Goal: Task Accomplishment & Management: Manage account settings

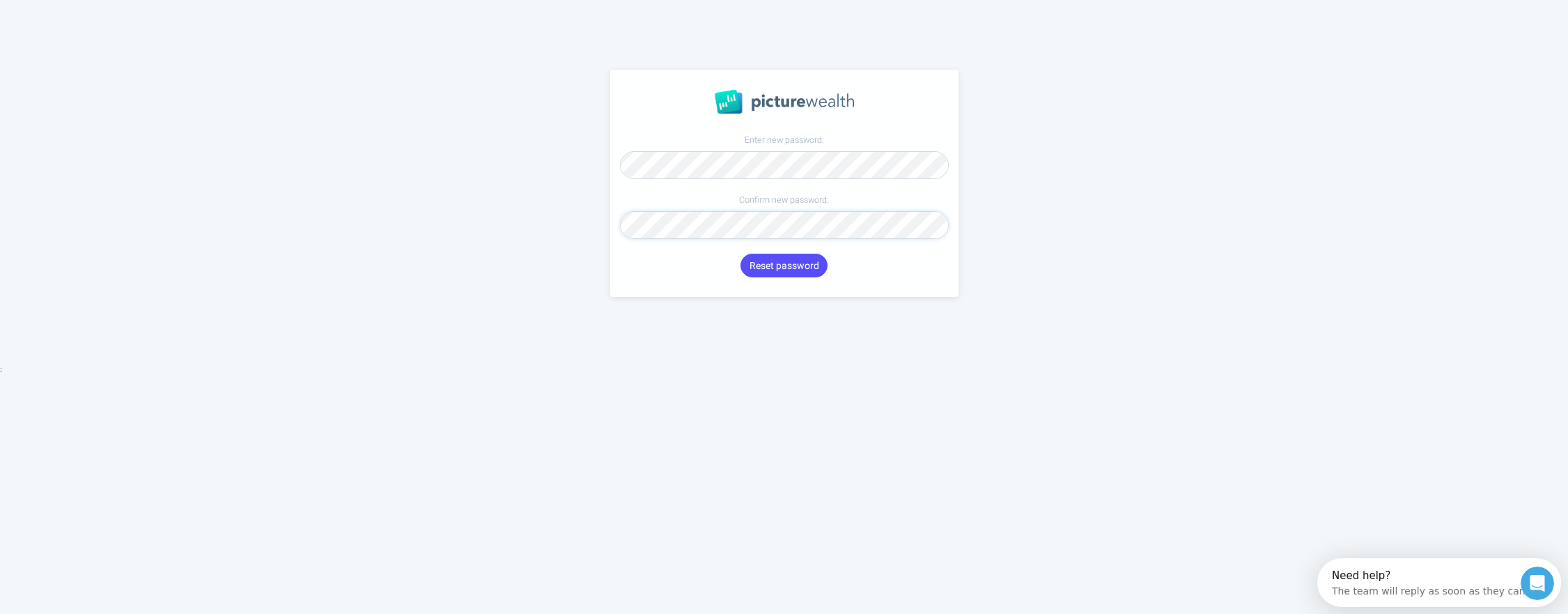
click at [740, 254] on button "Reset password" at bounding box center [784, 265] width 86 height 24
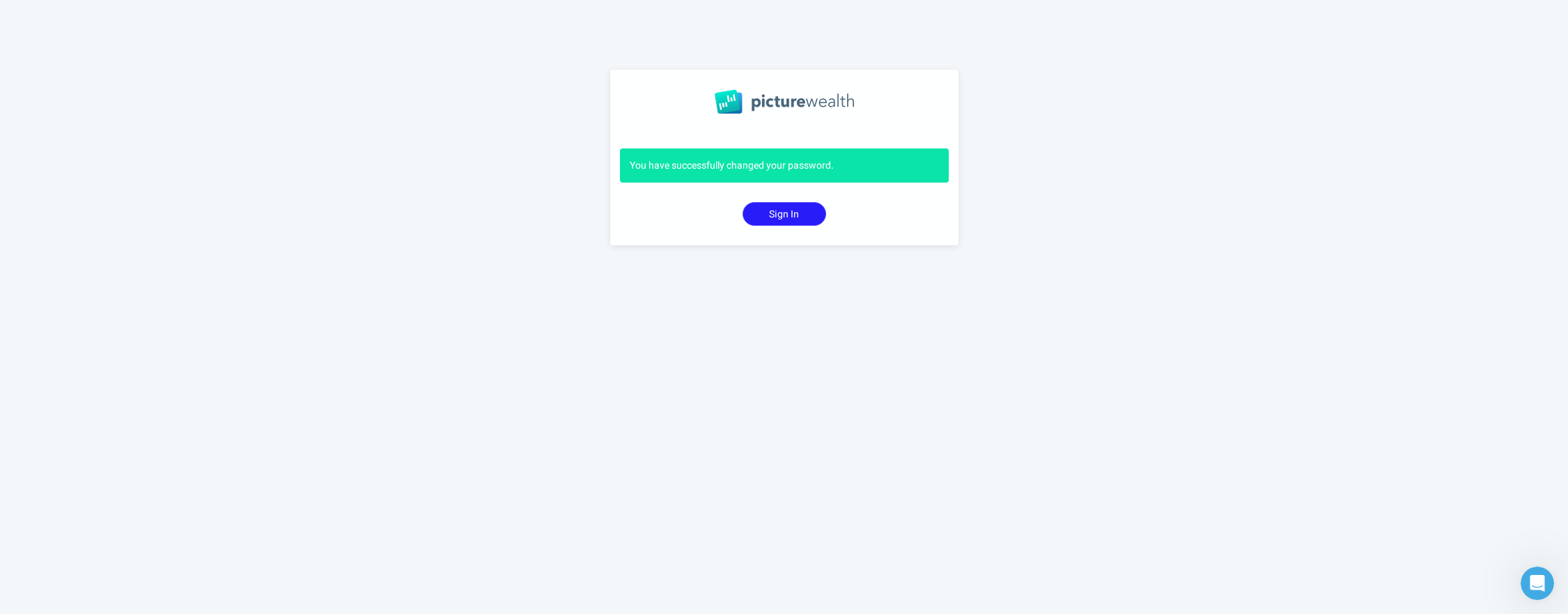
click at [788, 218] on button "Sign In" at bounding box center [784, 214] width 84 height 24
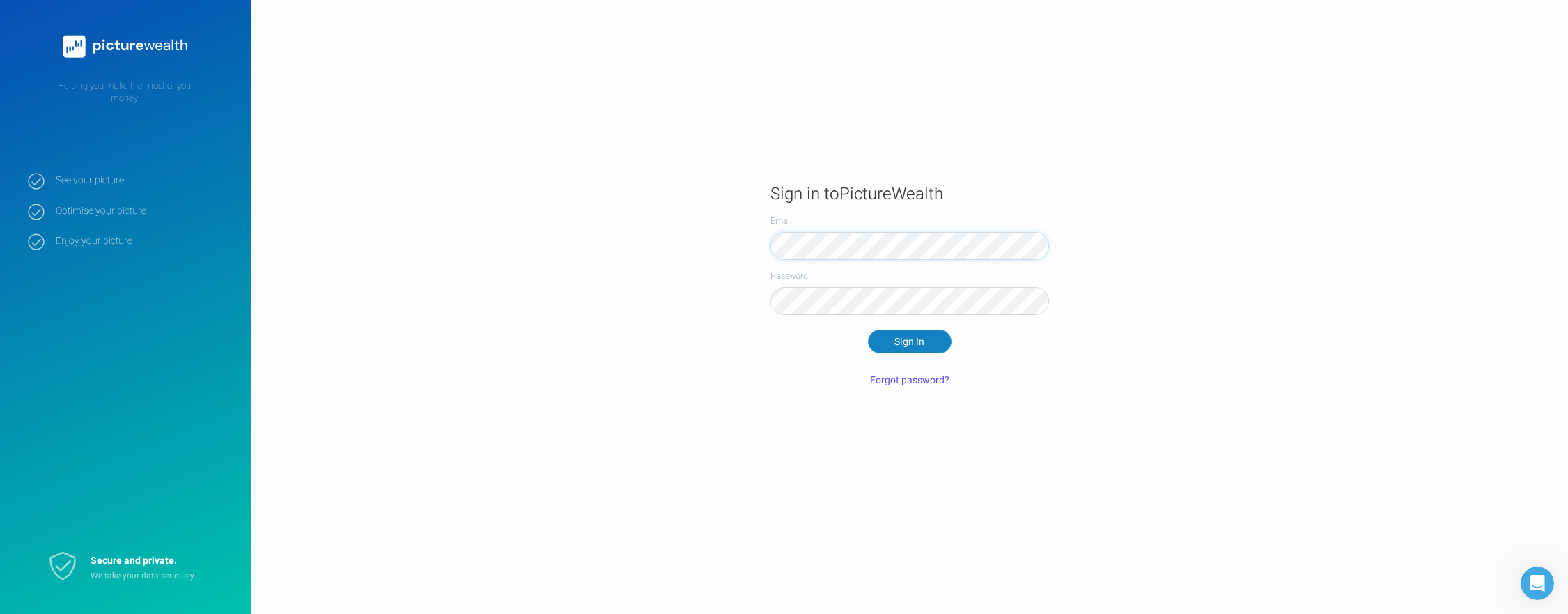
click at [908, 351] on button "Sign In" at bounding box center [910, 341] width 84 height 24
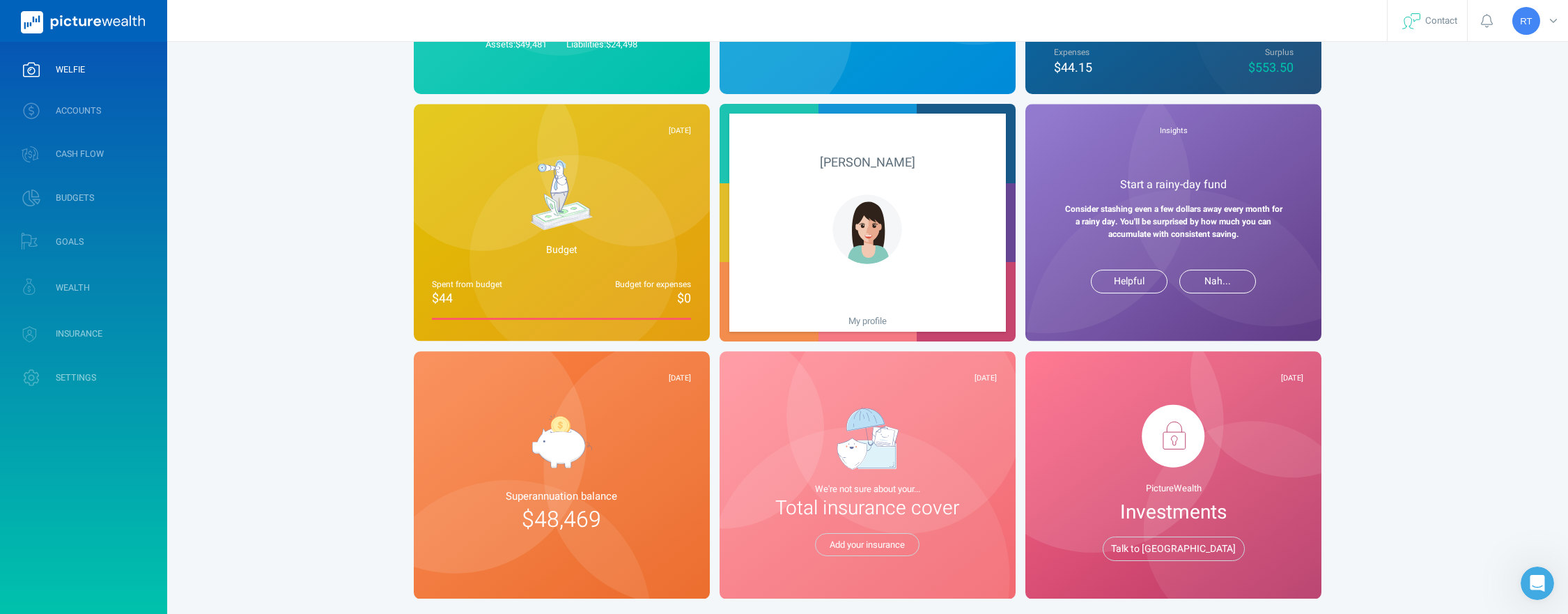
scroll to position [260, 0]
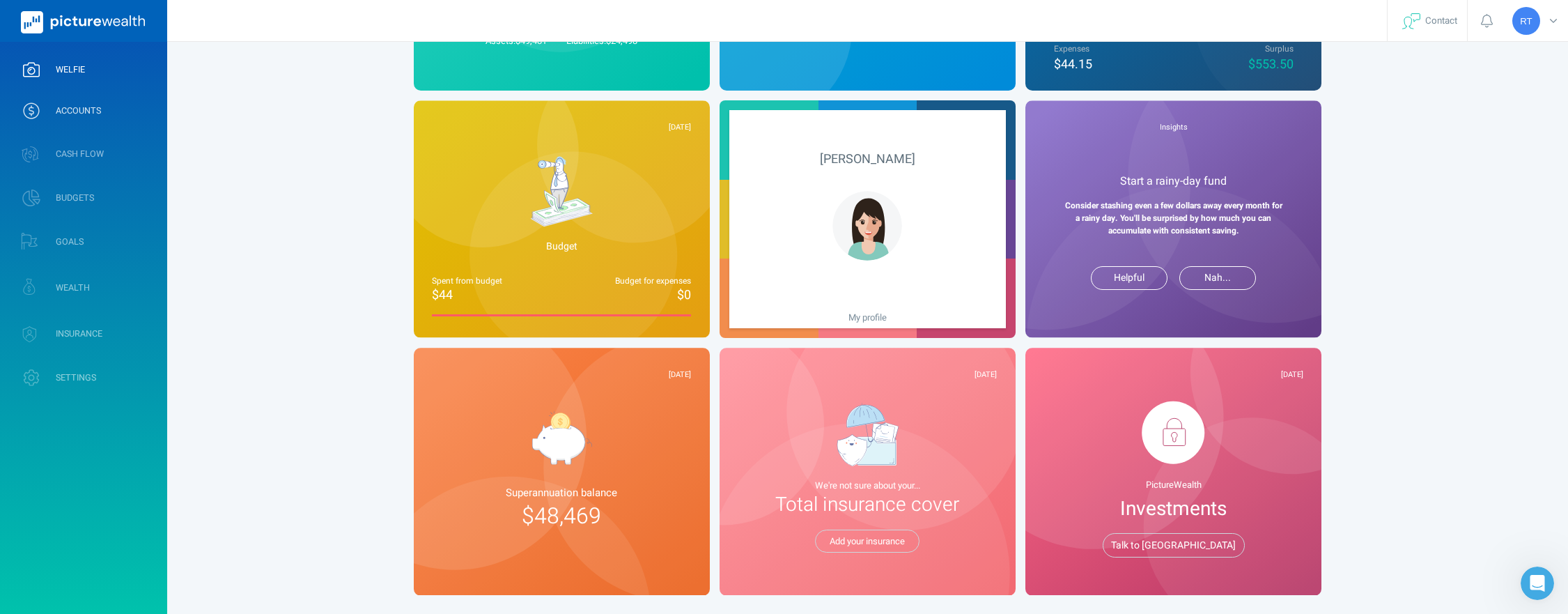
click at [77, 110] on span "ACCOUNTS" at bounding box center [78, 111] width 46 height 11
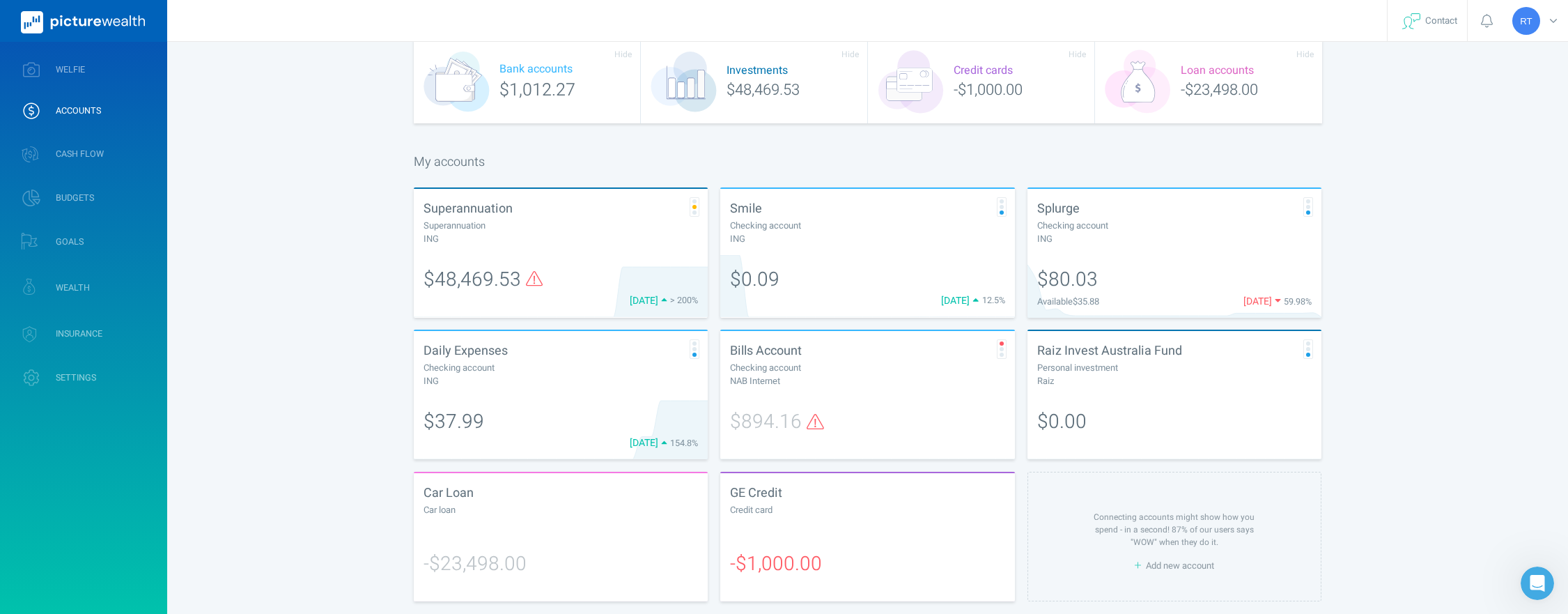
scroll to position [86, 0]
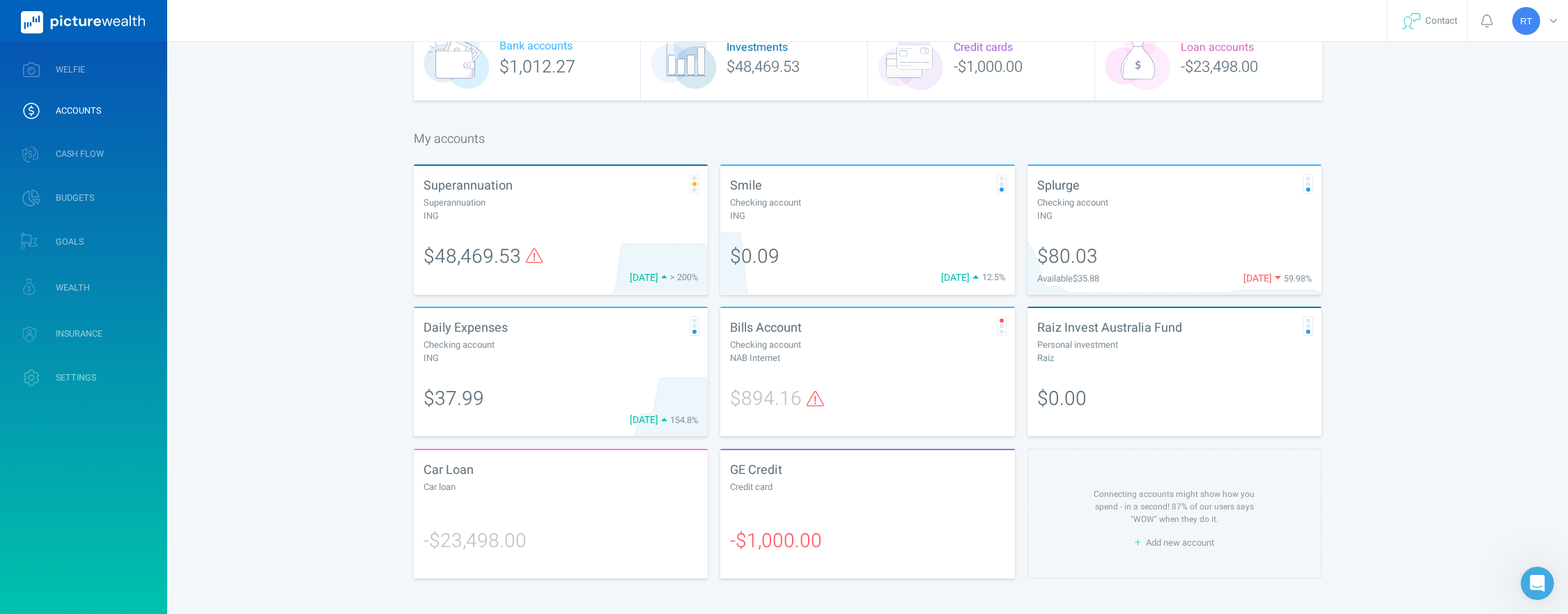
click at [490, 252] on span "$48,469.53" at bounding box center [472, 256] width 98 height 29
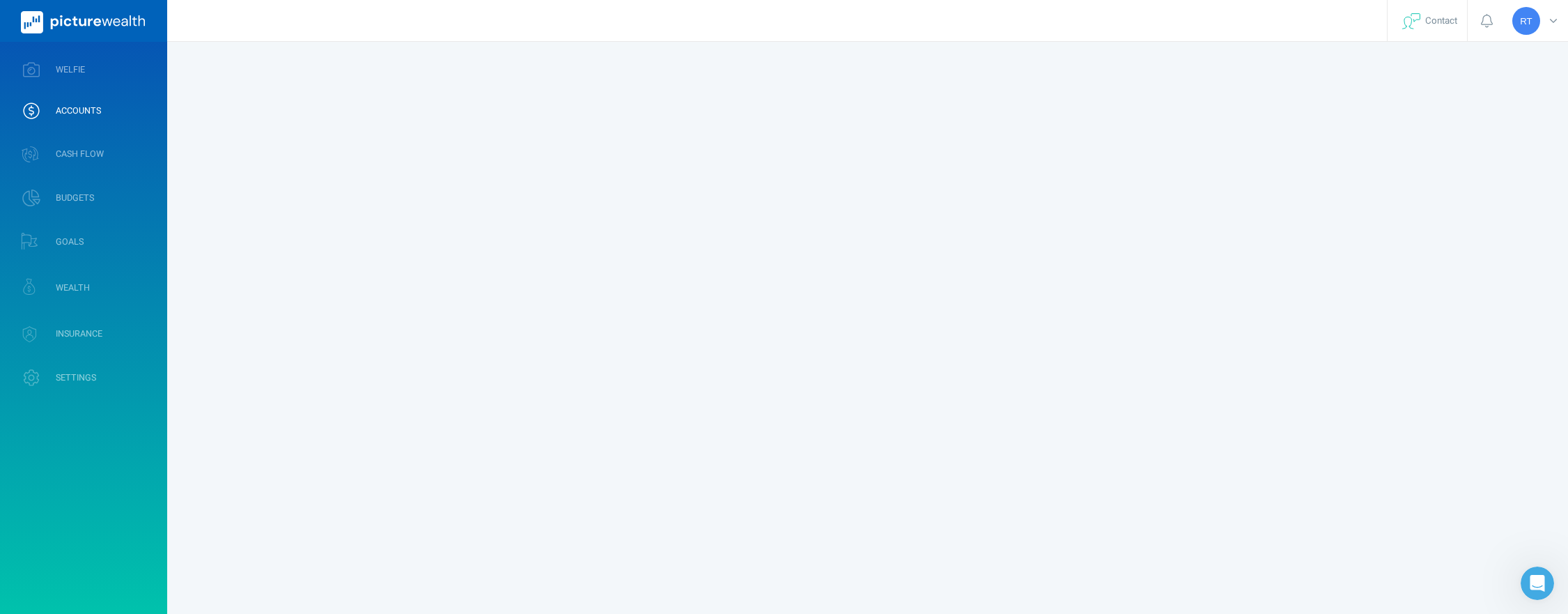
select select "L3M"
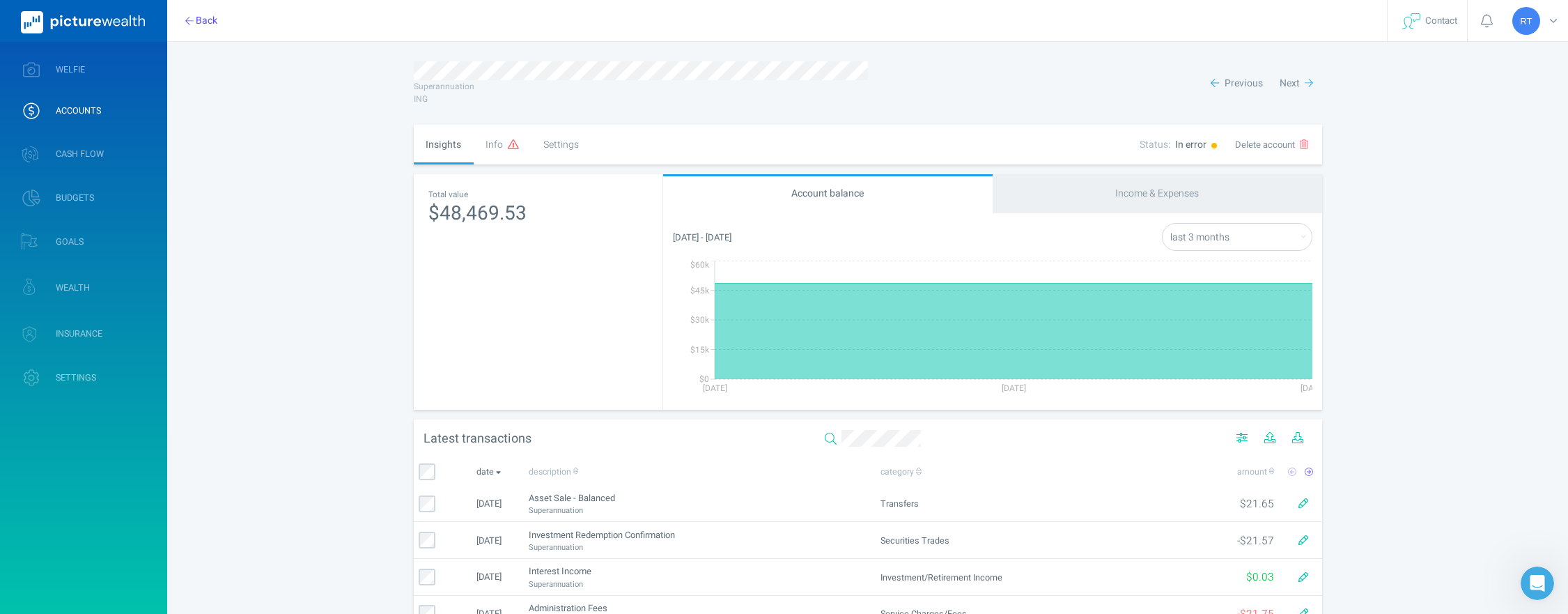
click at [492, 144] on div "Info" at bounding box center [502, 144] width 58 height 40
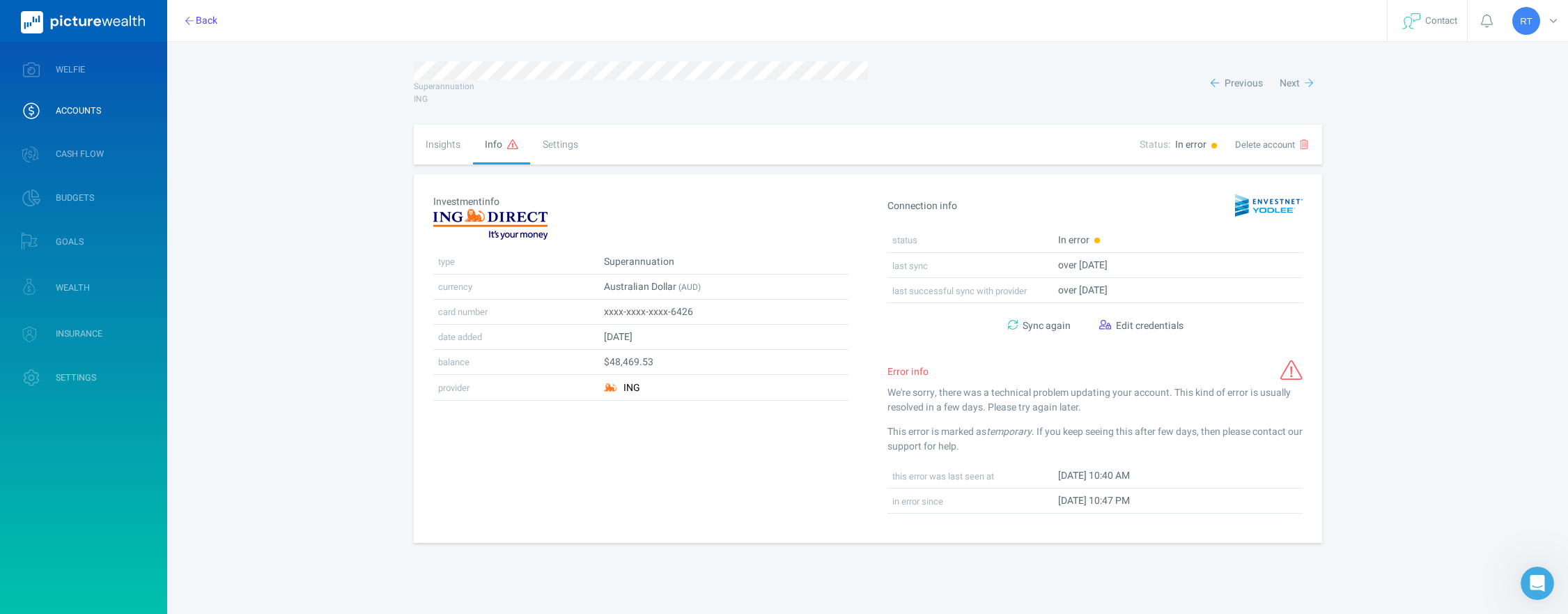
click at [559, 142] on div "Settings" at bounding box center [559, 144] width 60 height 40
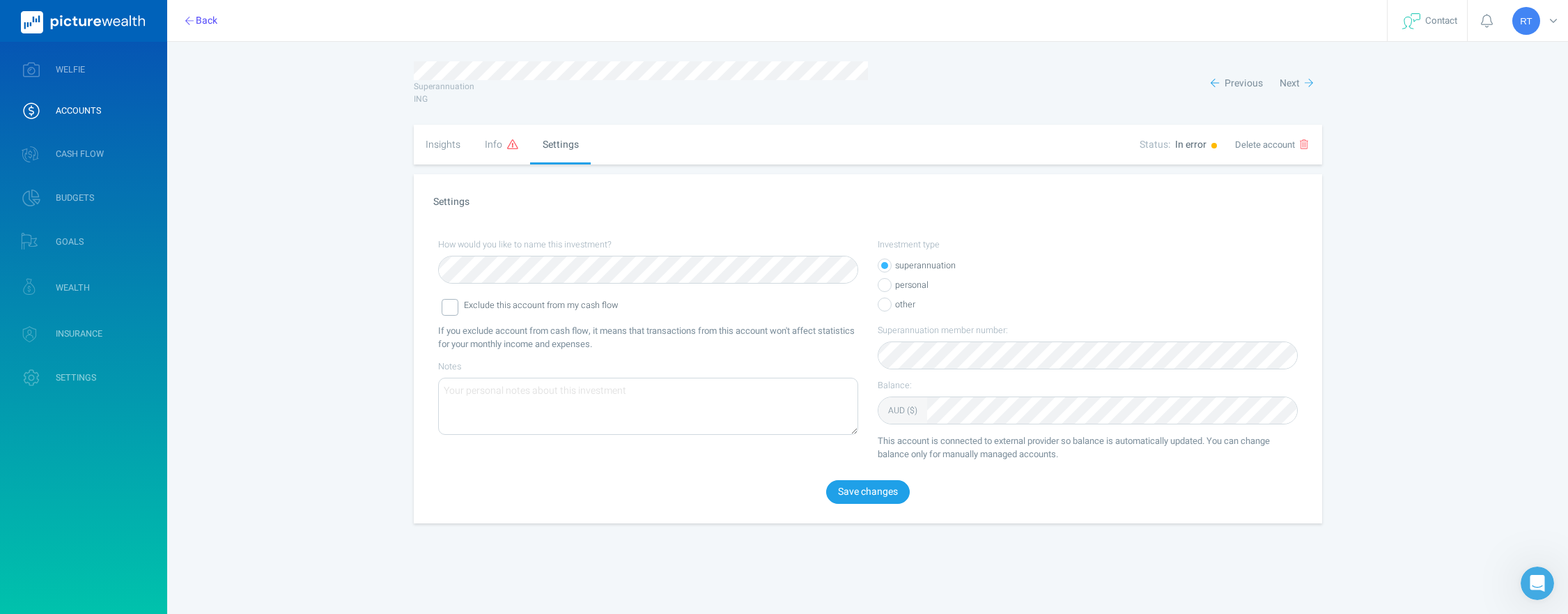
click at [491, 145] on div "Info" at bounding box center [501, 144] width 58 height 40
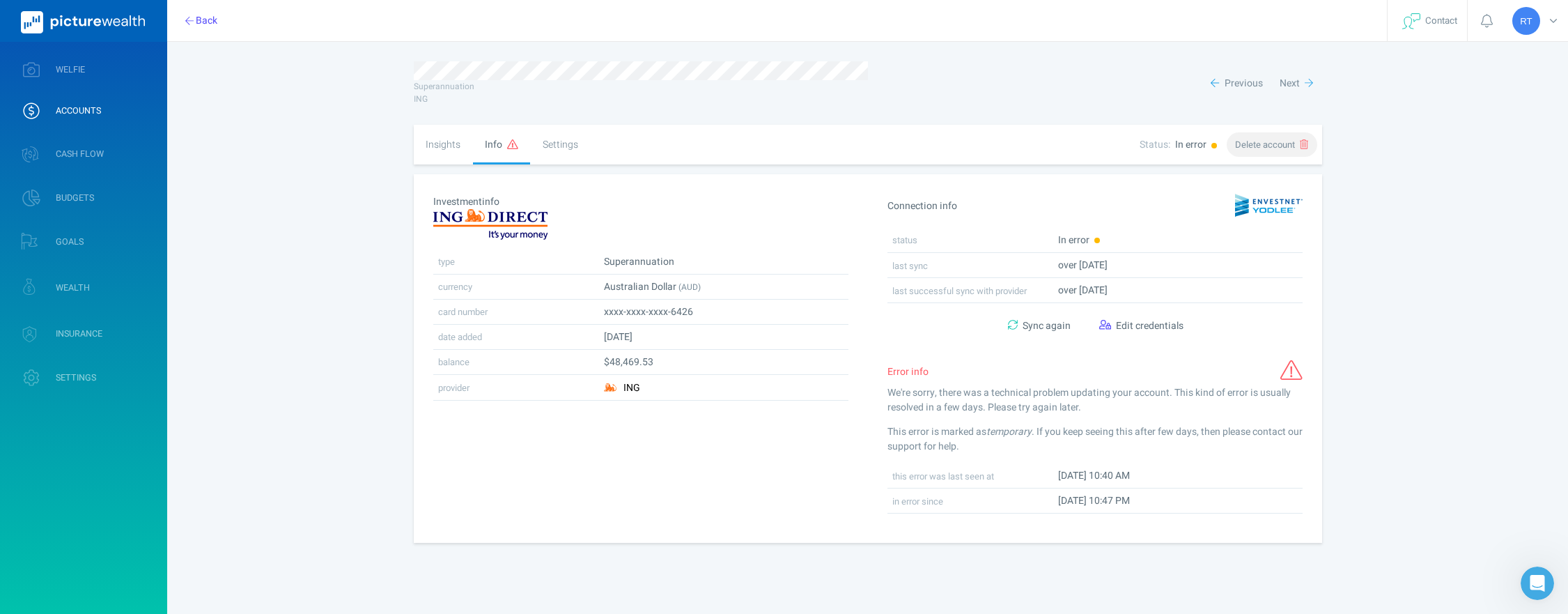
click at [1309, 140] on icon "button" at bounding box center [1304, 144] width 8 height 10
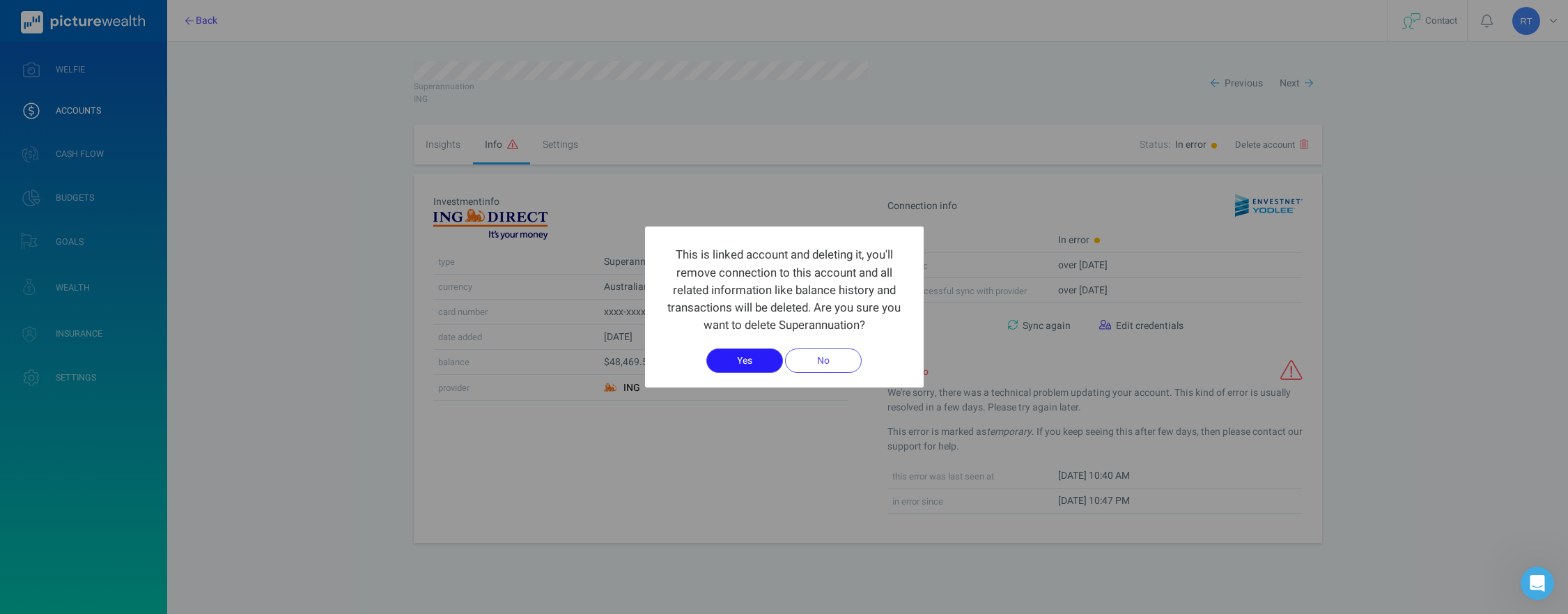
click at [726, 363] on button "Yes" at bounding box center [744, 360] width 77 height 24
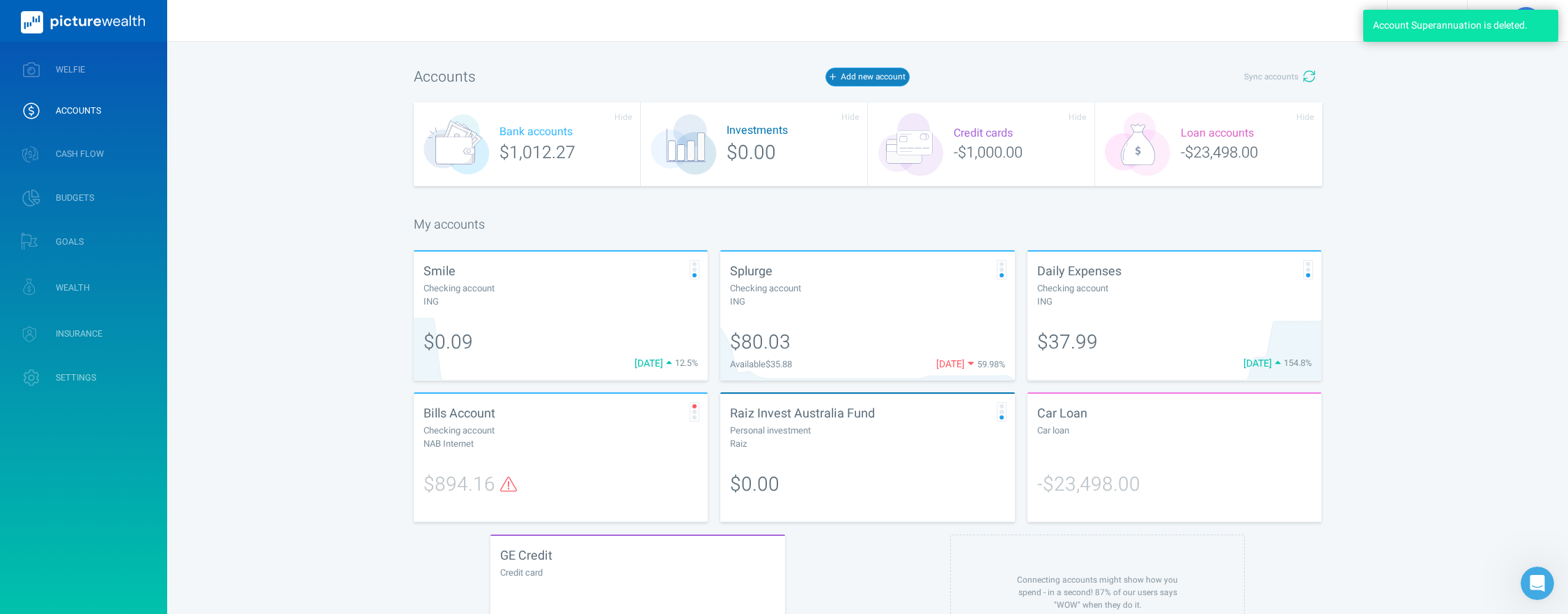
click at [883, 76] on button "Add new account" at bounding box center [867, 77] width 84 height 18
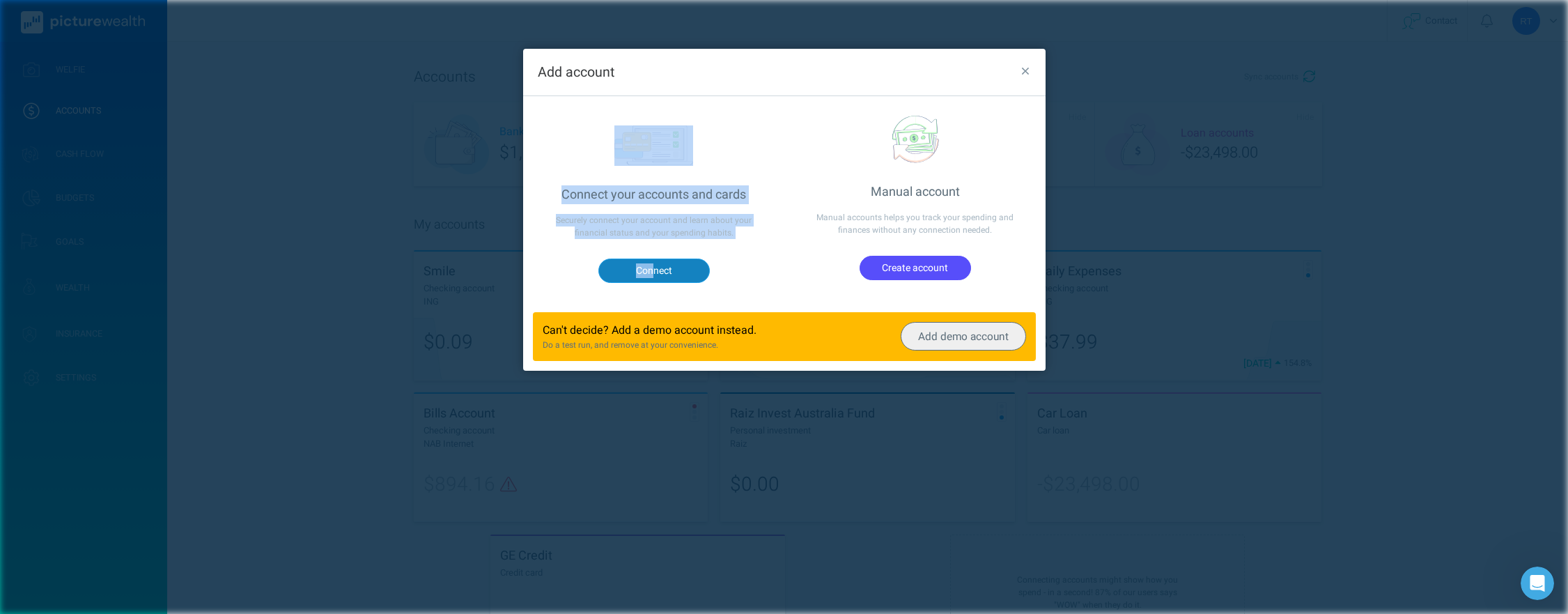
drag, startPoint x: 883, startPoint y: 76, endPoint x: 650, endPoint y: 268, distance: 301.9
click at [650, 272] on div "Add account Connect your accounts and cards Securely connect your account and l…" at bounding box center [784, 210] width 523 height 322
click at [650, 268] on button "Connect" at bounding box center [653, 270] width 112 height 24
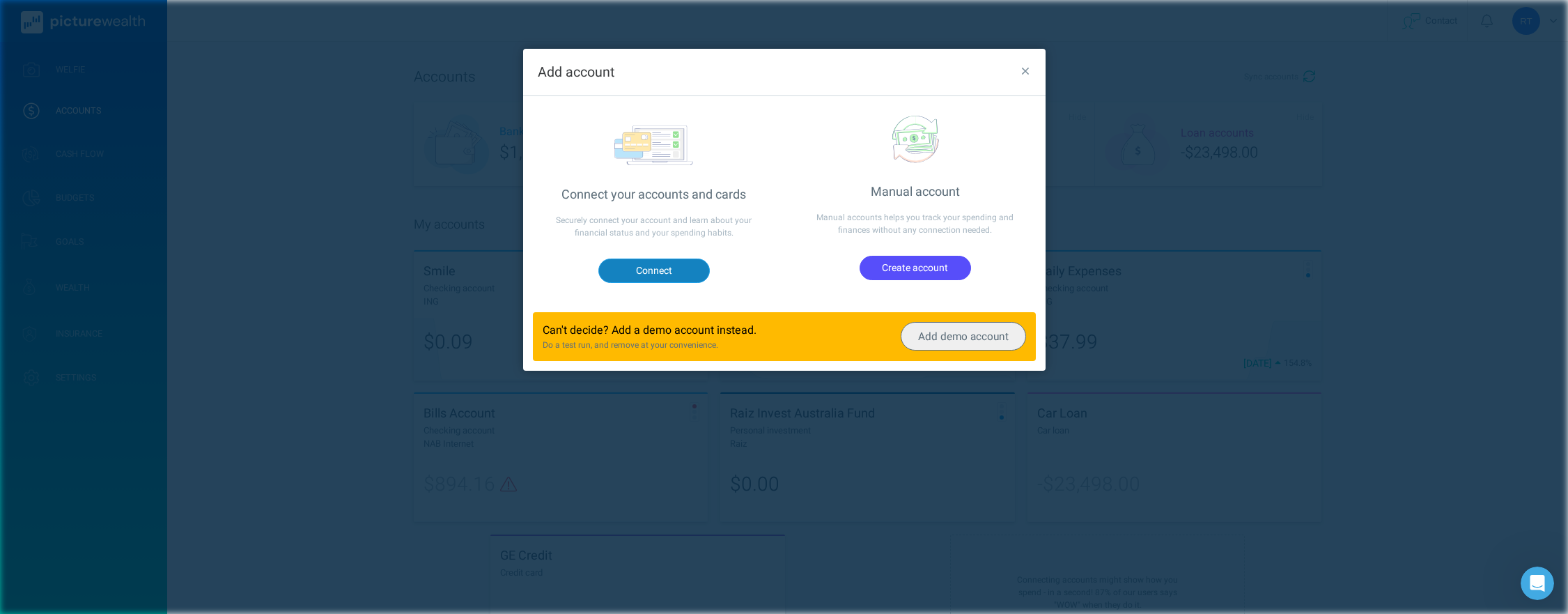
click at [648, 274] on button "Connect" at bounding box center [653, 270] width 112 height 24
click at [1027, 69] on icon "button" at bounding box center [1025, 71] width 7 height 12
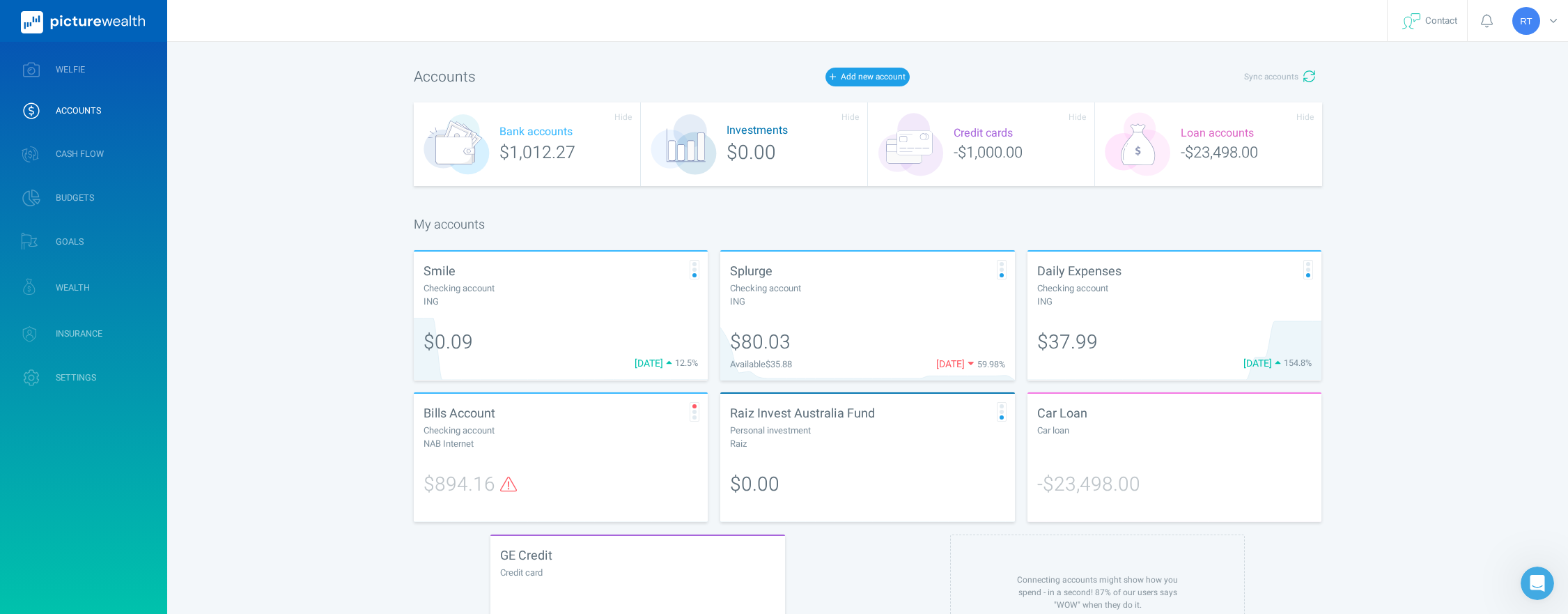
click at [749, 125] on div "Investments $0.00" at bounding box center [754, 144] width 227 height 84
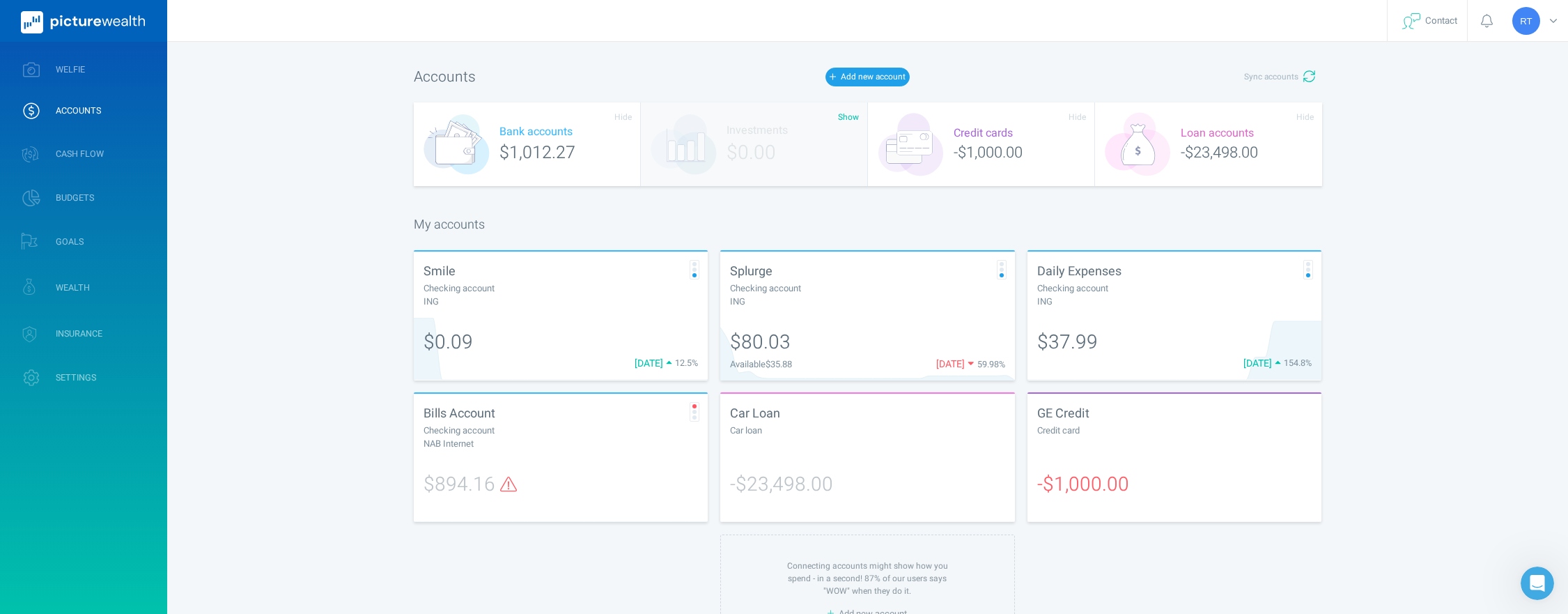
click at [777, 140] on div "Investments $0.00" at bounding box center [754, 144] width 227 height 84
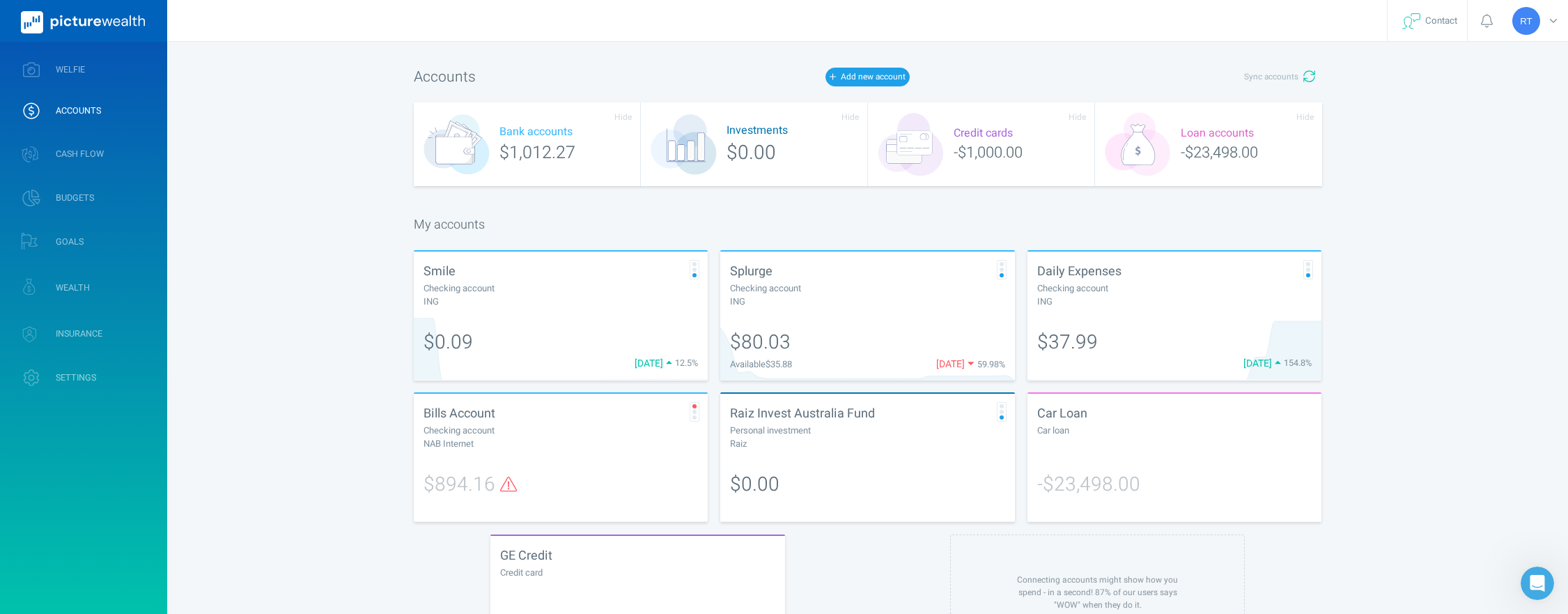
click at [447, 439] on div "NAB Internet" at bounding box center [560, 444] width 275 height 13
select select "L3M"
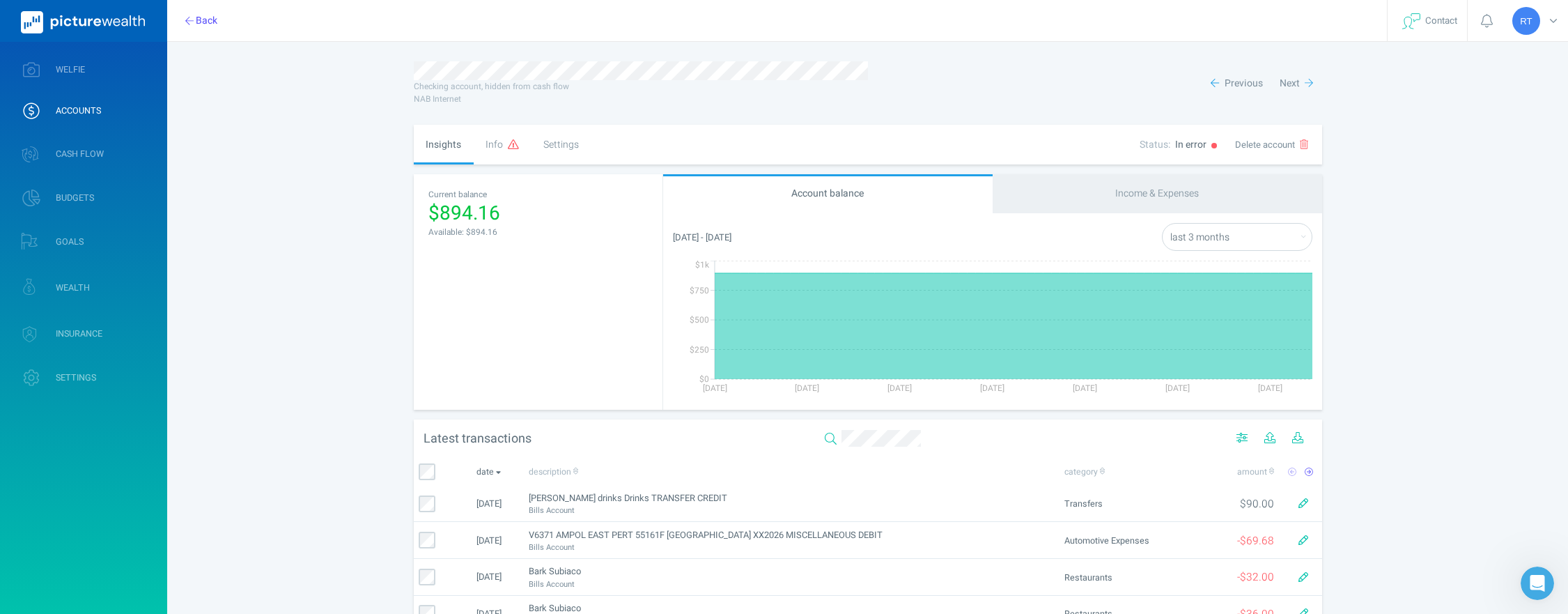
click at [500, 144] on div "Info" at bounding box center [502, 144] width 58 height 40
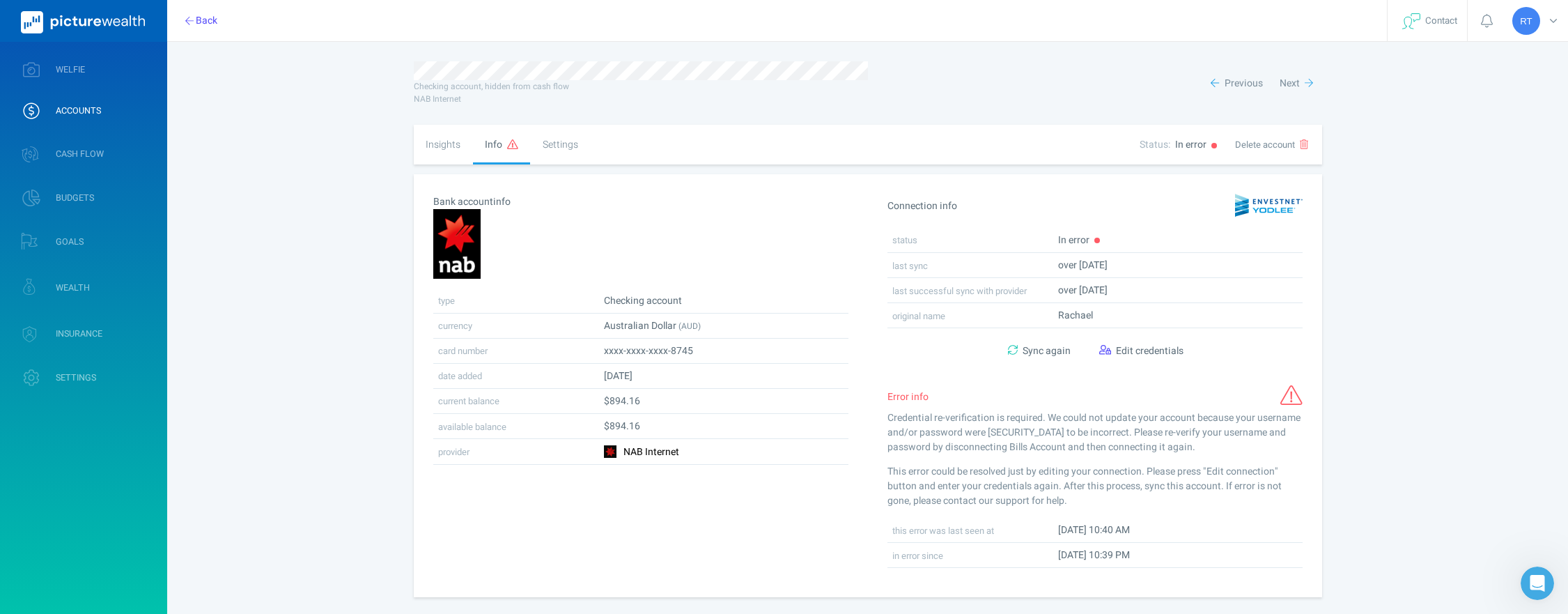
click at [889, 390] on span "Error info" at bounding box center [908, 397] width 41 height 15
click at [907, 399] on span "Error info" at bounding box center [908, 397] width 41 height 15
click at [1293, 400] on icon at bounding box center [1291, 395] width 22 height 20
click at [1136, 353] on span "Edit credentials" at bounding box center [1150, 351] width 68 height 15
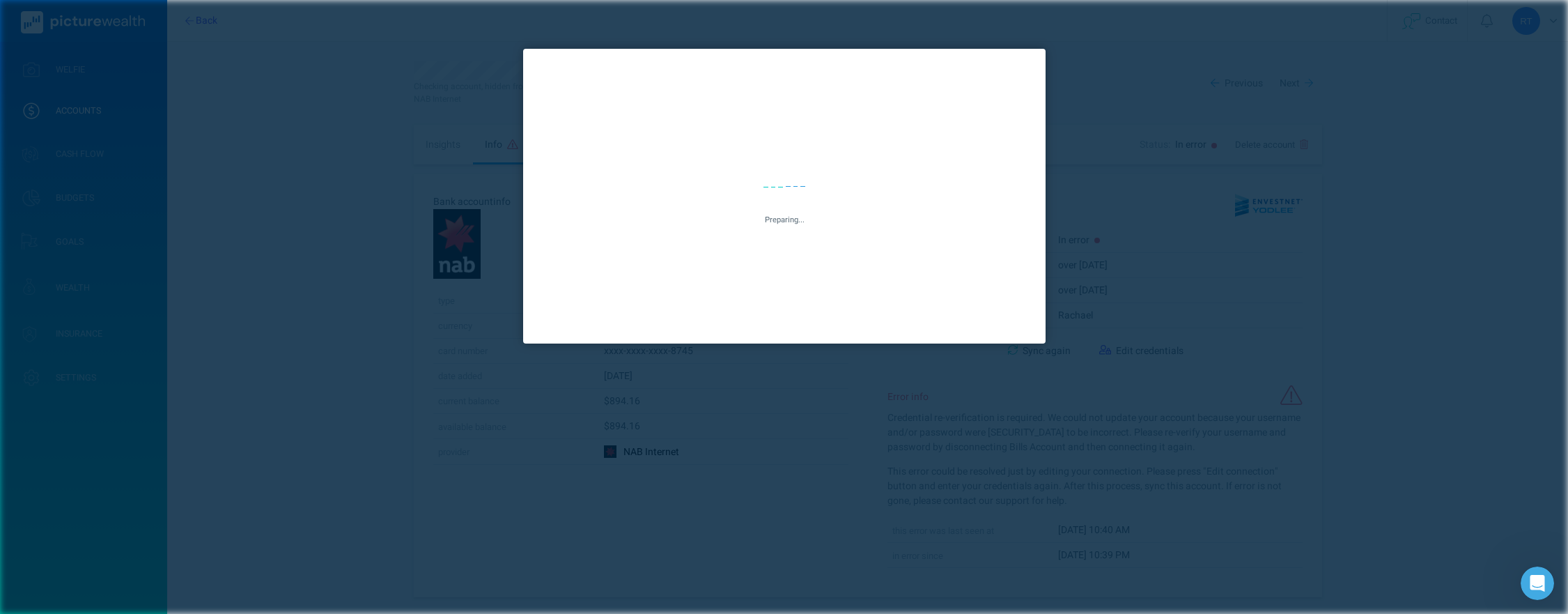
click at [1150, 86] on div "Preparing..." at bounding box center [784, 307] width 1568 height 614
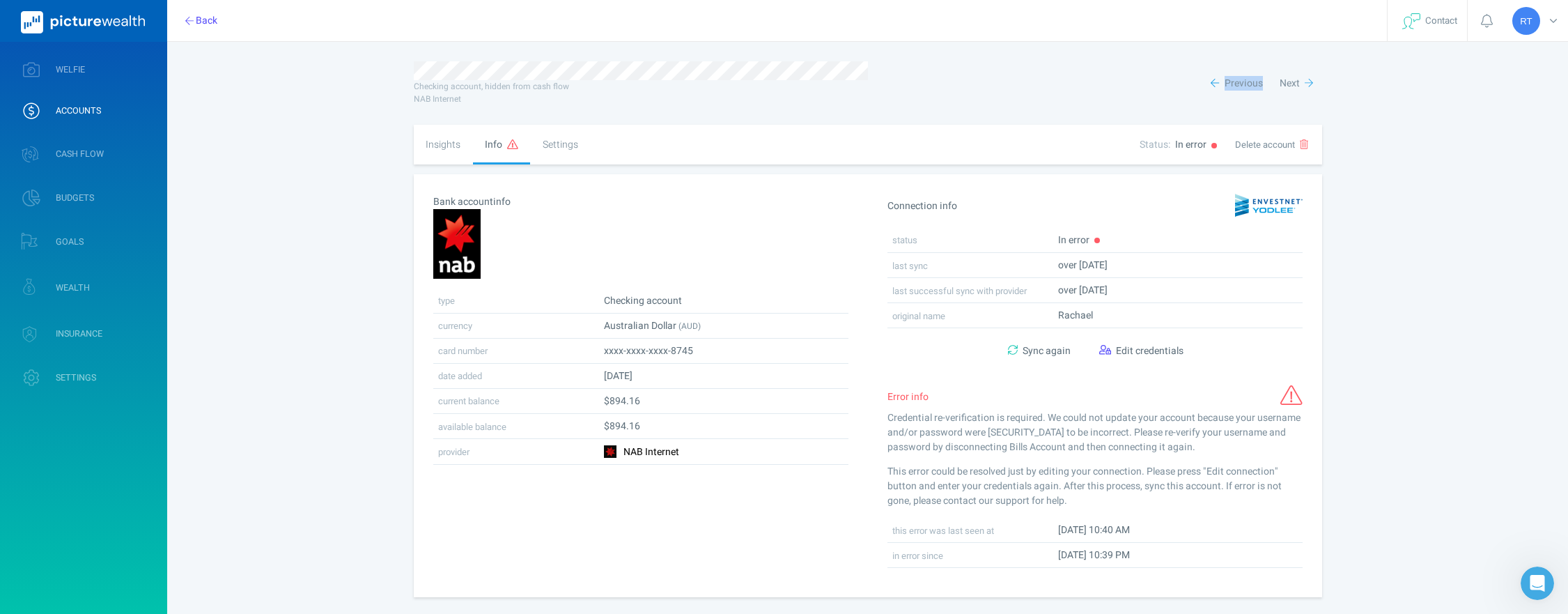
click at [1149, 86] on div "Previous Next" at bounding box center [1095, 83] width 454 height 24
click at [1129, 86] on div "Previous Next" at bounding box center [1095, 83] width 454 height 24
click at [1156, 348] on span "Edit credentials" at bounding box center [1150, 351] width 68 height 15
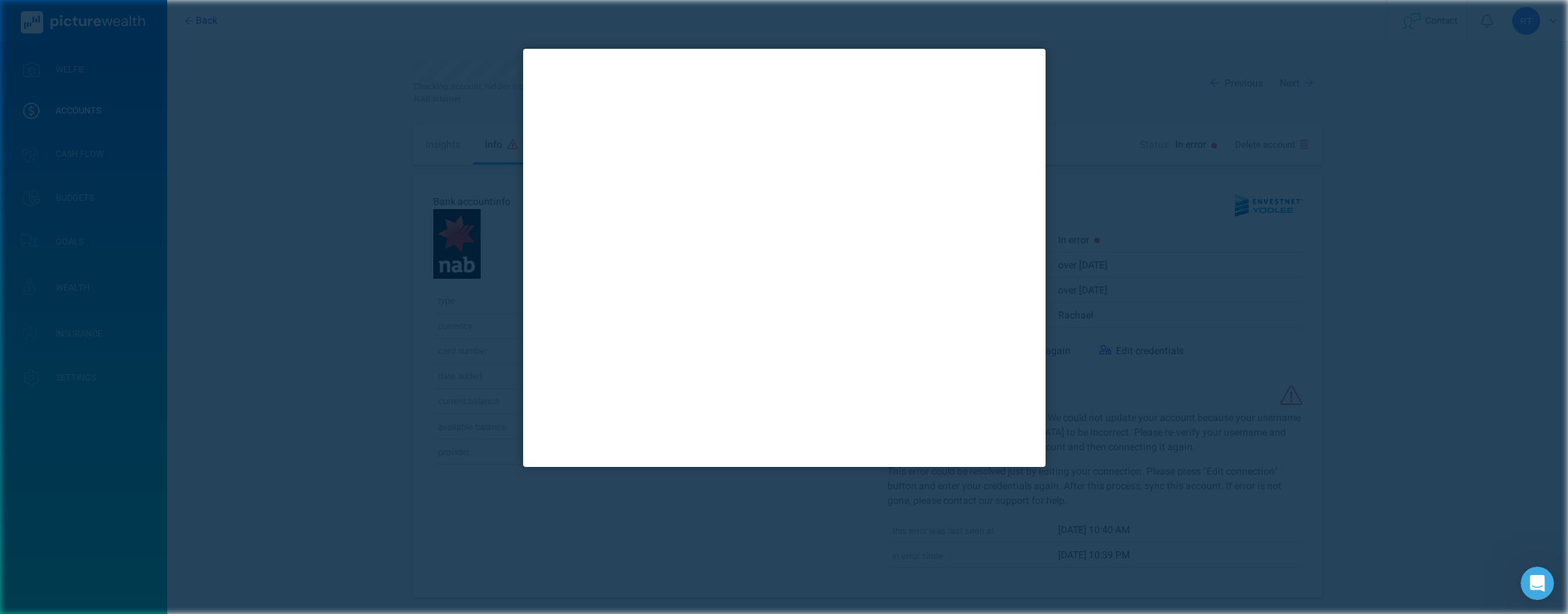
click at [419, 351] on div at bounding box center [784, 307] width 1568 height 614
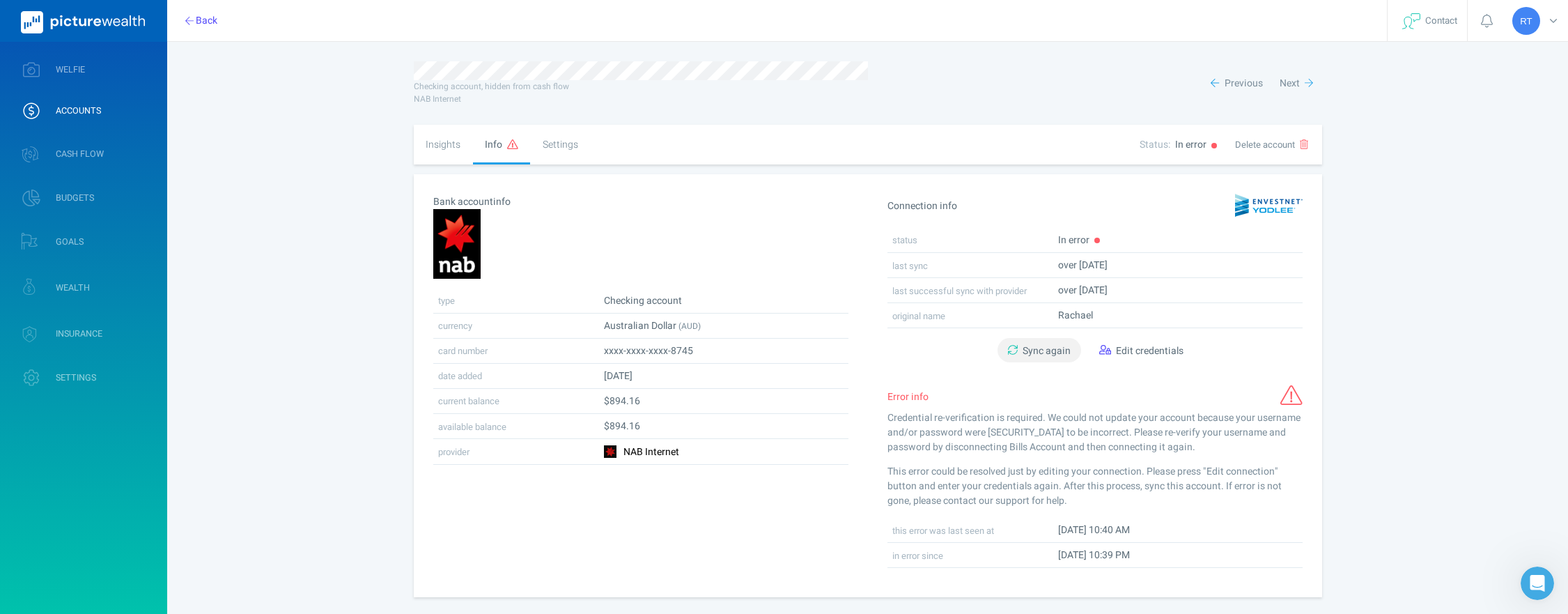
click at [1047, 352] on span "Sync again" at bounding box center [1046, 351] width 48 height 15
click at [1407, 283] on div "Rachael Tate Profile settings Account settings Family settings Security setting…" at bounding box center [784, 308] width 1568 height 616
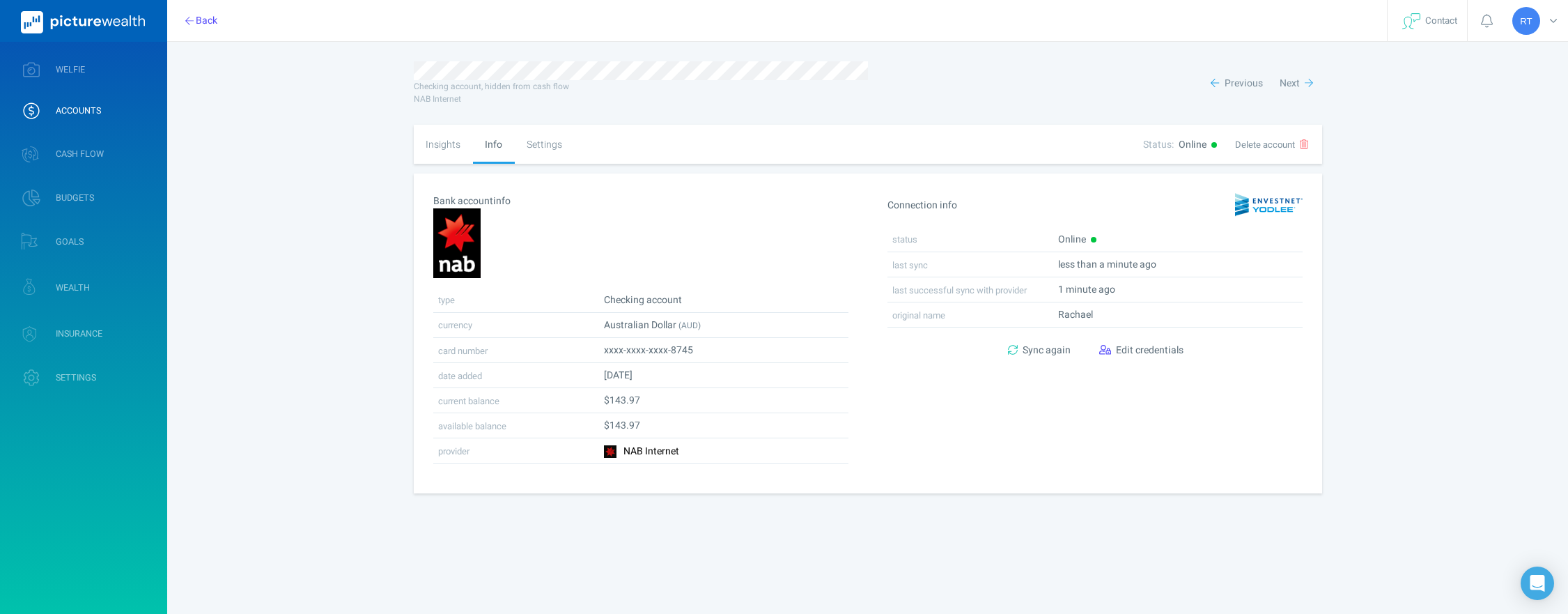
click at [454, 145] on div "Insights" at bounding box center [444, 144] width 60 height 39
select select "L3M"
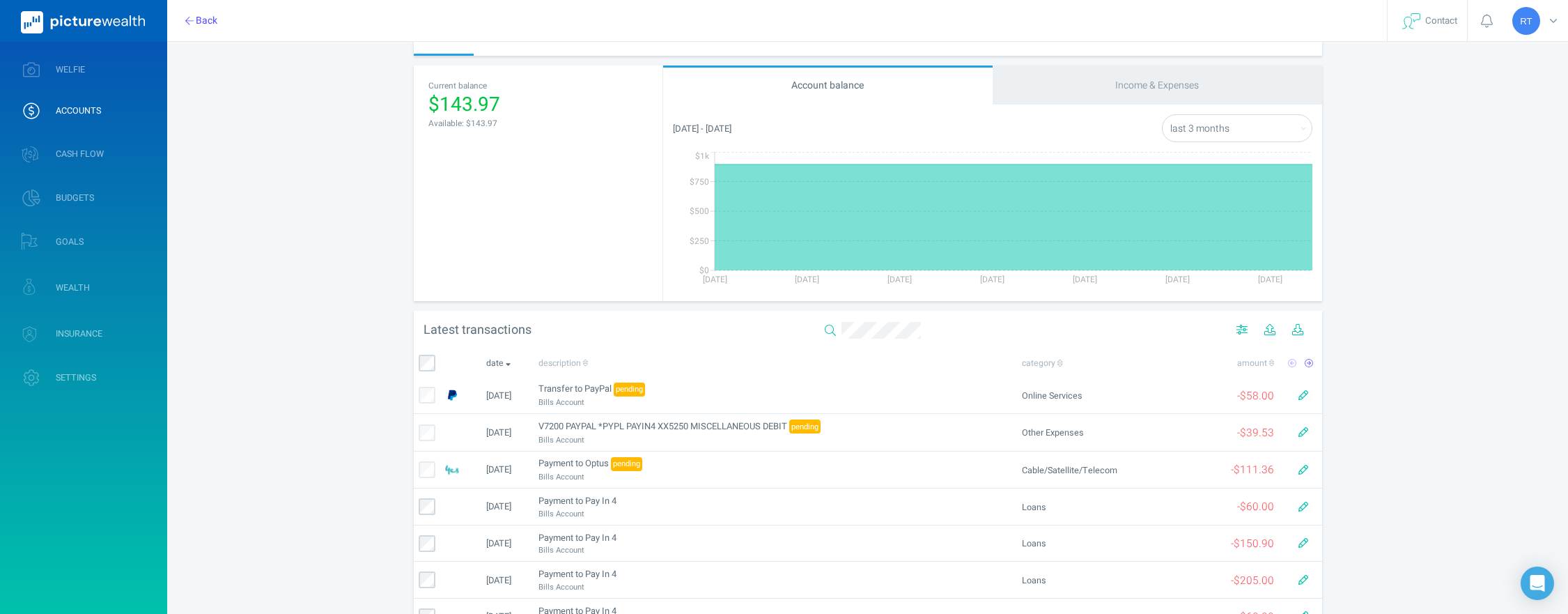
scroll to position [111, 0]
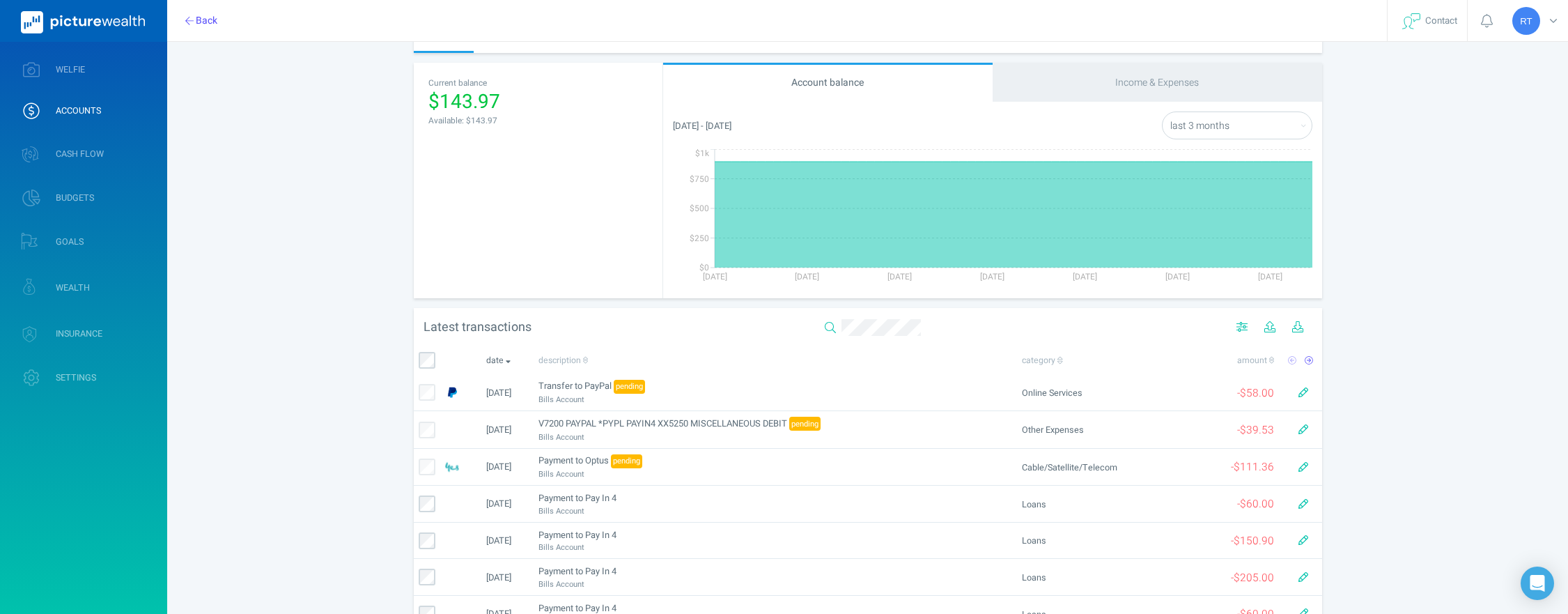
click at [1194, 90] on div "Income & Expenses" at bounding box center [1157, 82] width 329 height 39
select select "L3M"
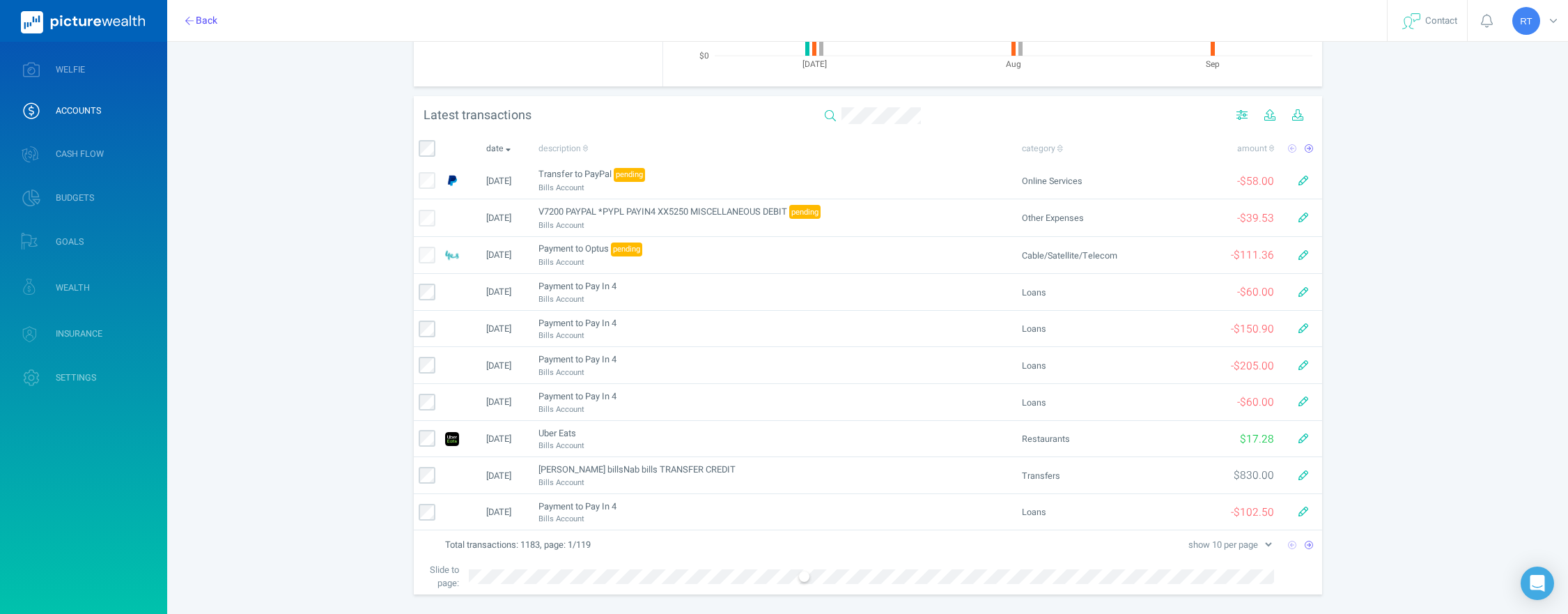
scroll to position [0, 0]
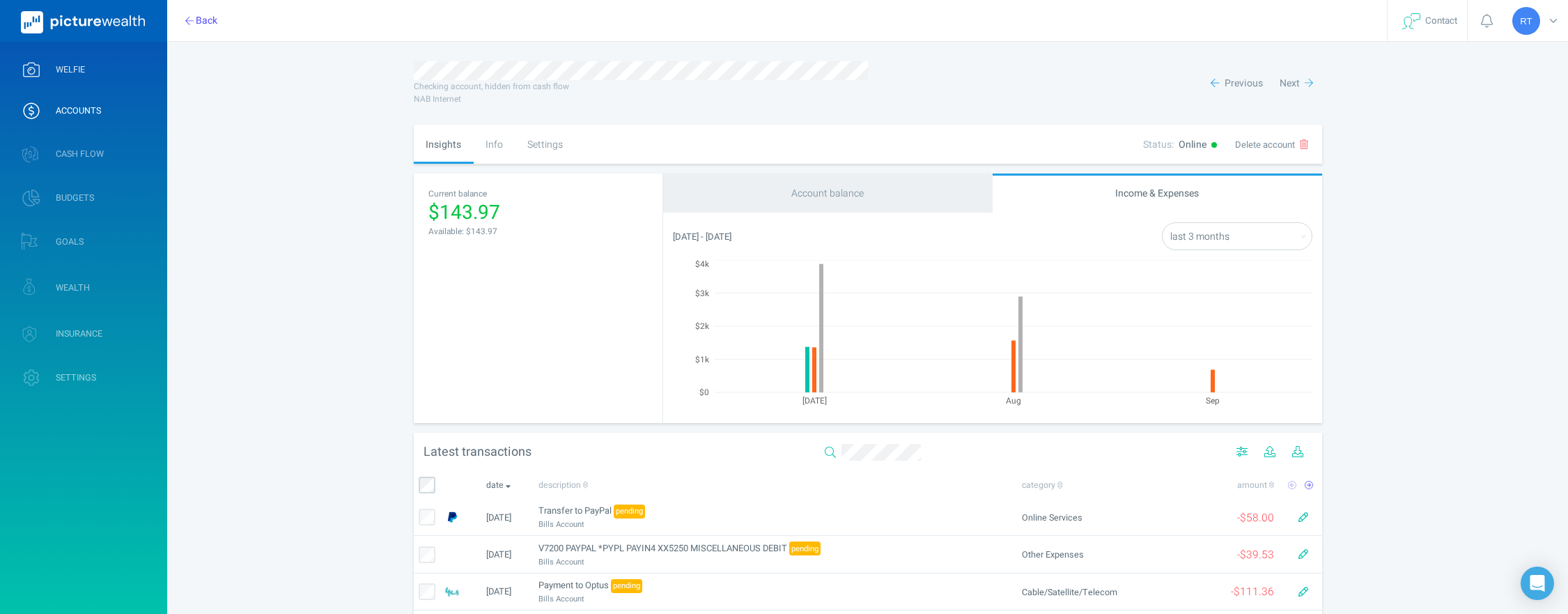
click at [70, 64] on span "WELFIE" at bounding box center [70, 70] width 29 height 11
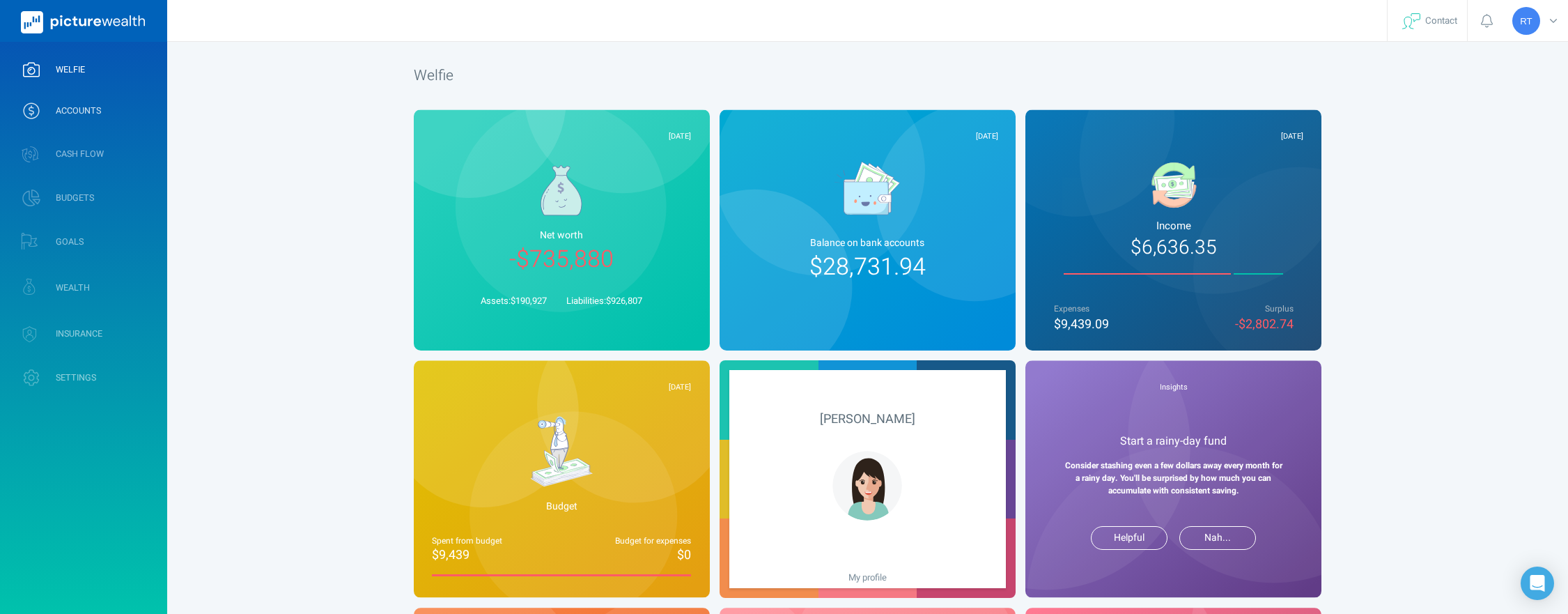
click at [93, 105] on span "ACCOUNTS" at bounding box center [78, 111] width 46 height 11
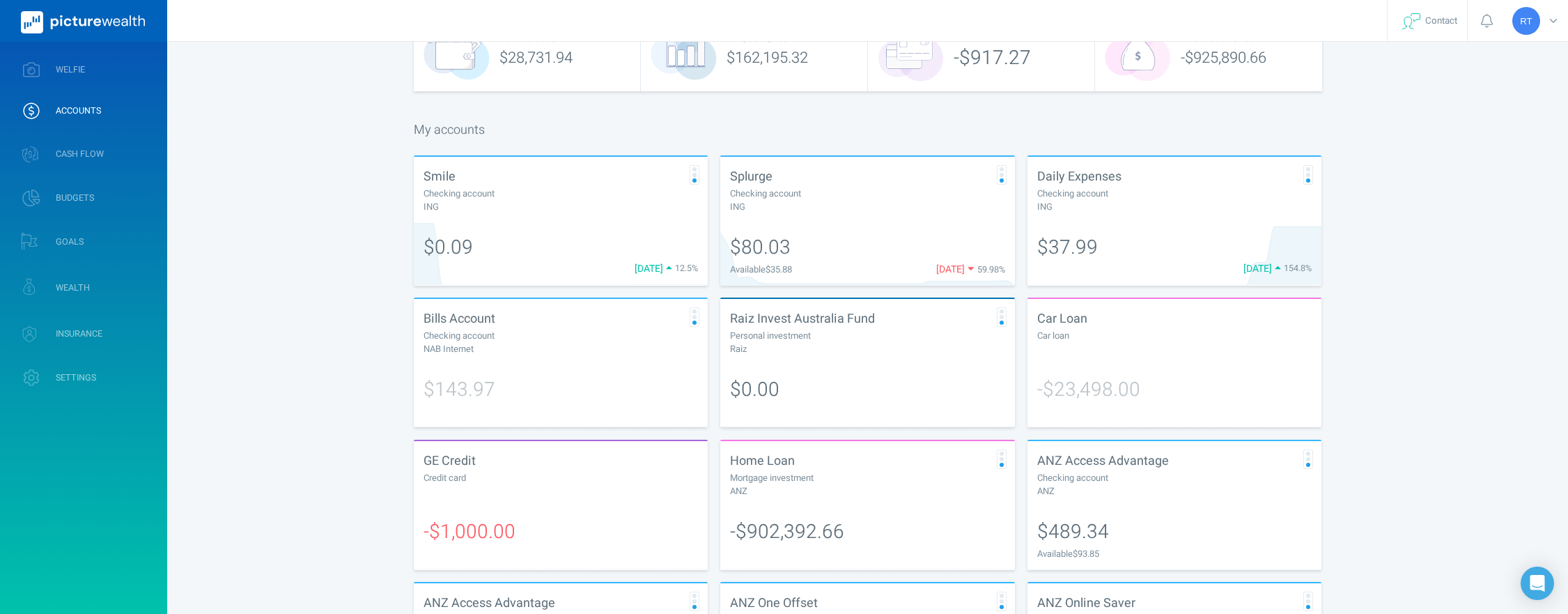
scroll to position [101, 0]
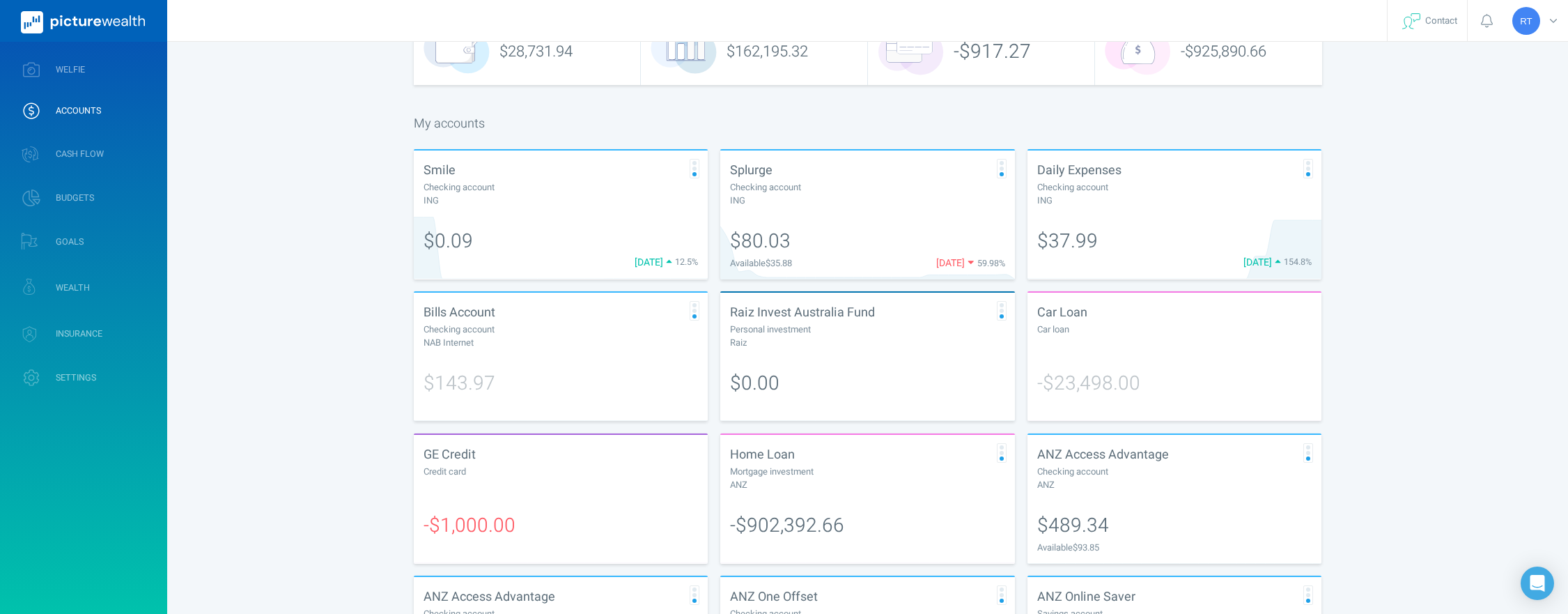
click at [490, 499] on div "GE Credit Credit card" at bounding box center [561, 467] width 294 height 66
select select "L3M"
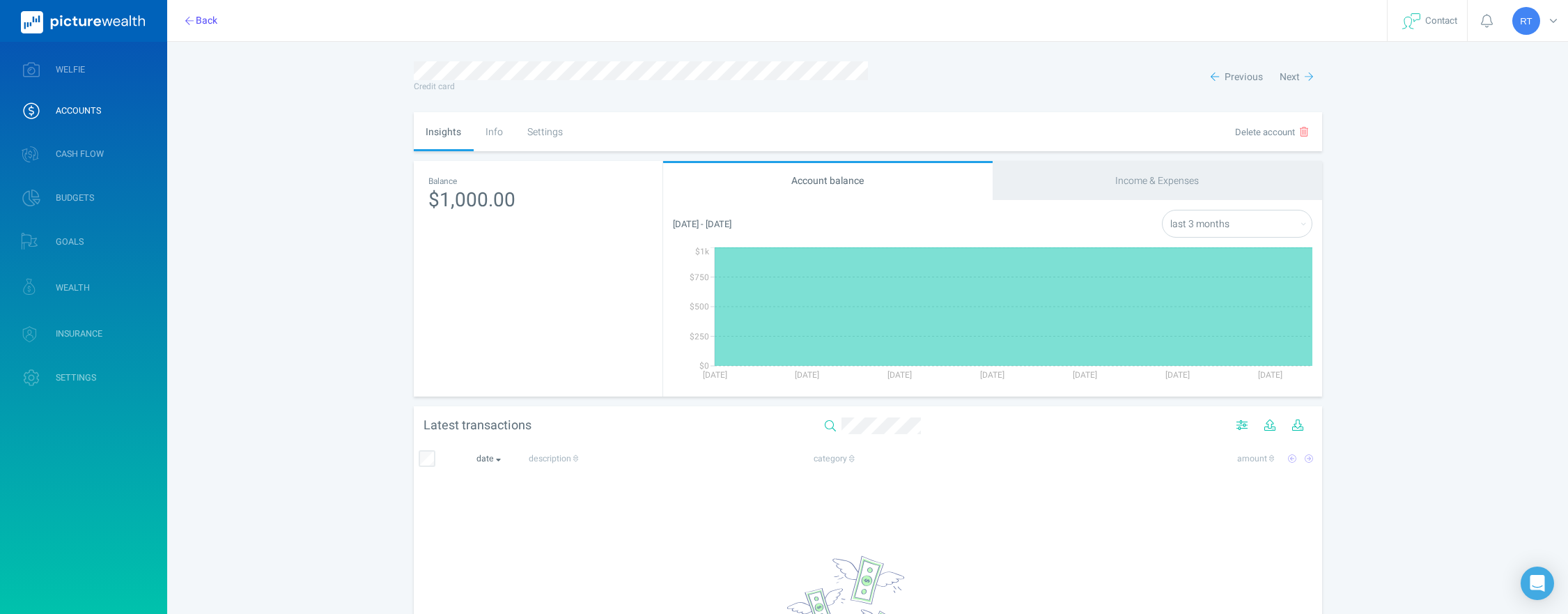
click at [495, 141] on div "Info" at bounding box center [494, 132] width 42 height 39
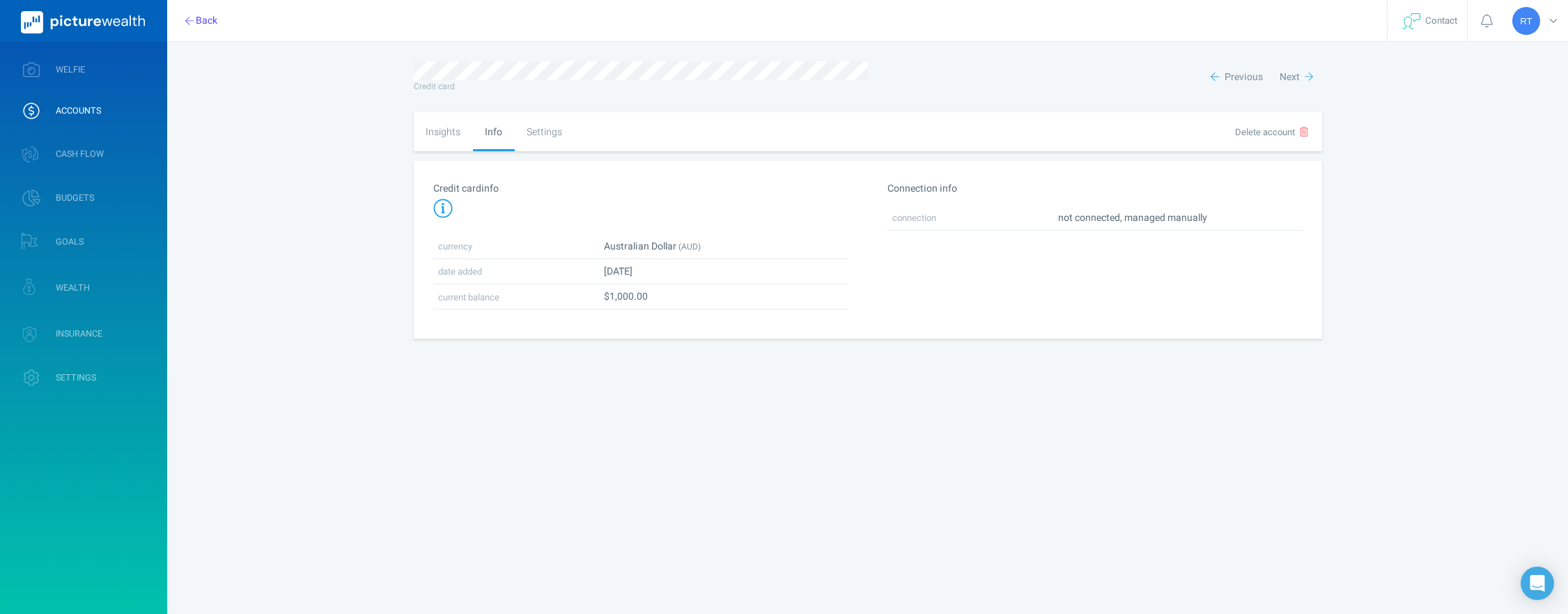
click at [523, 133] on div "Settings" at bounding box center [544, 132] width 60 height 39
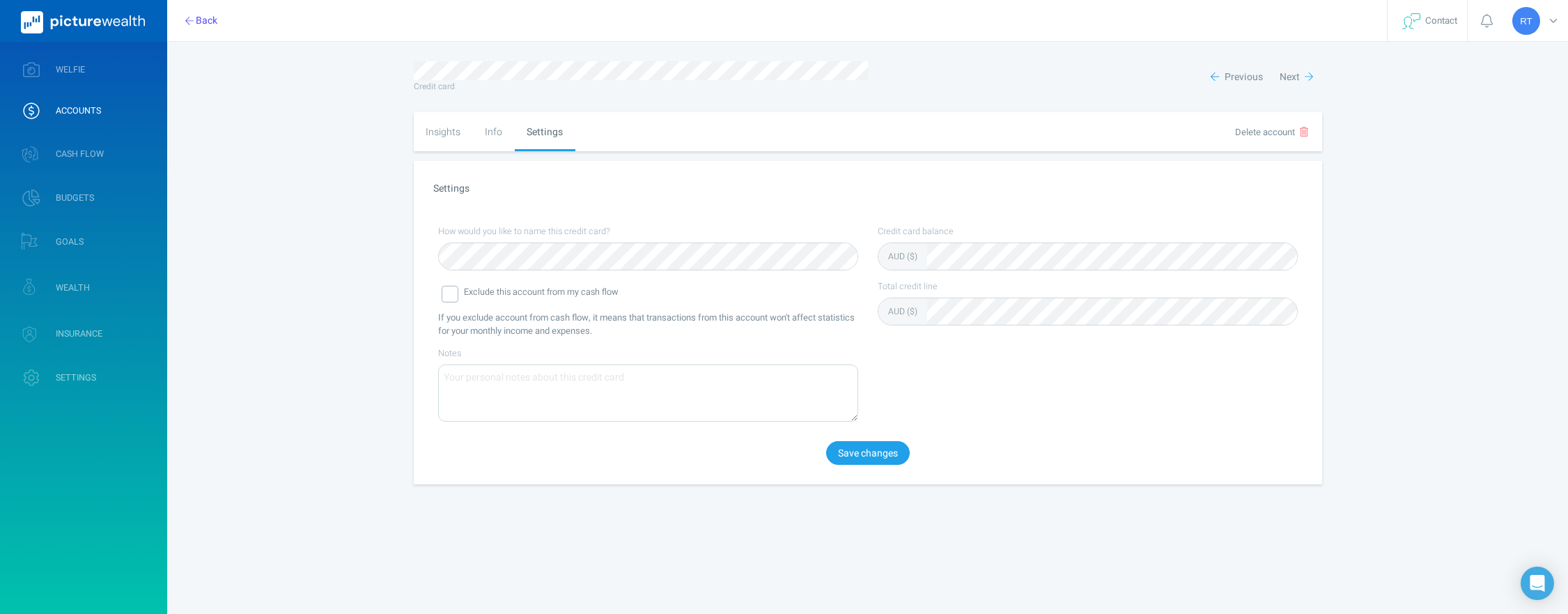
click at [493, 128] on div "Info" at bounding box center [493, 132] width 42 height 39
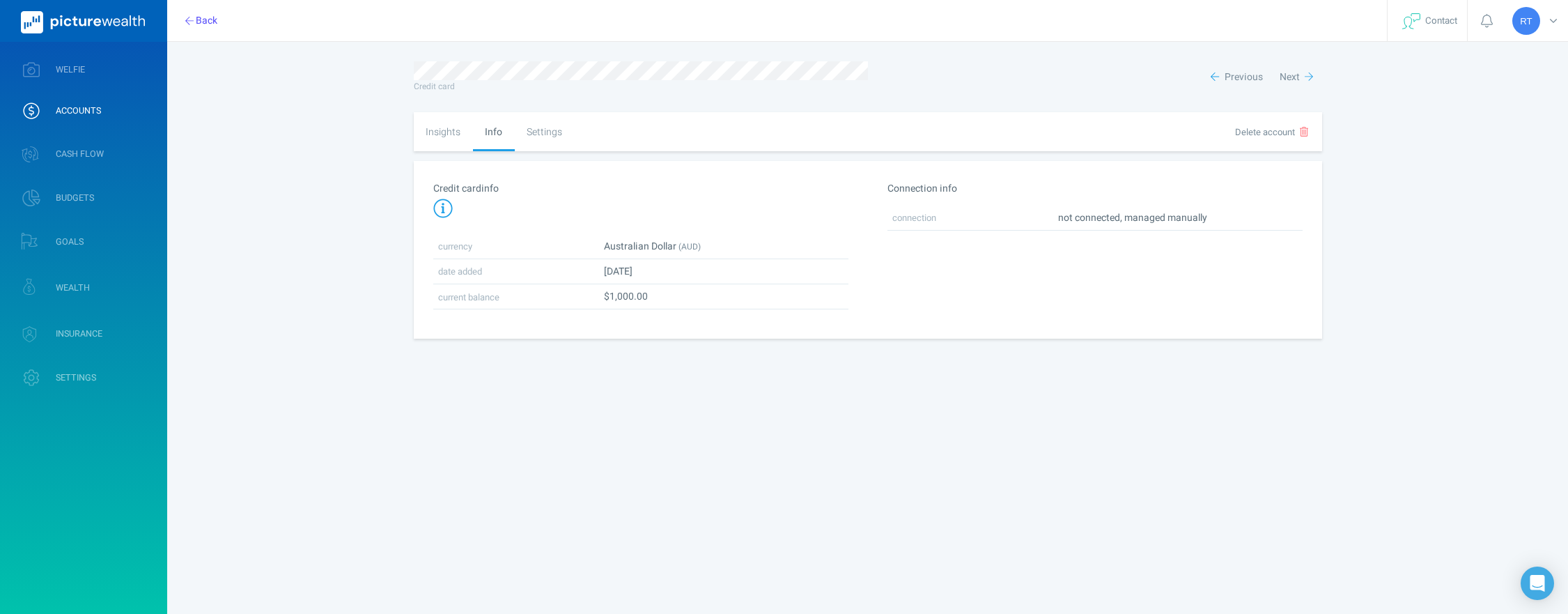
click at [451, 131] on div "Insights" at bounding box center [444, 132] width 60 height 39
select select "L3M"
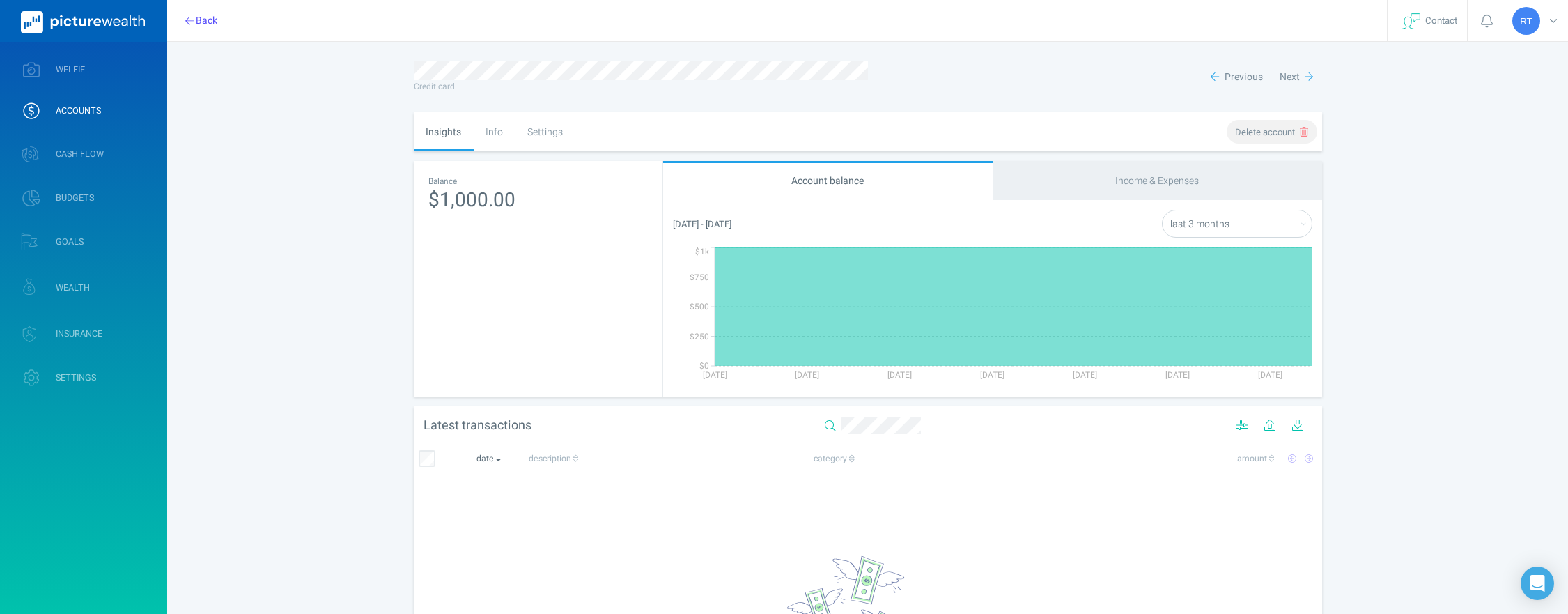
click at [1272, 136] on span "Delete account" at bounding box center [1265, 132] width 60 height 13
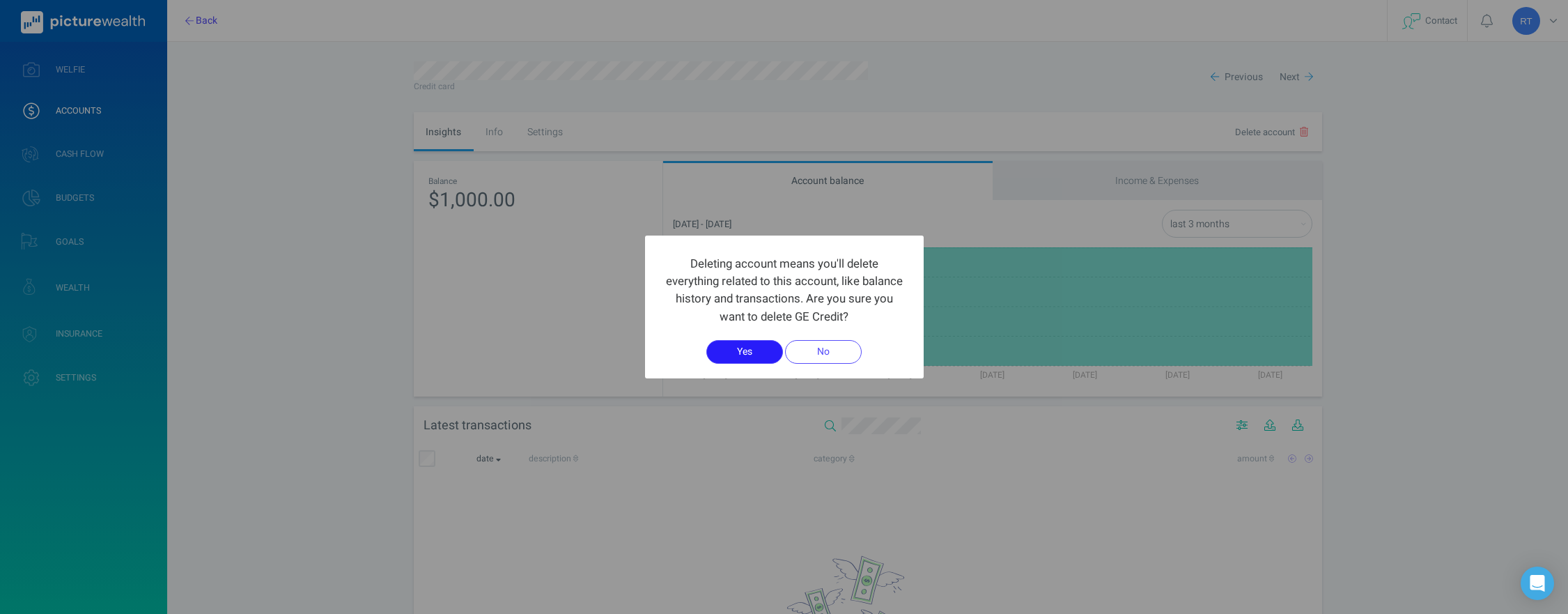
click at [731, 351] on button "Yes" at bounding box center [744, 351] width 77 height 24
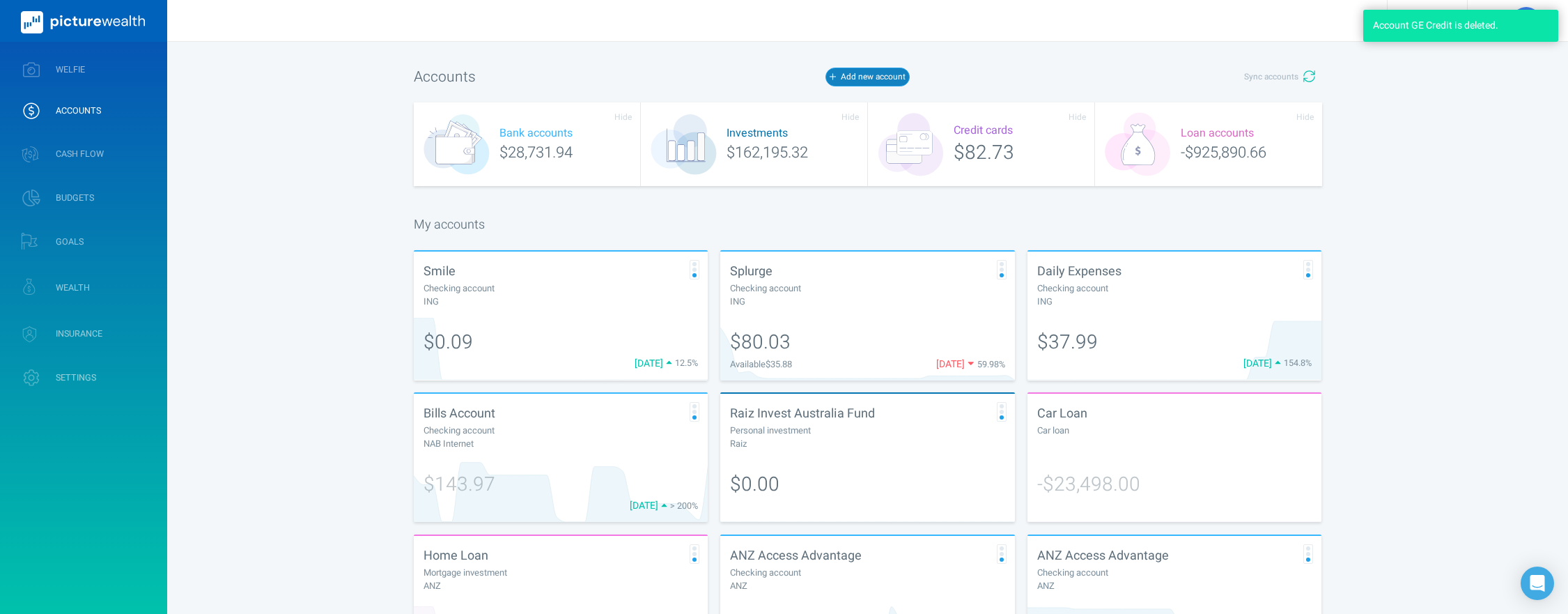
click at [899, 82] on button "Add new account" at bounding box center [867, 77] width 84 height 18
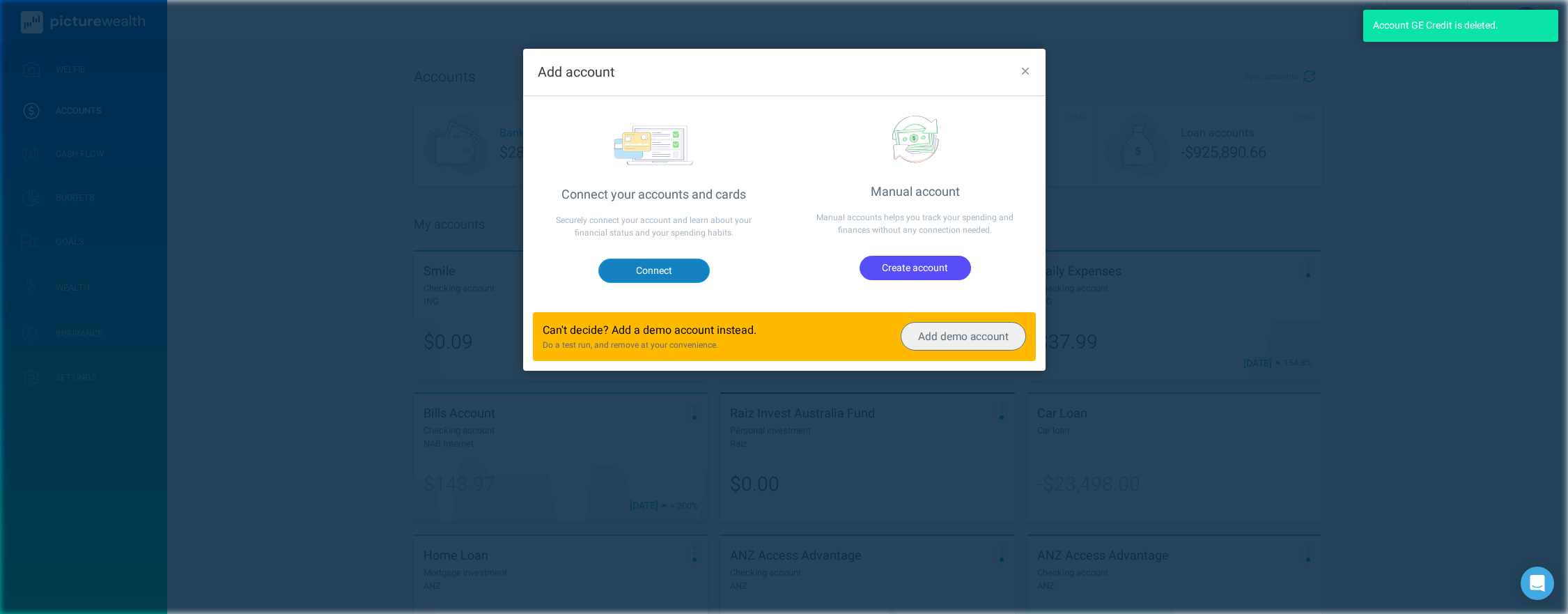
click at [646, 275] on button "Connect" at bounding box center [653, 270] width 112 height 24
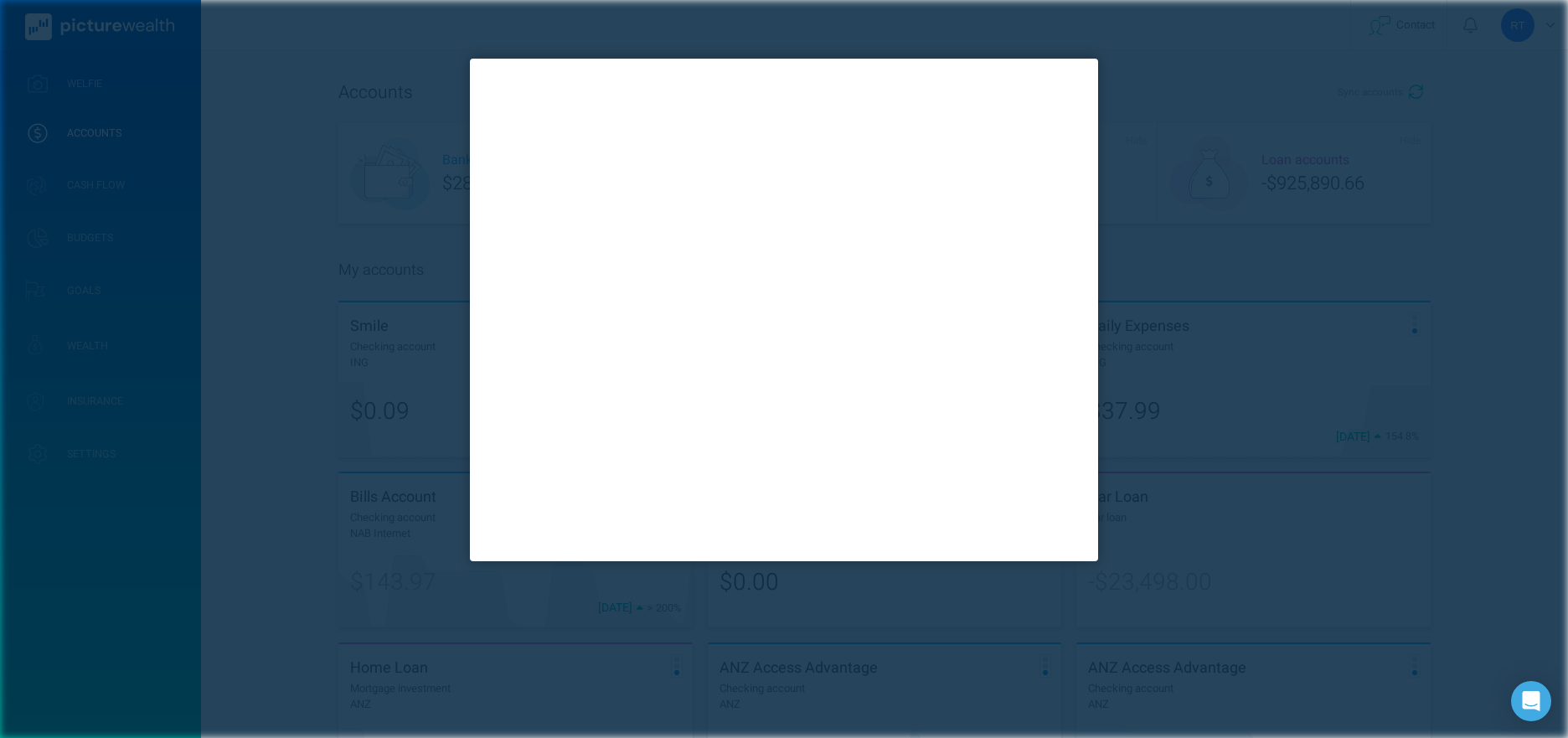
click at [1239, 148] on div at bounding box center [784, 369] width 1568 height 738
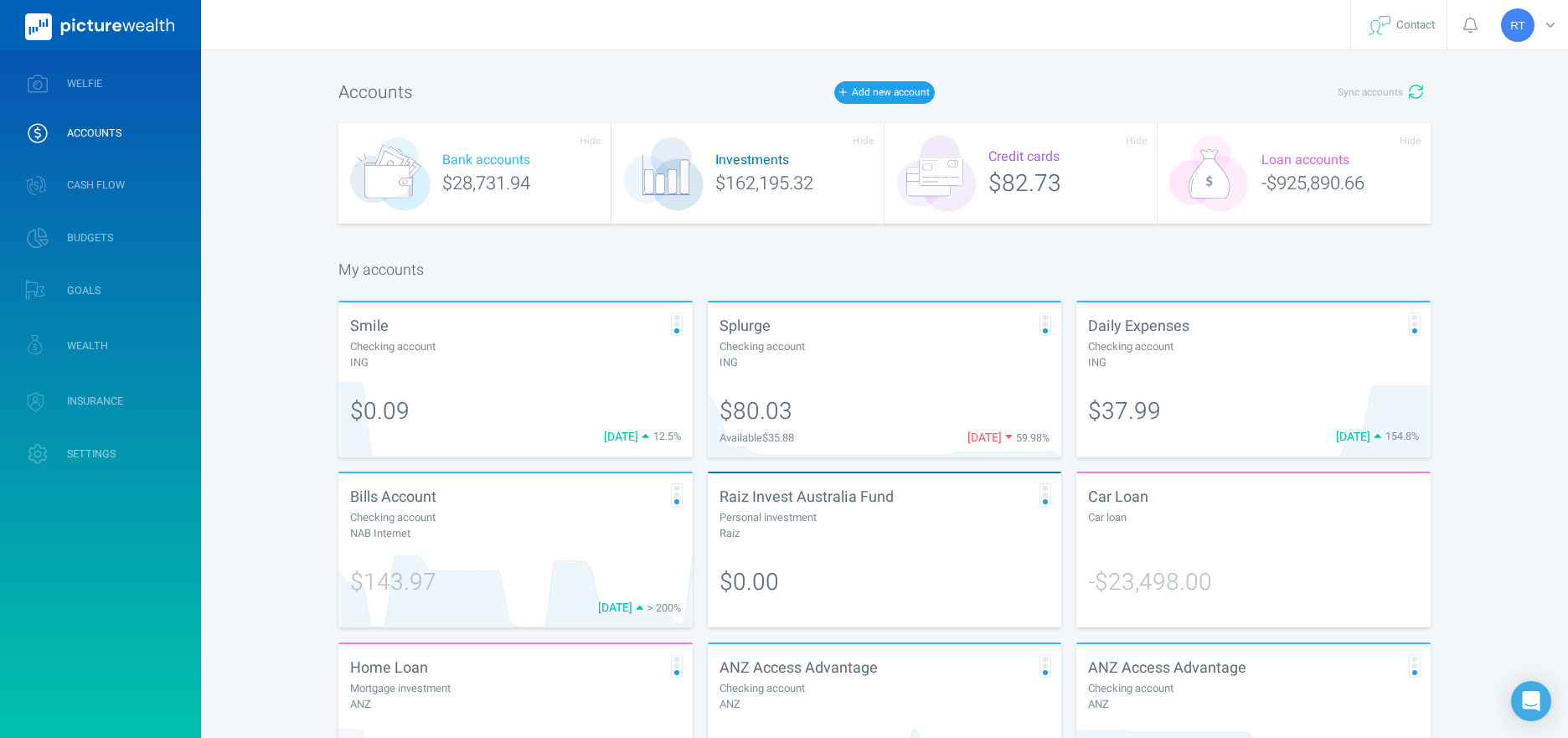
click at [1188, 101] on div "Sync accounts" at bounding box center [1249, 92] width 365 height 28
click at [1007, 180] on div "Credit cards $82.73" at bounding box center [1021, 173] width 274 height 101
click at [901, 260] on div "My accounts" at bounding box center [885, 270] width 1092 height 23
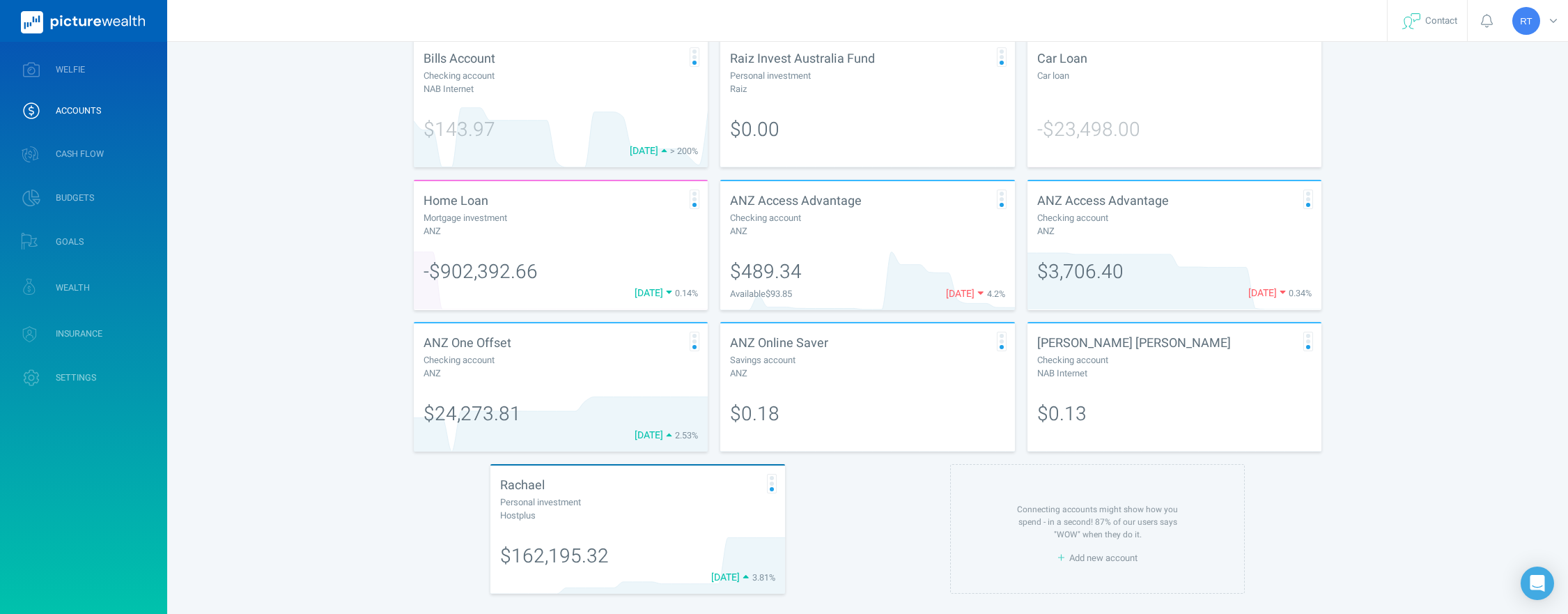
scroll to position [370, 0]
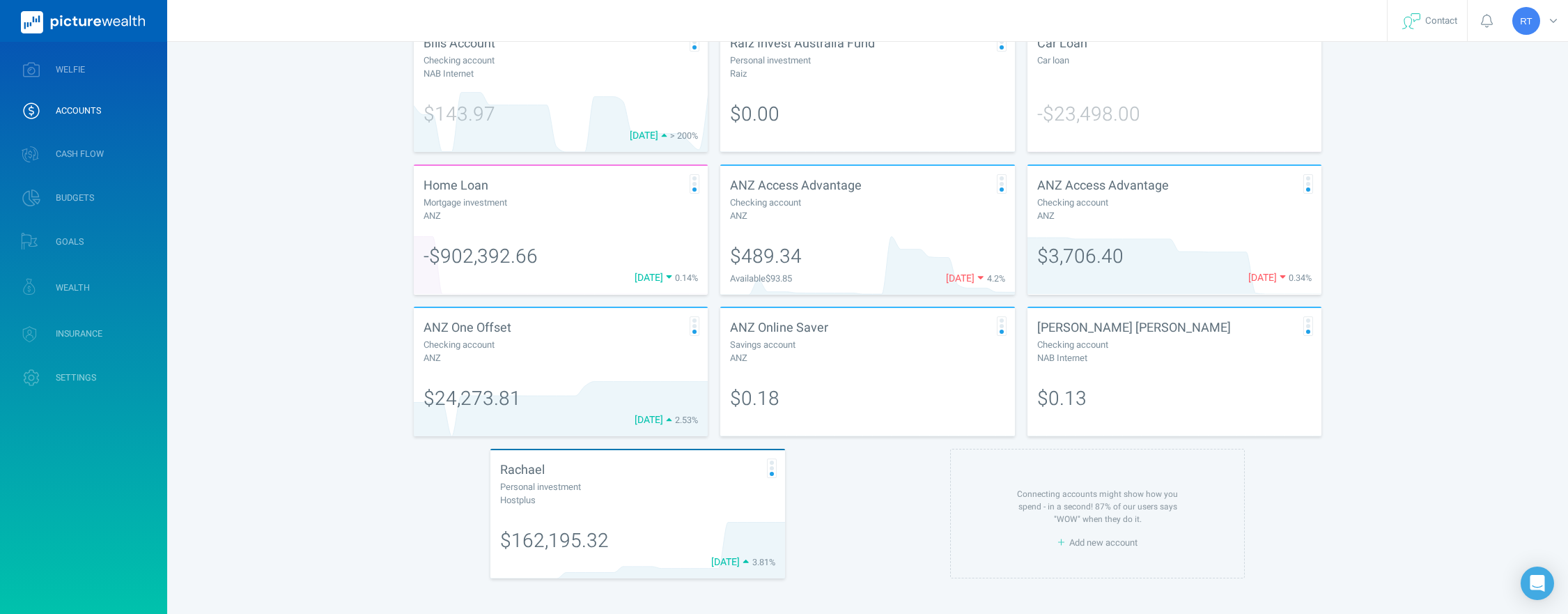
click at [1124, 523] on div "Connecting accounts might show how you spend - in a second! 87% of our users sa…" at bounding box center [1098, 506] width 161 height 38
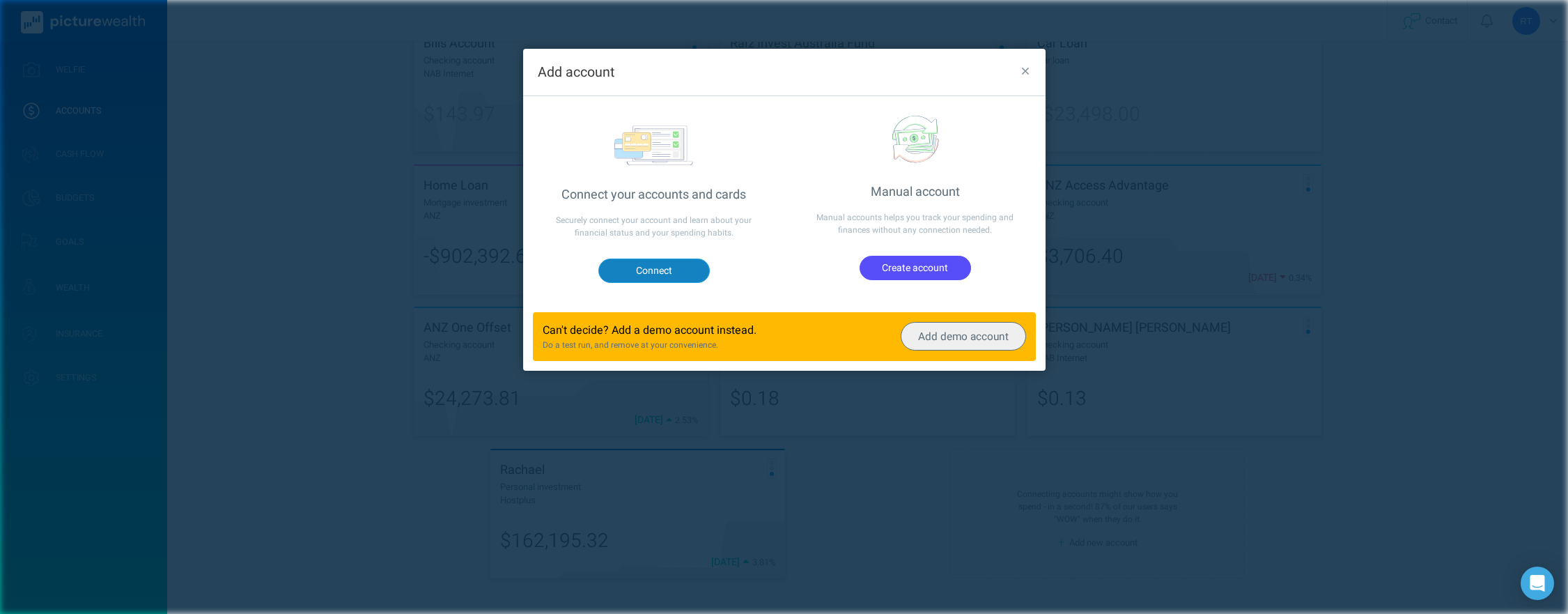
click at [638, 272] on button "Connect" at bounding box center [653, 270] width 112 height 24
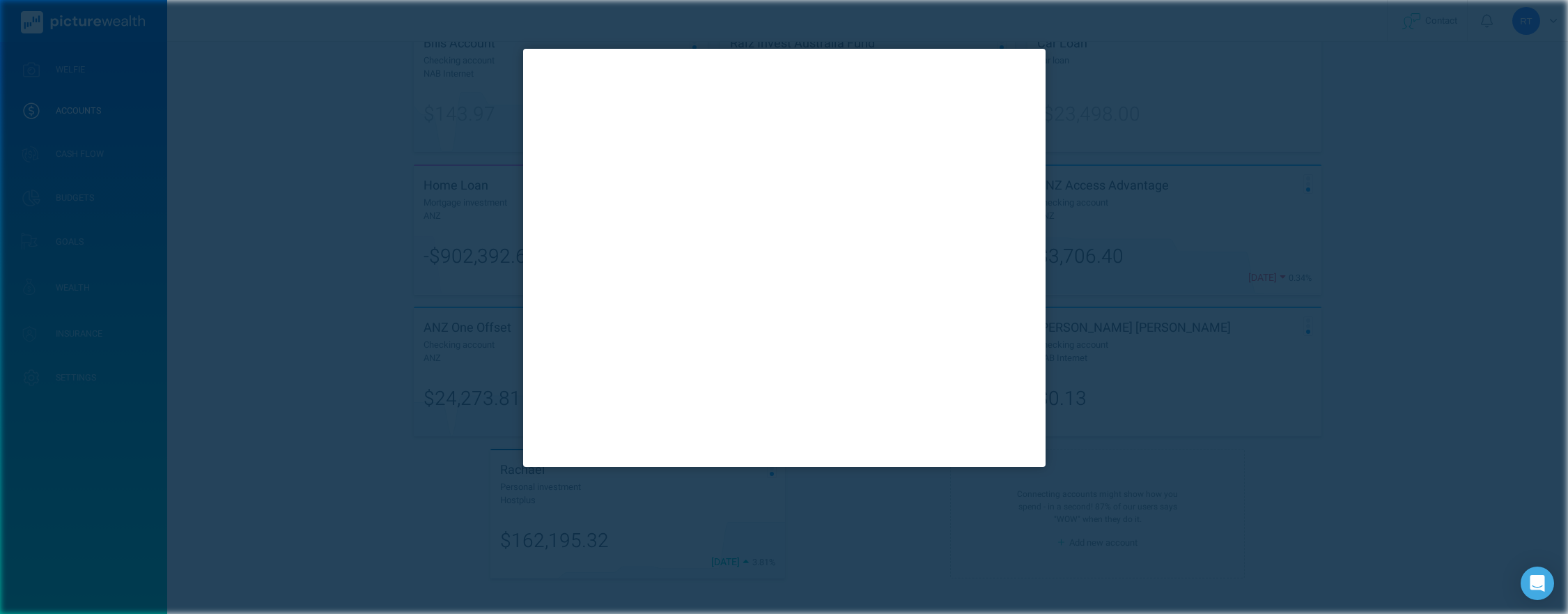
scroll to position [0, 0]
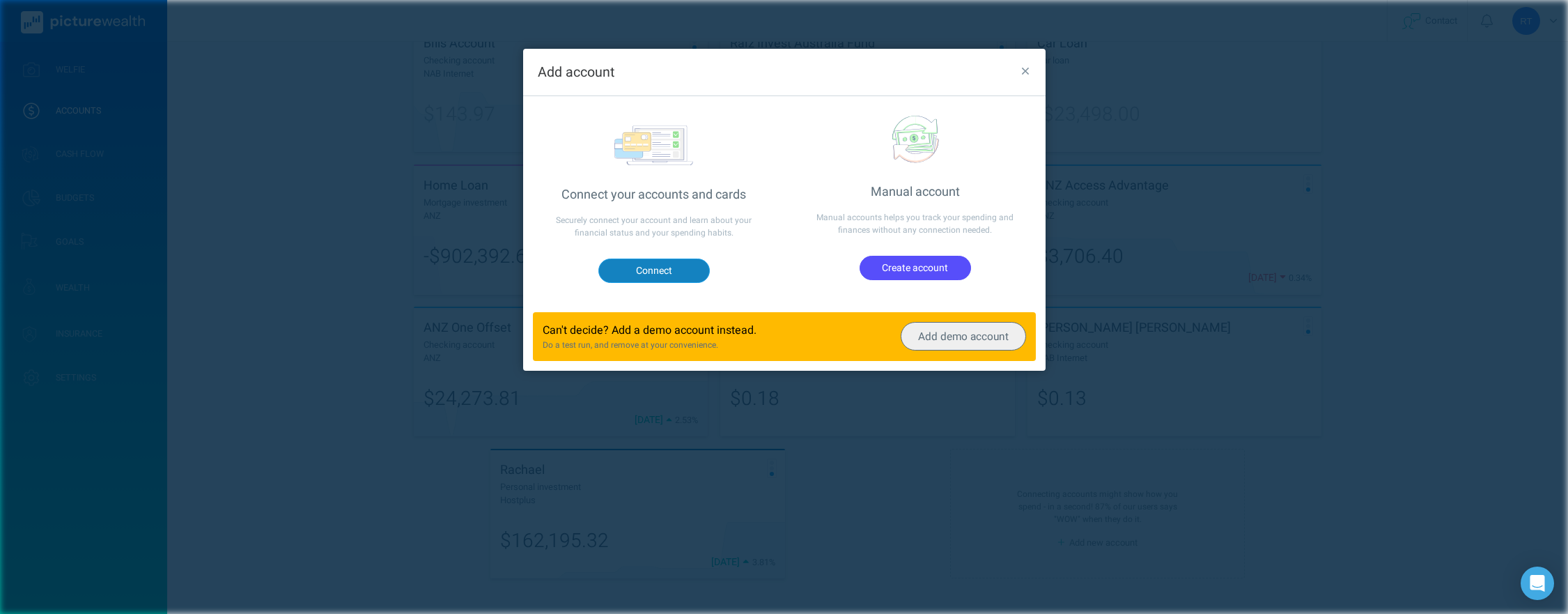
click at [663, 271] on button "Connect" at bounding box center [653, 270] width 112 height 24
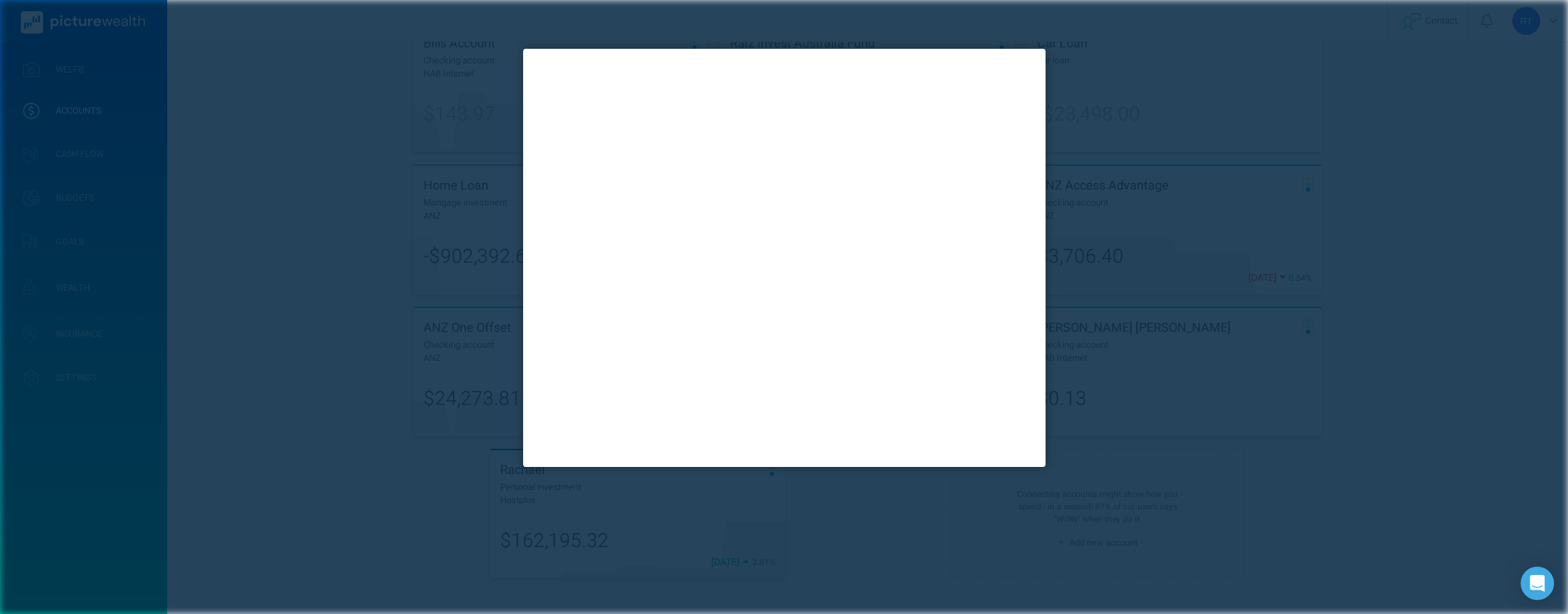
click at [277, 328] on div at bounding box center [784, 307] width 1568 height 614
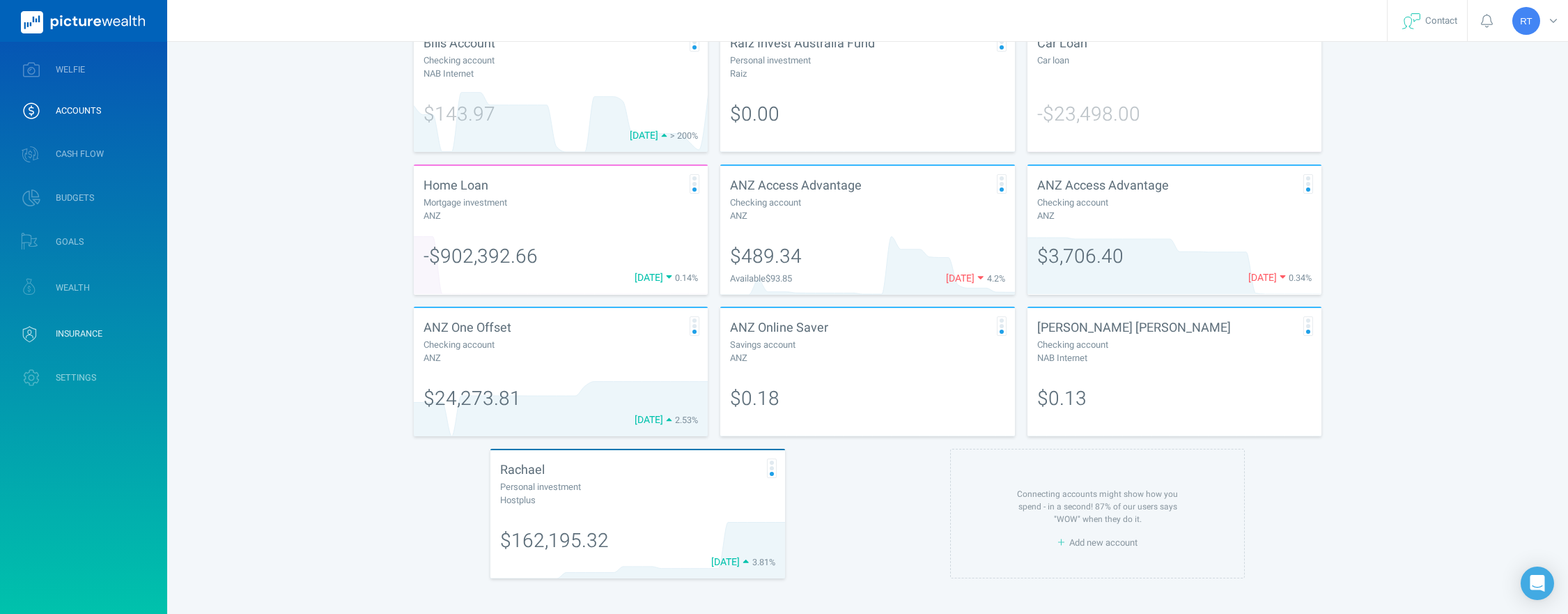
click at [64, 336] on span "INSURANCE" at bounding box center [78, 334] width 46 height 11
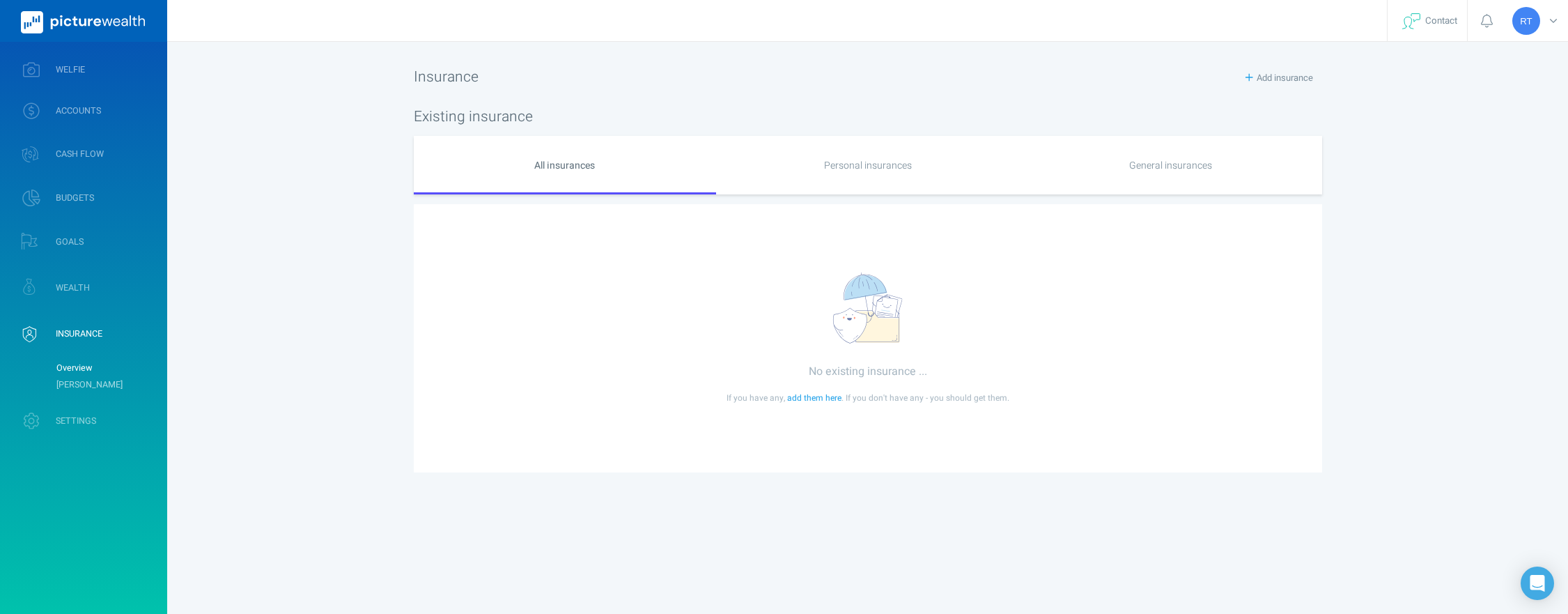
click at [811, 396] on span "add them here" at bounding box center [814, 397] width 55 height 12
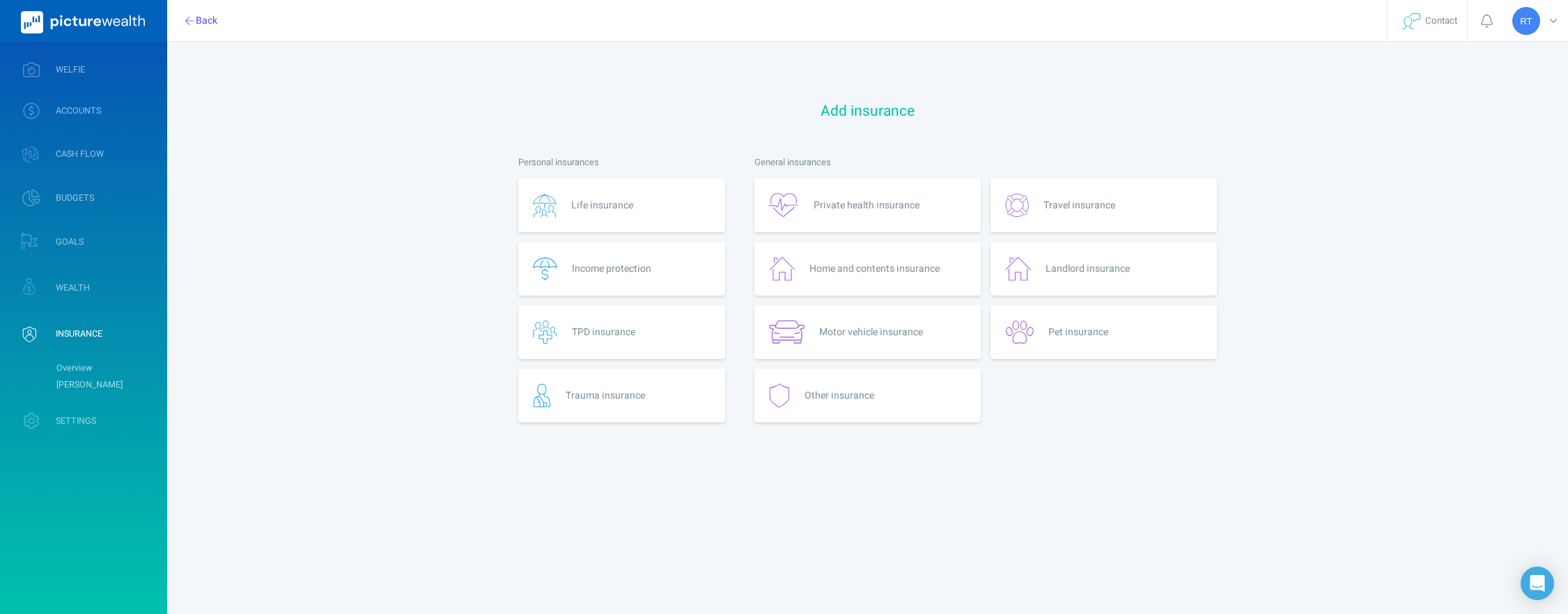
click at [894, 196] on div "Private health insurance" at bounding box center [868, 205] width 227 height 54
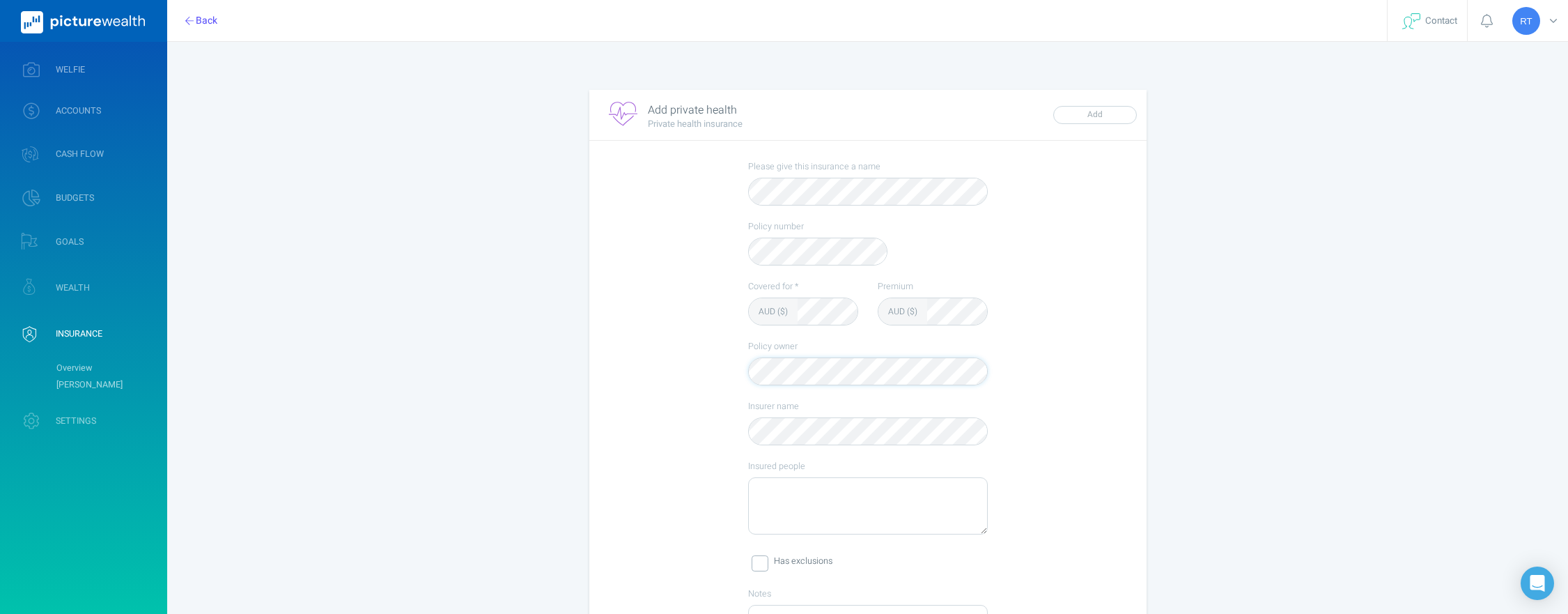
click at [749, 372] on div "Policy owner" at bounding box center [868, 363] width 240 height 46
click at [763, 493] on textarea "Insured people" at bounding box center [868, 506] width 238 height 55
paste textarea "[PERSON_NAME] & [PERSON_NAME]"
type textarea "[PERSON_NAME] & [PERSON_NAME]"
click at [794, 281] on label "Covered for *" at bounding box center [803, 285] width 110 height 12
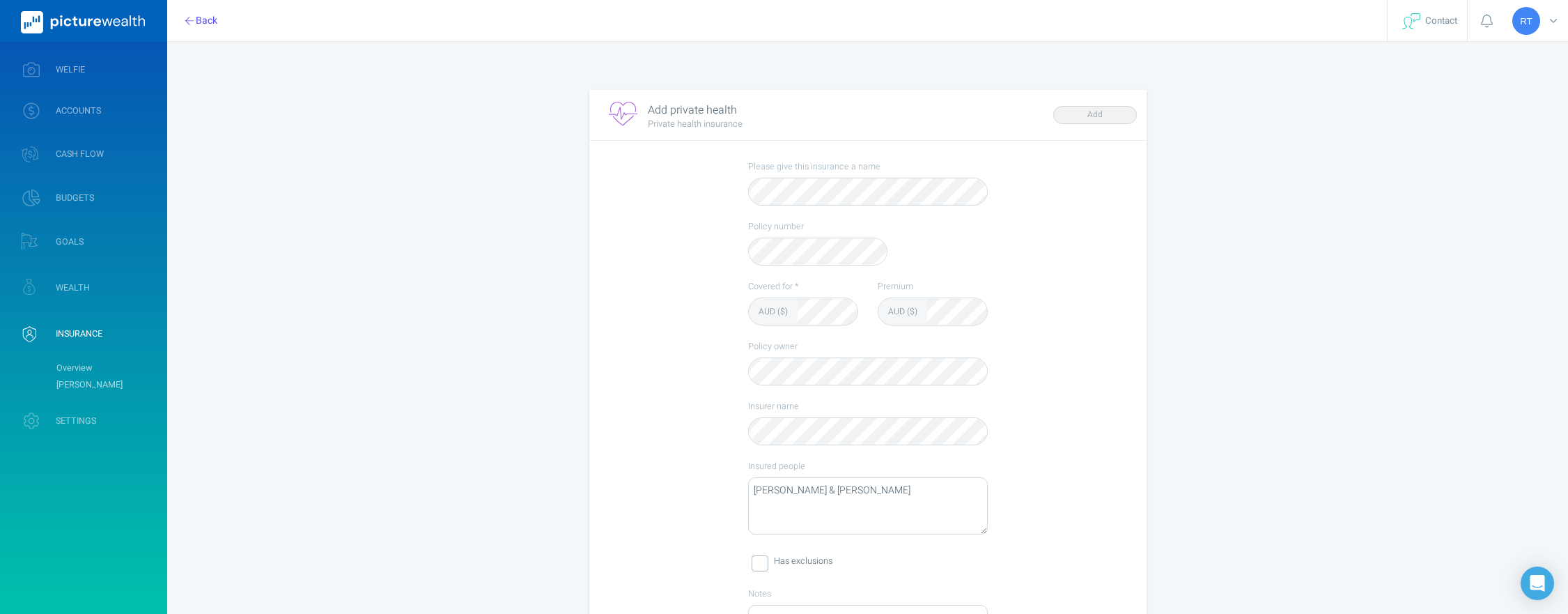
click at [1094, 108] on button "Add" at bounding box center [1095, 115] width 84 height 18
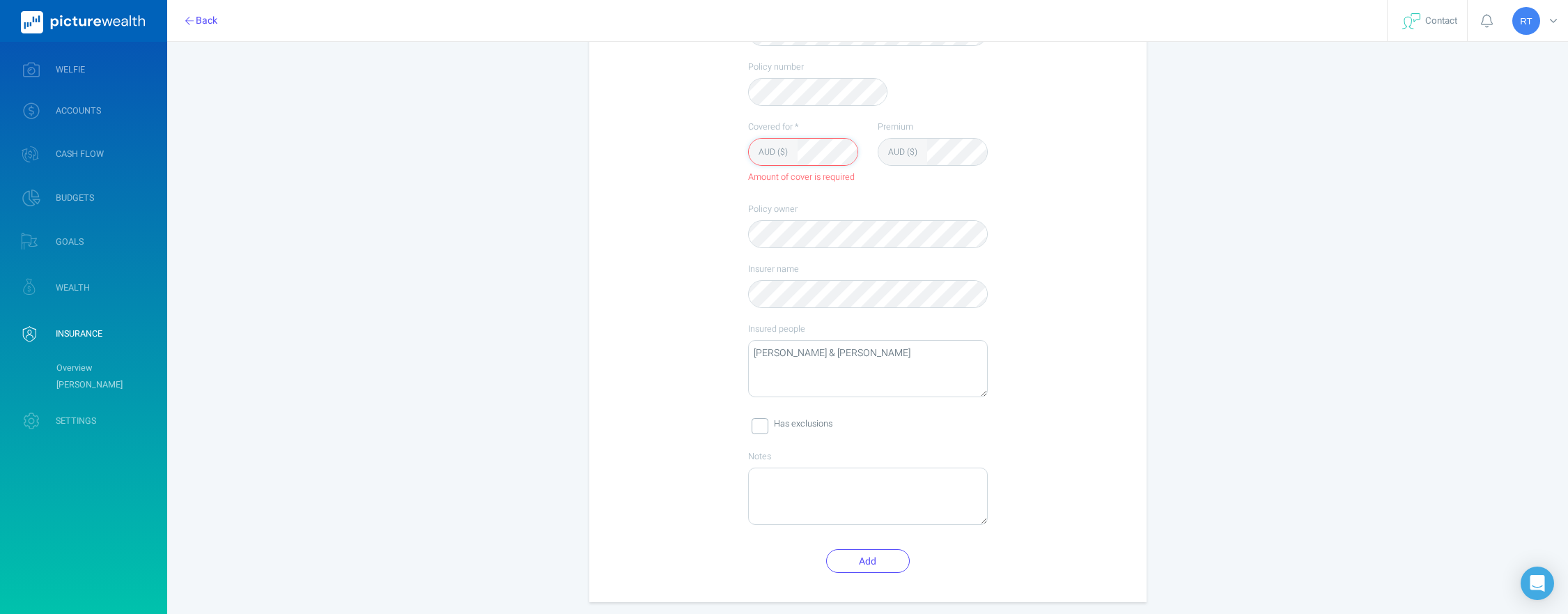
scroll to position [167, 0]
click at [865, 560] on button "Add" at bounding box center [868, 553] width 84 height 24
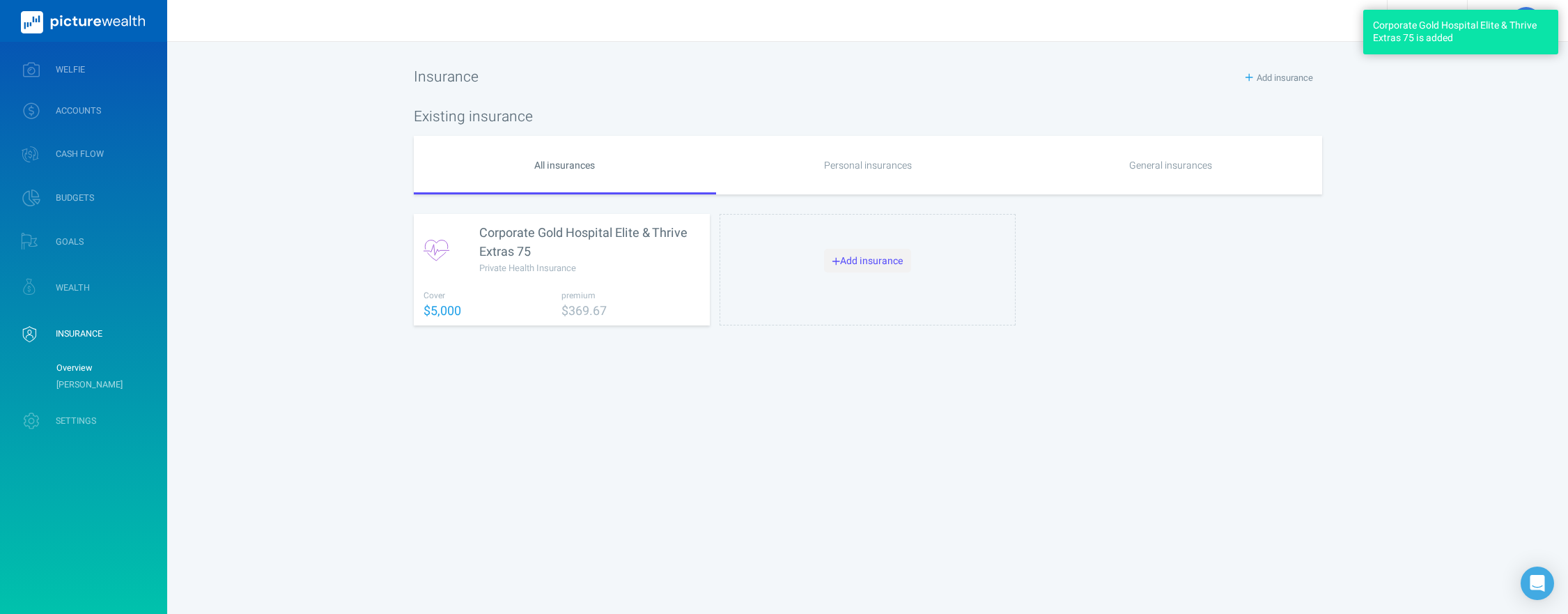
click at [846, 262] on button "Add insurance" at bounding box center [868, 260] width 87 height 24
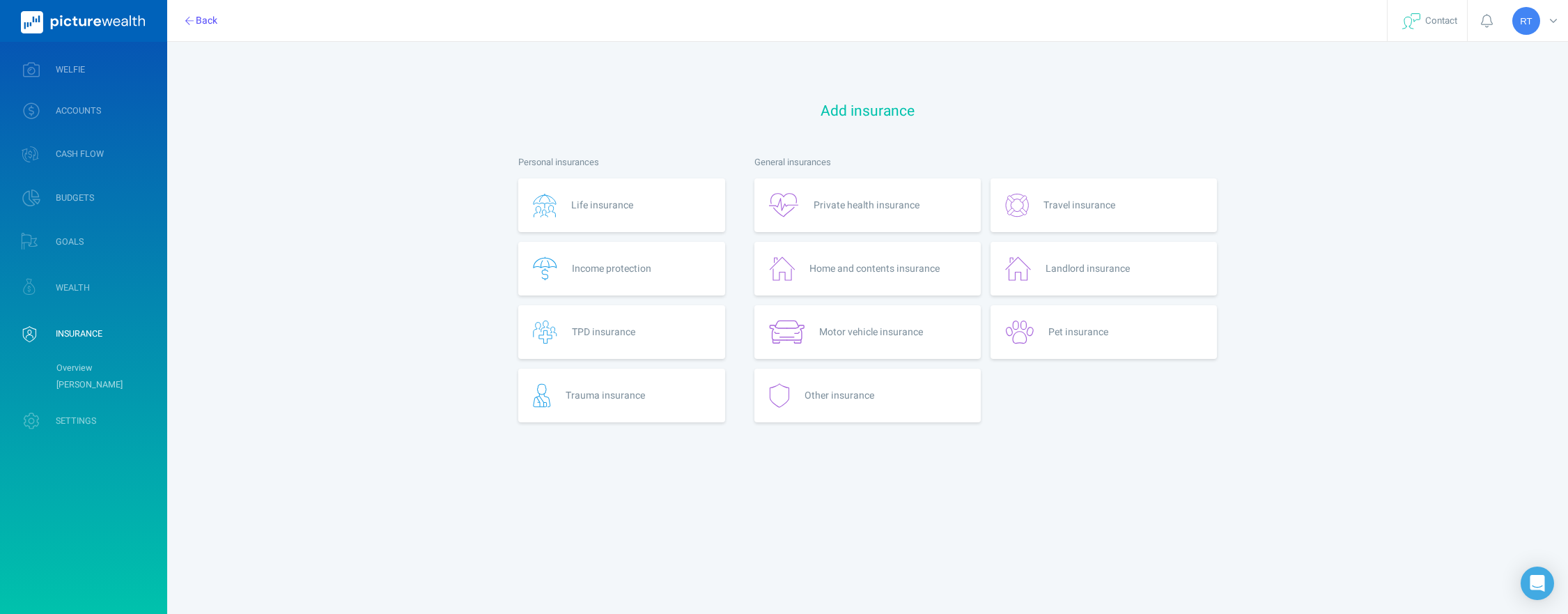
click at [892, 268] on span "Home and contents insurance" at bounding box center [875, 268] width 130 height 15
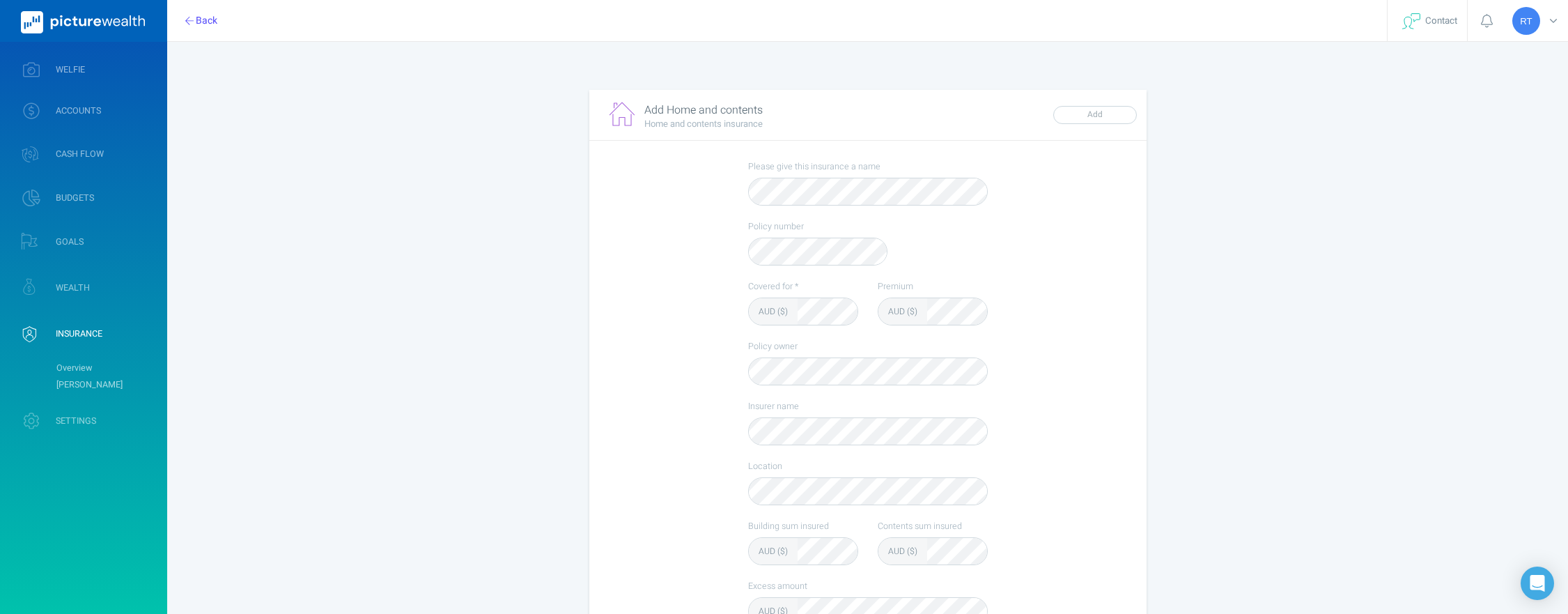
click at [788, 307] on div "AUD ($)" at bounding box center [773, 311] width 49 height 26
click at [680, 366] on div "Please give this insurance a name Policy number Covered for * AUD ($) Premium A…" at bounding box center [868, 518] width 558 height 753
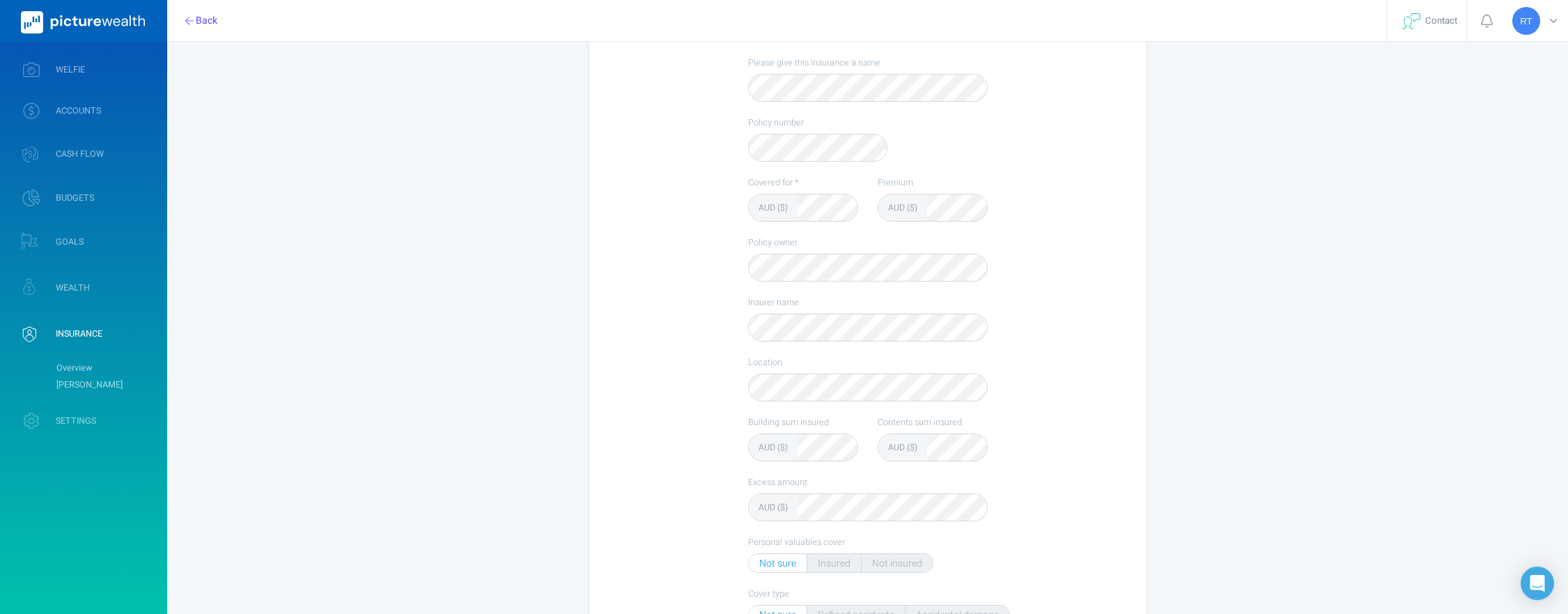
click at [989, 538] on div "Please give this insurance a name Policy number Covered for * AUD ($) Premium A…" at bounding box center [868, 413] width 279 height 753
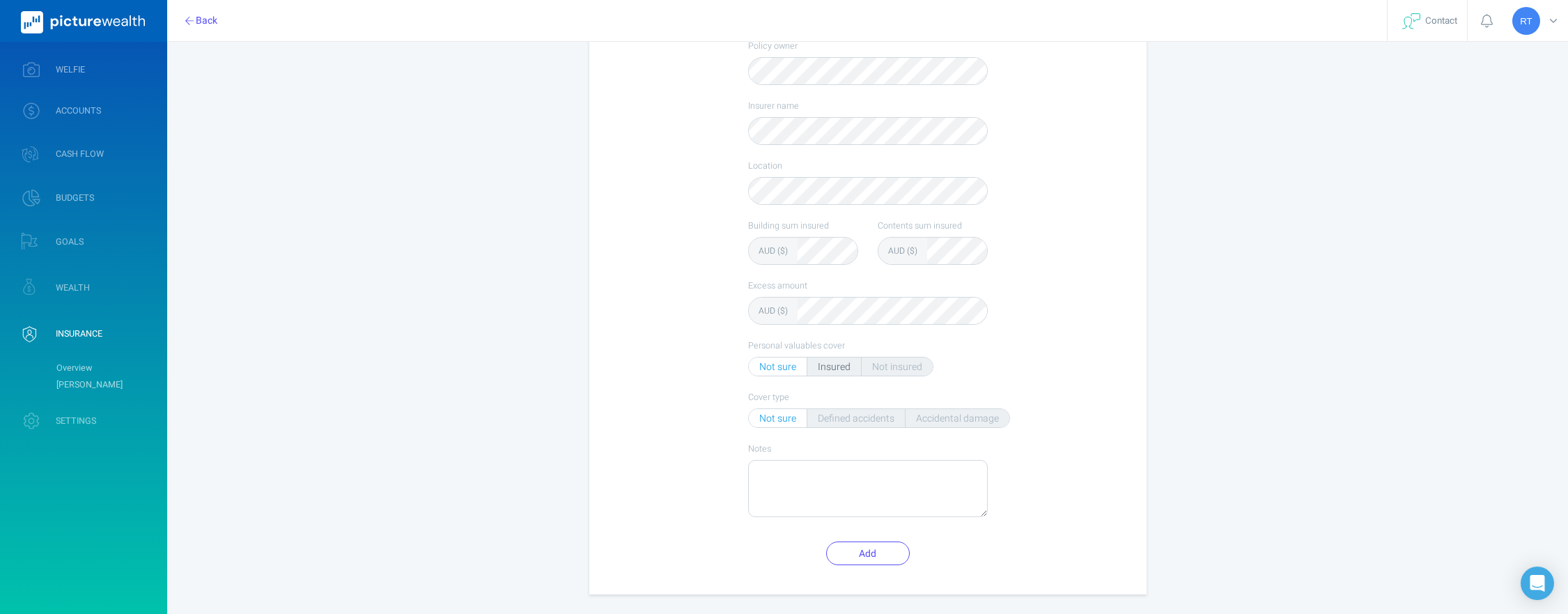
click at [841, 367] on div "Insured" at bounding box center [834, 366] width 55 height 18
click at [930, 423] on div "Accidental damage" at bounding box center [957, 418] width 104 height 18
click at [790, 486] on textarea "Notes" at bounding box center [868, 488] width 238 height 55
click at [871, 546] on button "Add" at bounding box center [868, 553] width 84 height 24
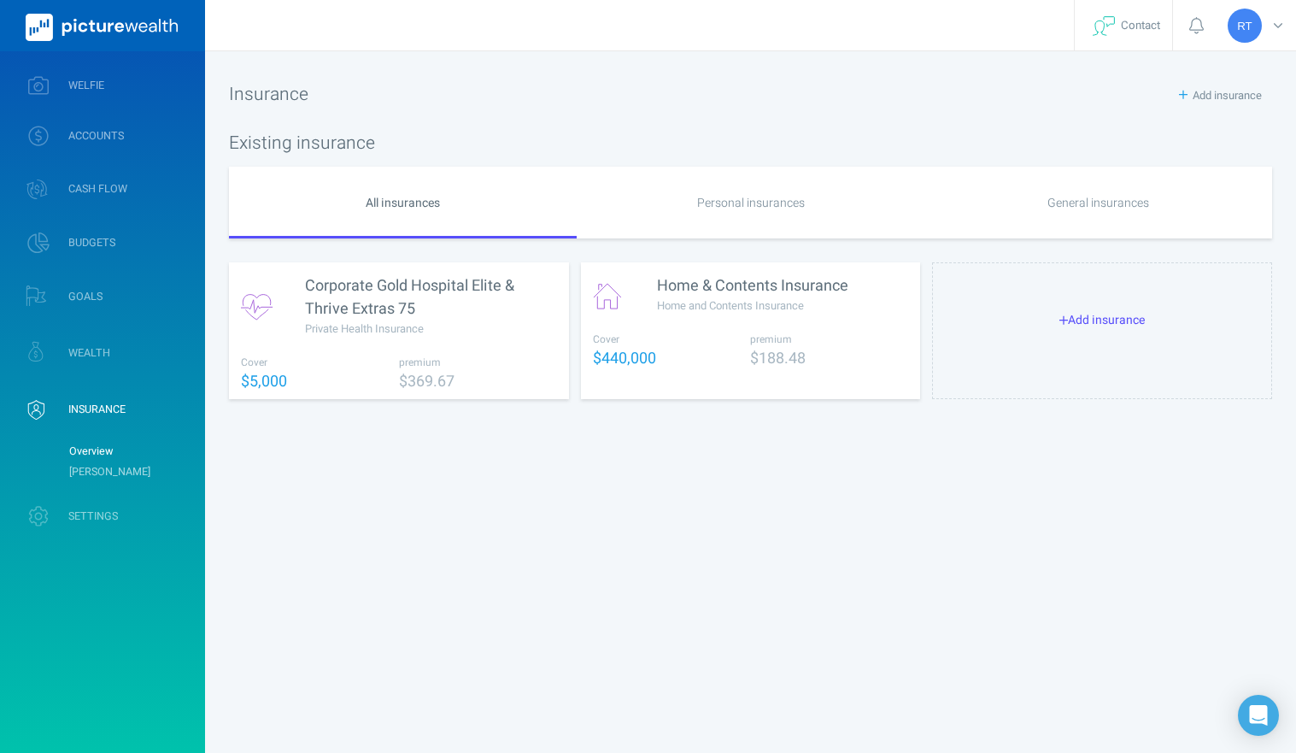
click at [737, 197] on div "Personal insurances" at bounding box center [751, 203] width 348 height 72
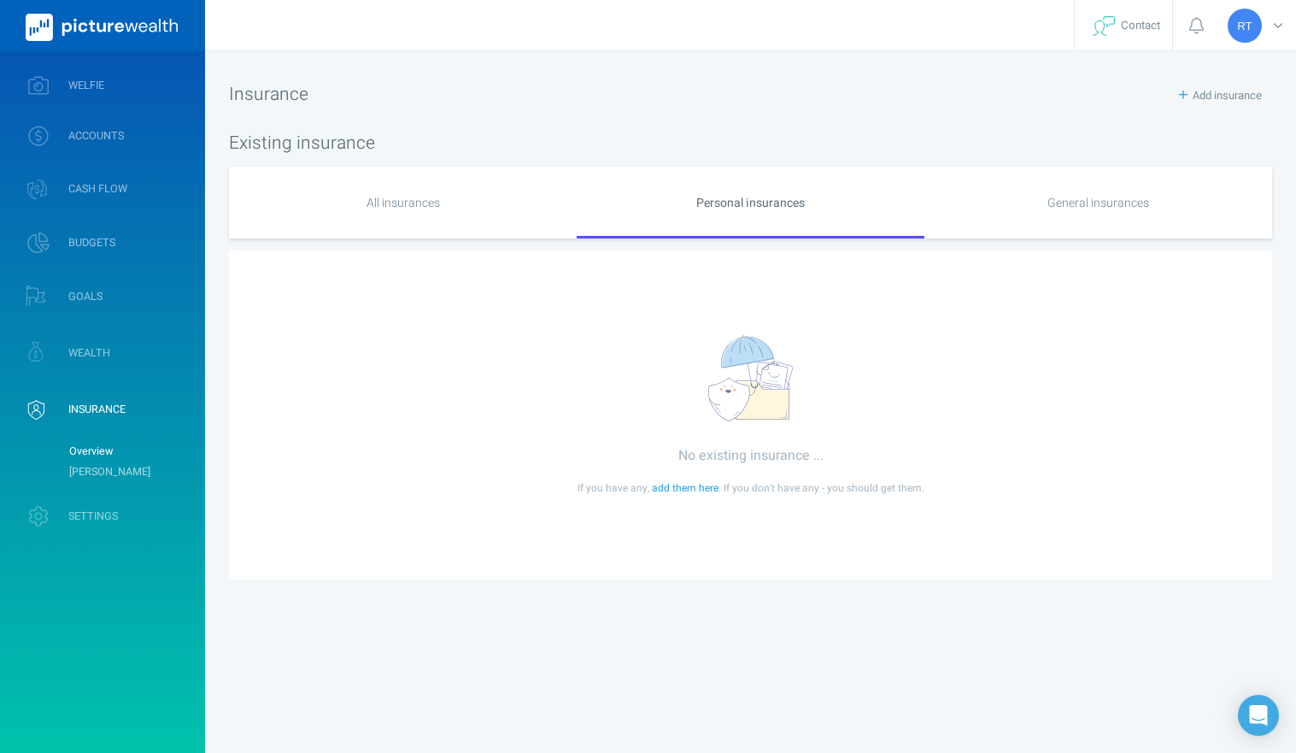
click at [1068, 215] on div "General insurances" at bounding box center [1098, 203] width 348 height 72
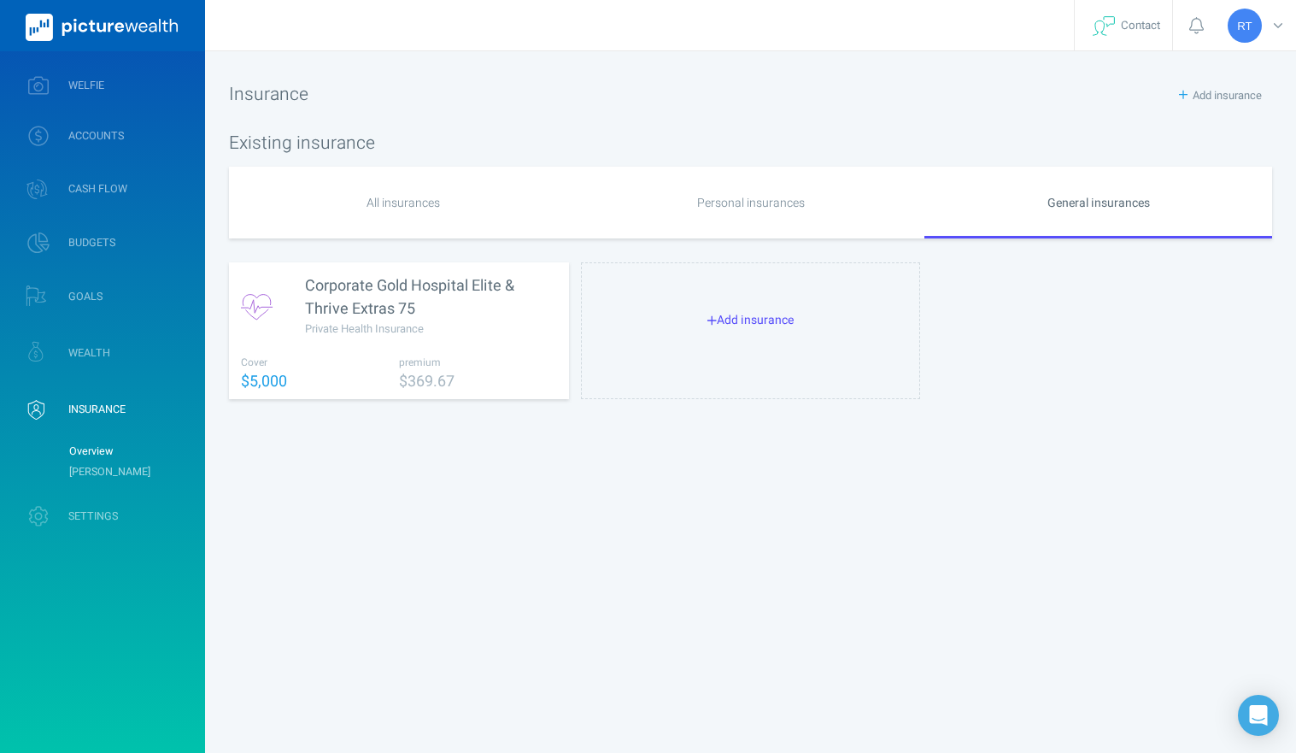
click at [770, 200] on div "Personal insurances" at bounding box center [751, 203] width 348 height 72
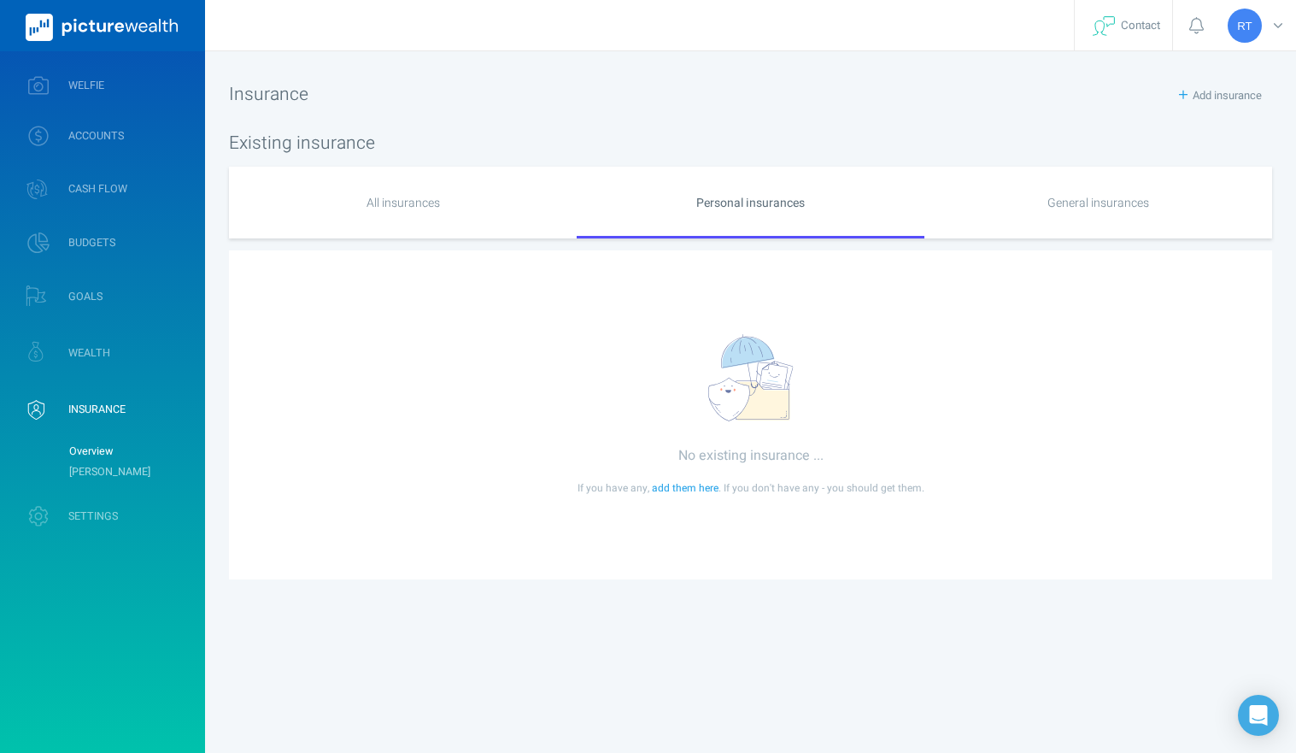
click at [422, 193] on div "All insurances" at bounding box center [403, 203] width 348 height 72
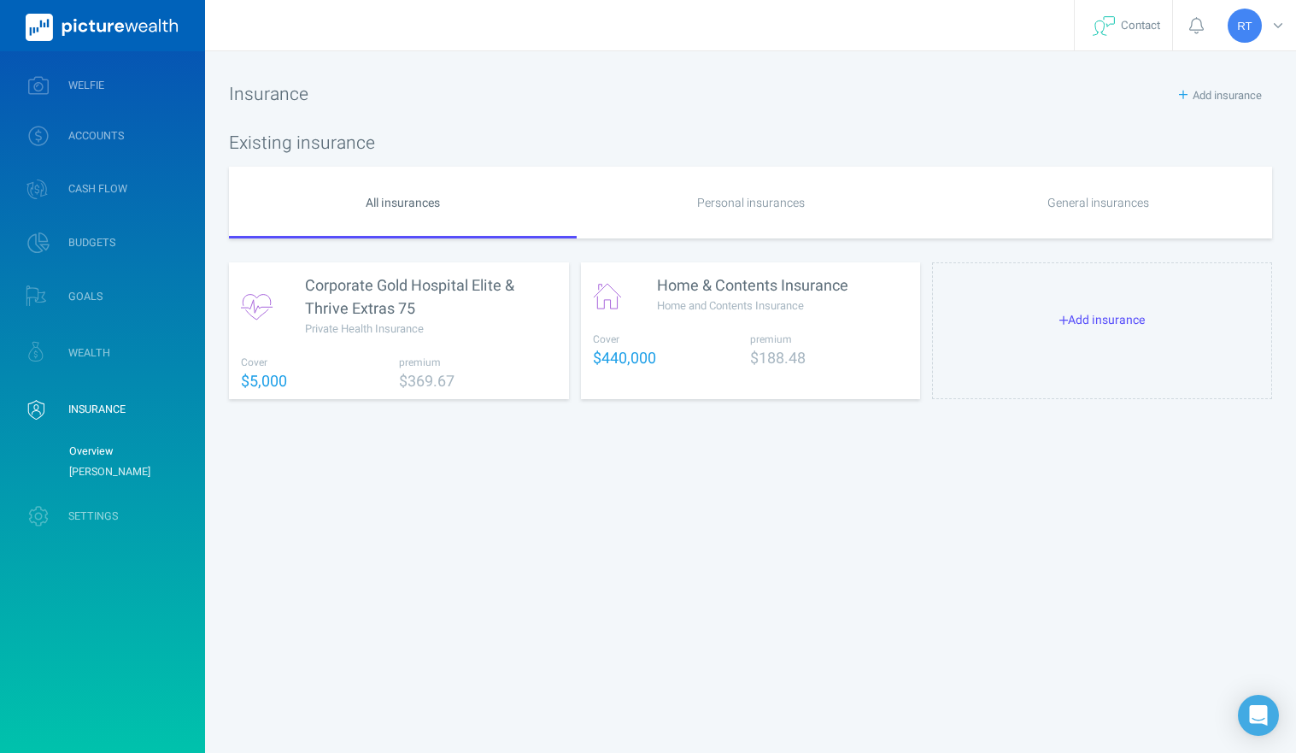
click at [76, 473] on link "[PERSON_NAME]" at bounding box center [130, 471] width 138 height 21
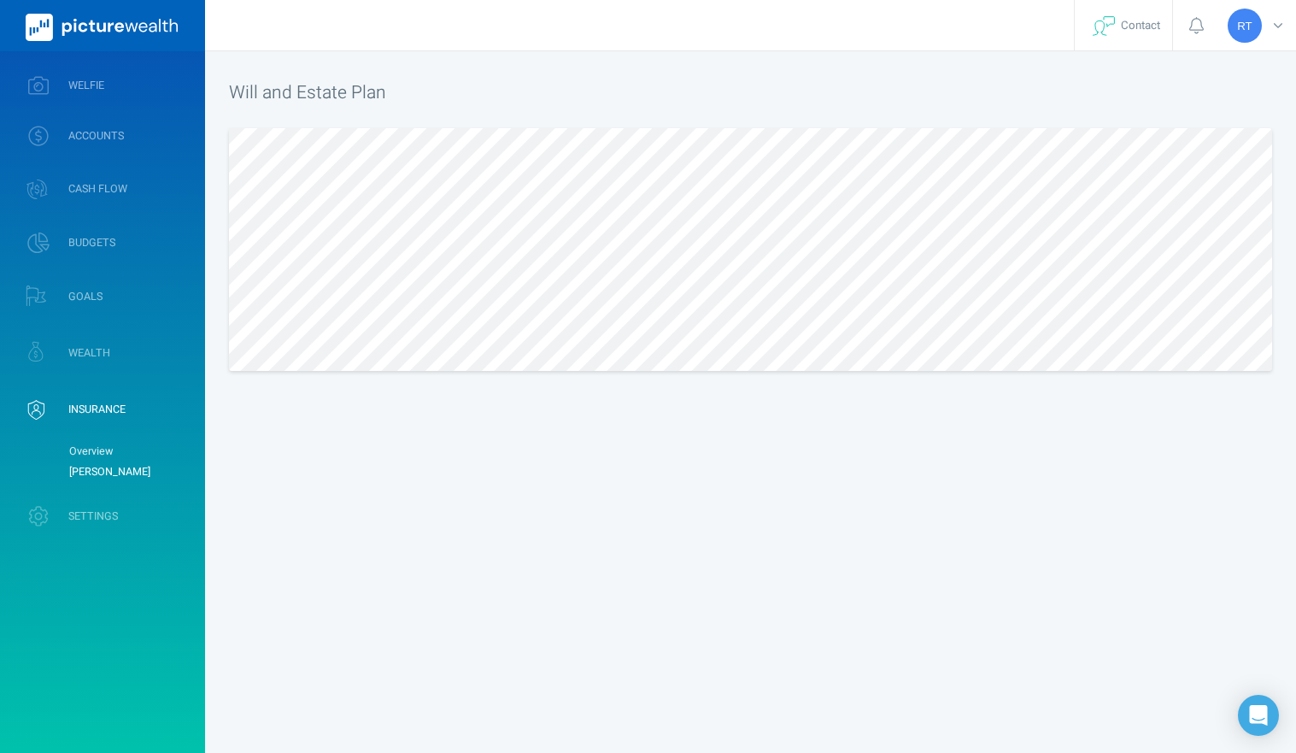
click at [97, 451] on link "Overview" at bounding box center [130, 451] width 138 height 21
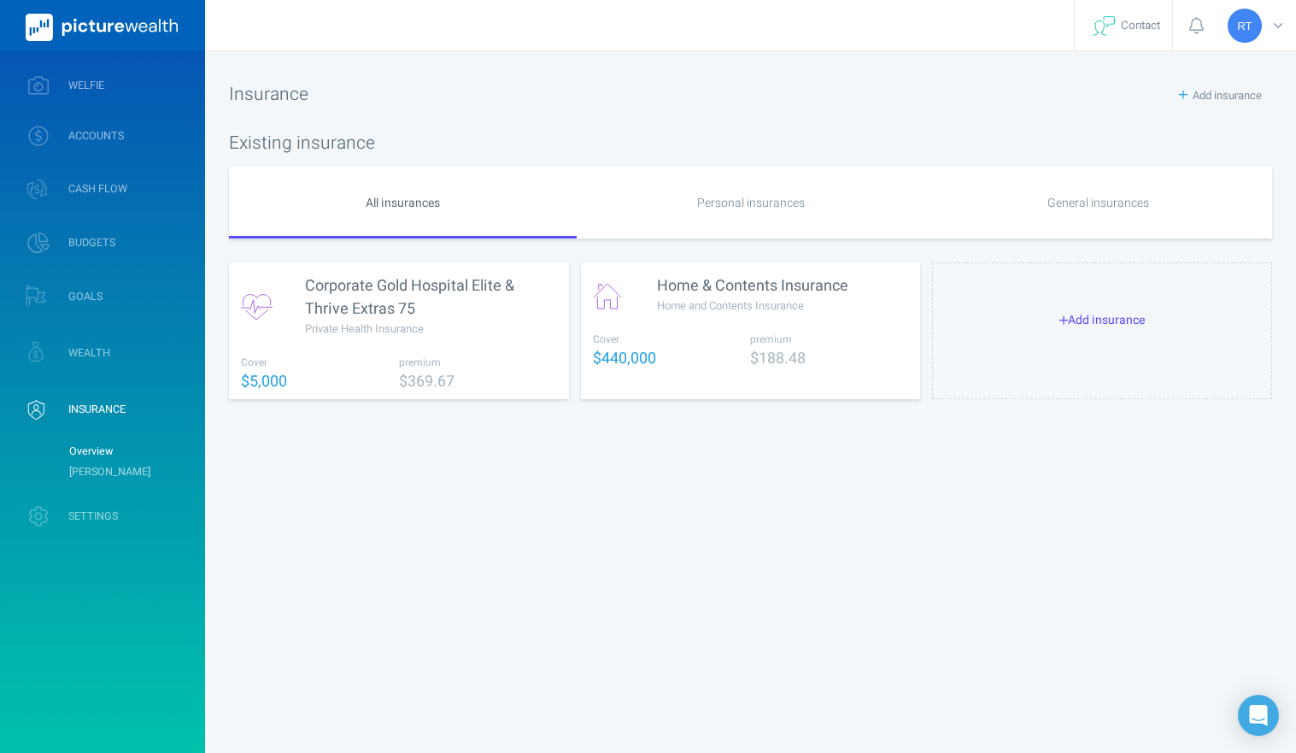
click at [1087, 236] on div at bounding box center [1098, 237] width 348 height 3
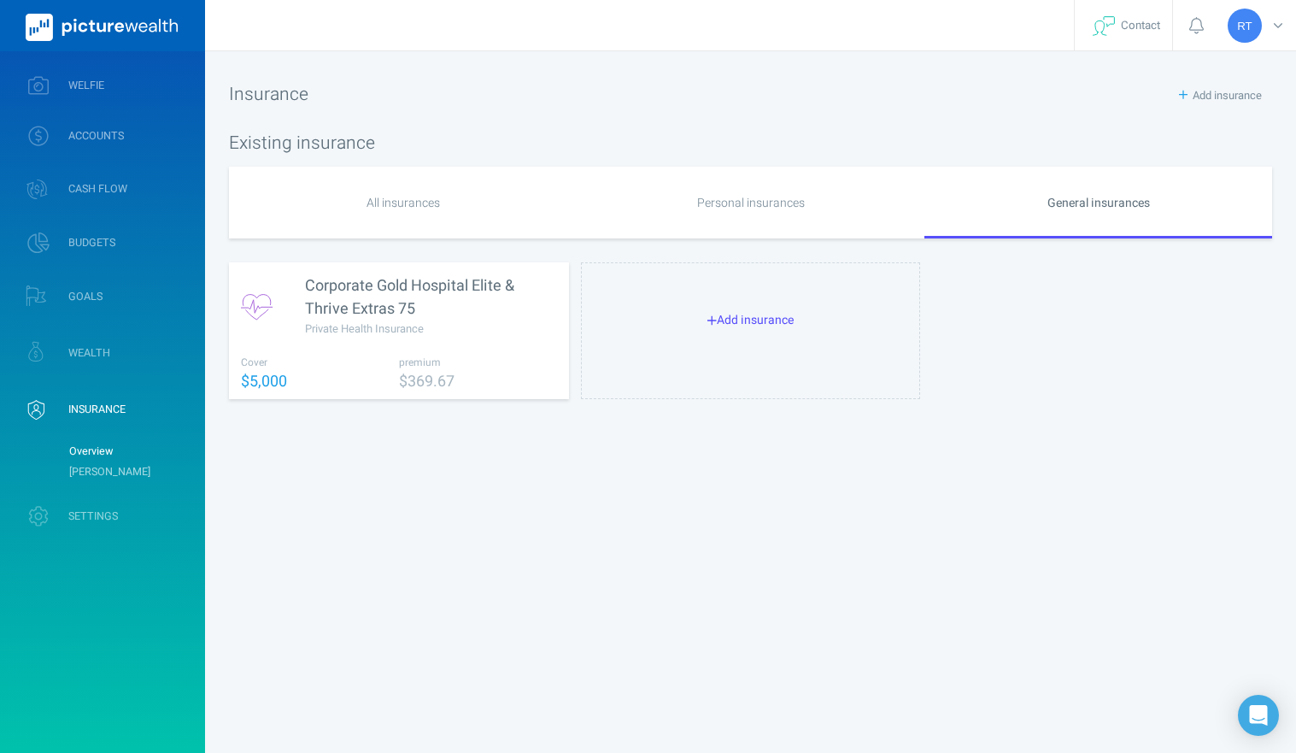
click at [725, 197] on div "Personal insurances" at bounding box center [751, 203] width 348 height 72
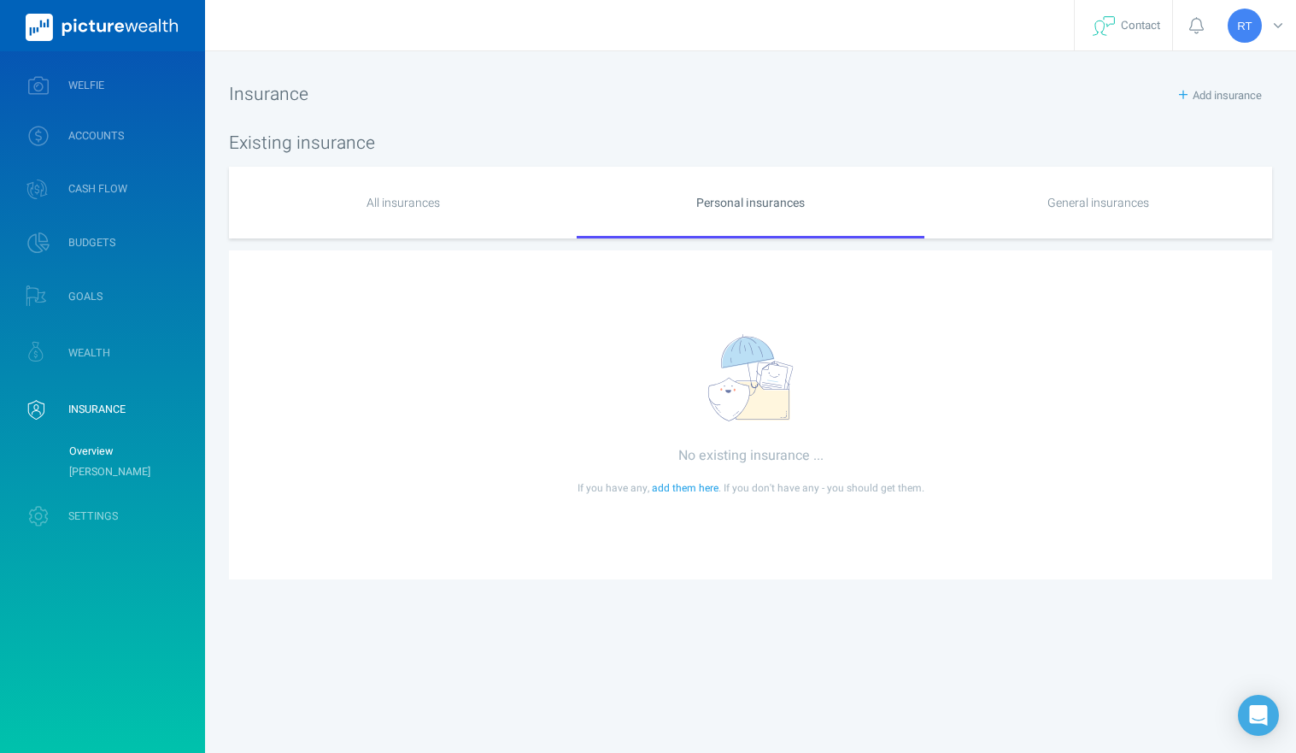
click at [449, 197] on div "All insurances" at bounding box center [403, 203] width 348 height 72
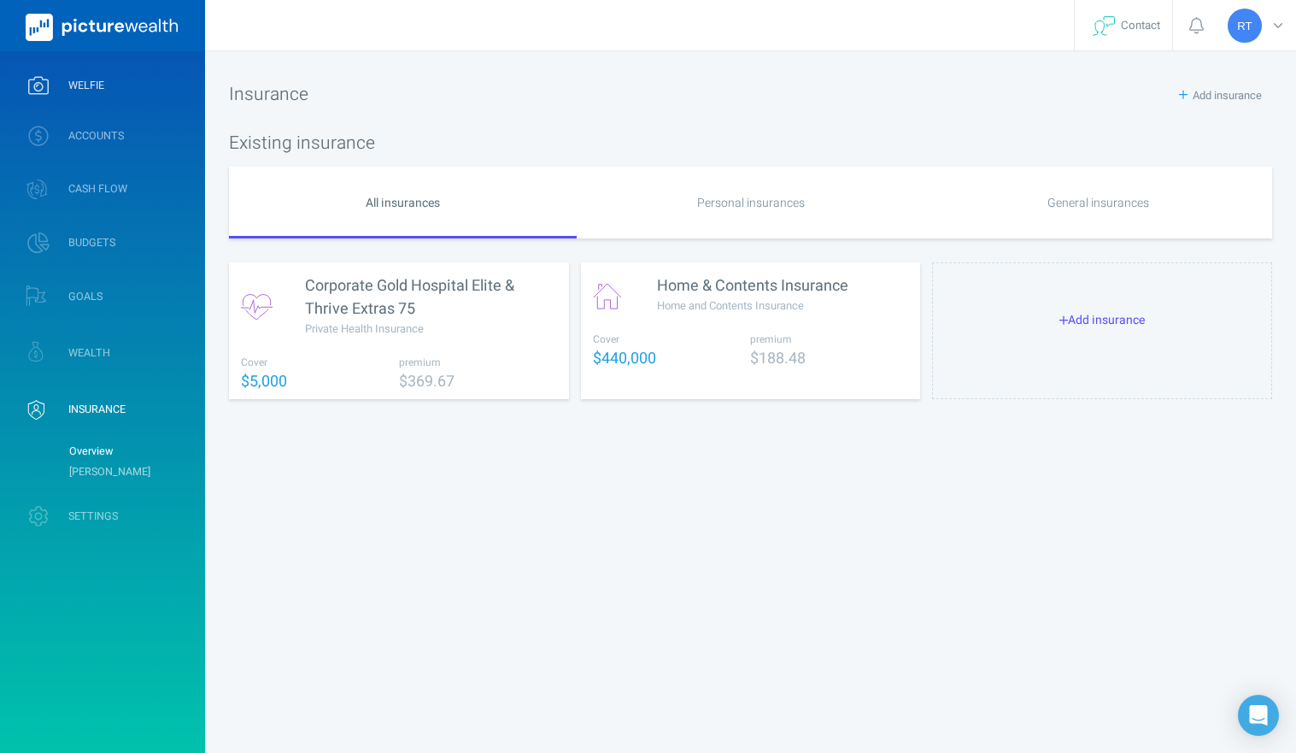
click at [82, 91] on span "WELFIE" at bounding box center [86, 86] width 36 height 14
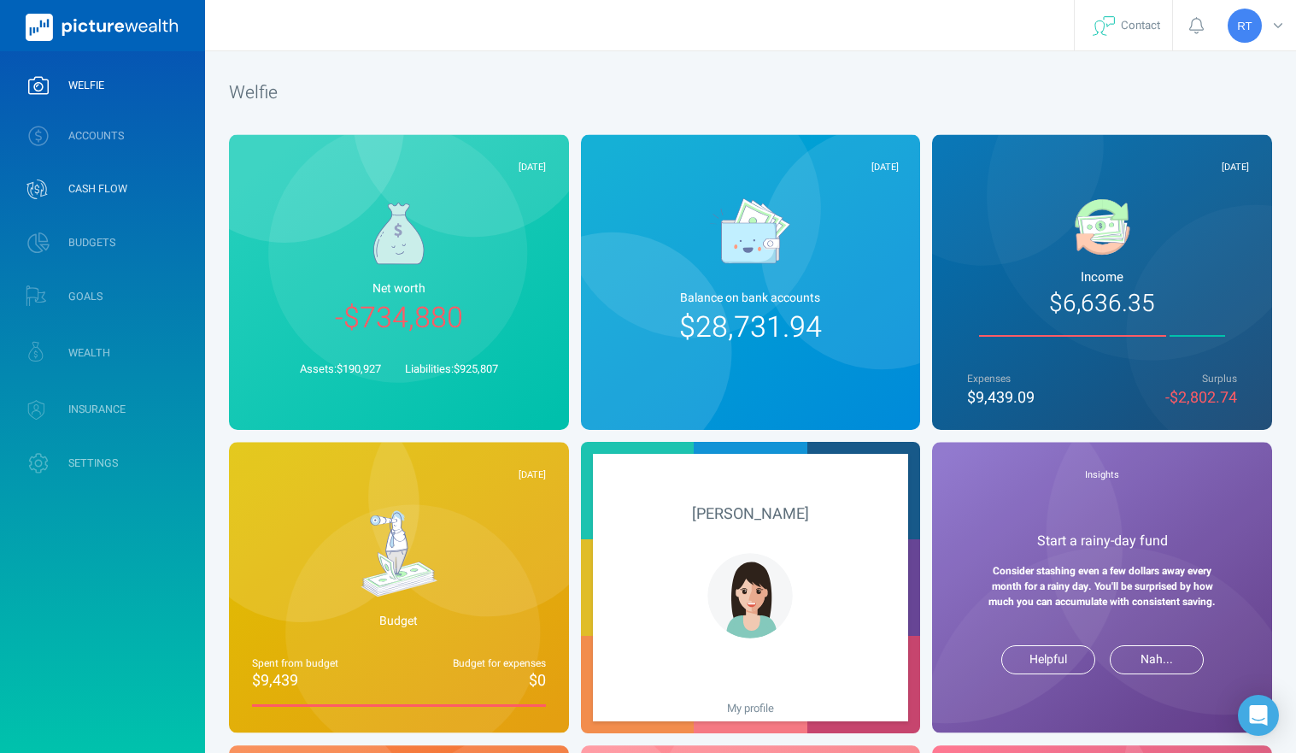
click at [102, 186] on span "CASH FLOW" at bounding box center [97, 189] width 59 height 14
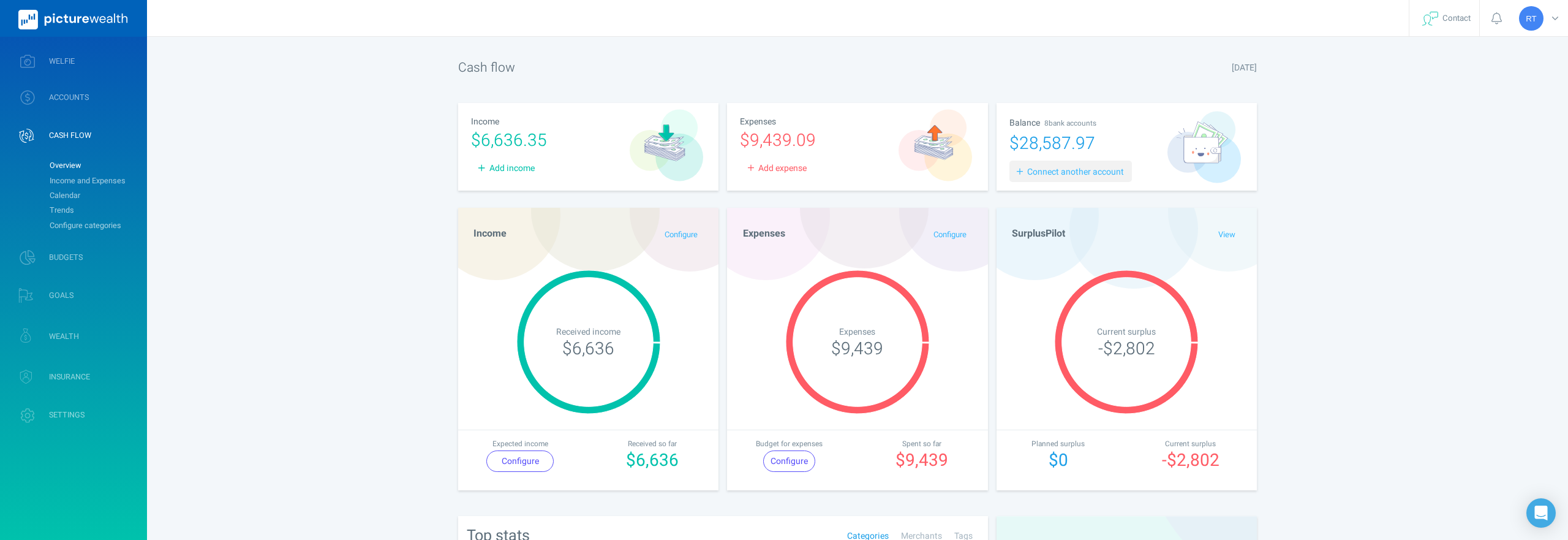
click at [1058, 171] on span "Connect another account" at bounding box center [1073, 172] width 101 height 13
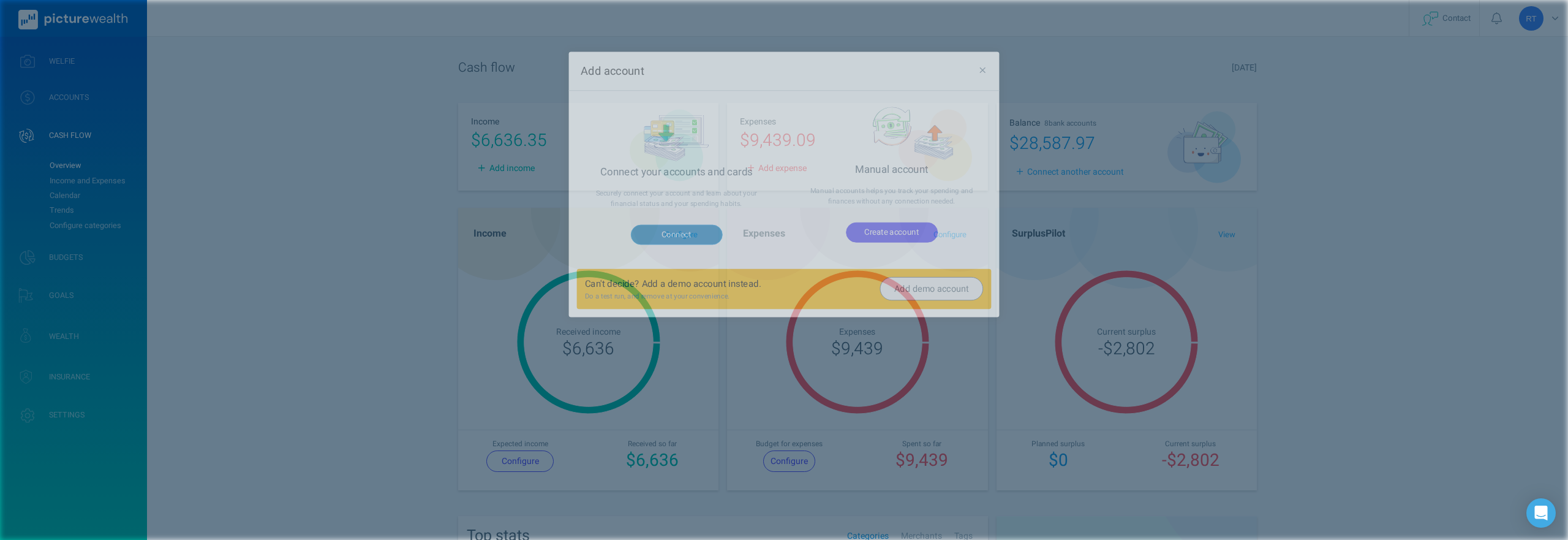
click at [673, 240] on button "Connect" at bounding box center [669, 237] width 98 height 21
